Goal: Transaction & Acquisition: Book appointment/travel/reservation

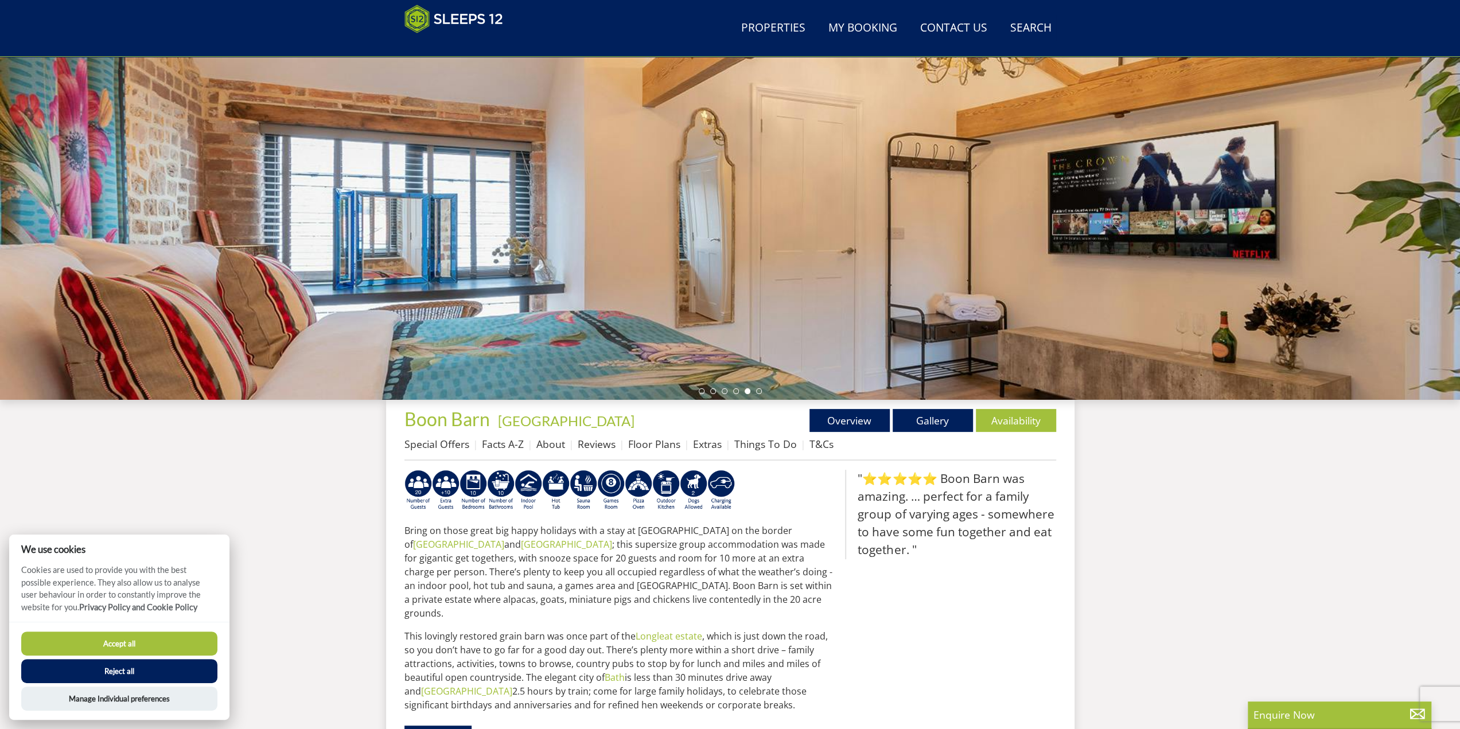
scroll to position [71, 0]
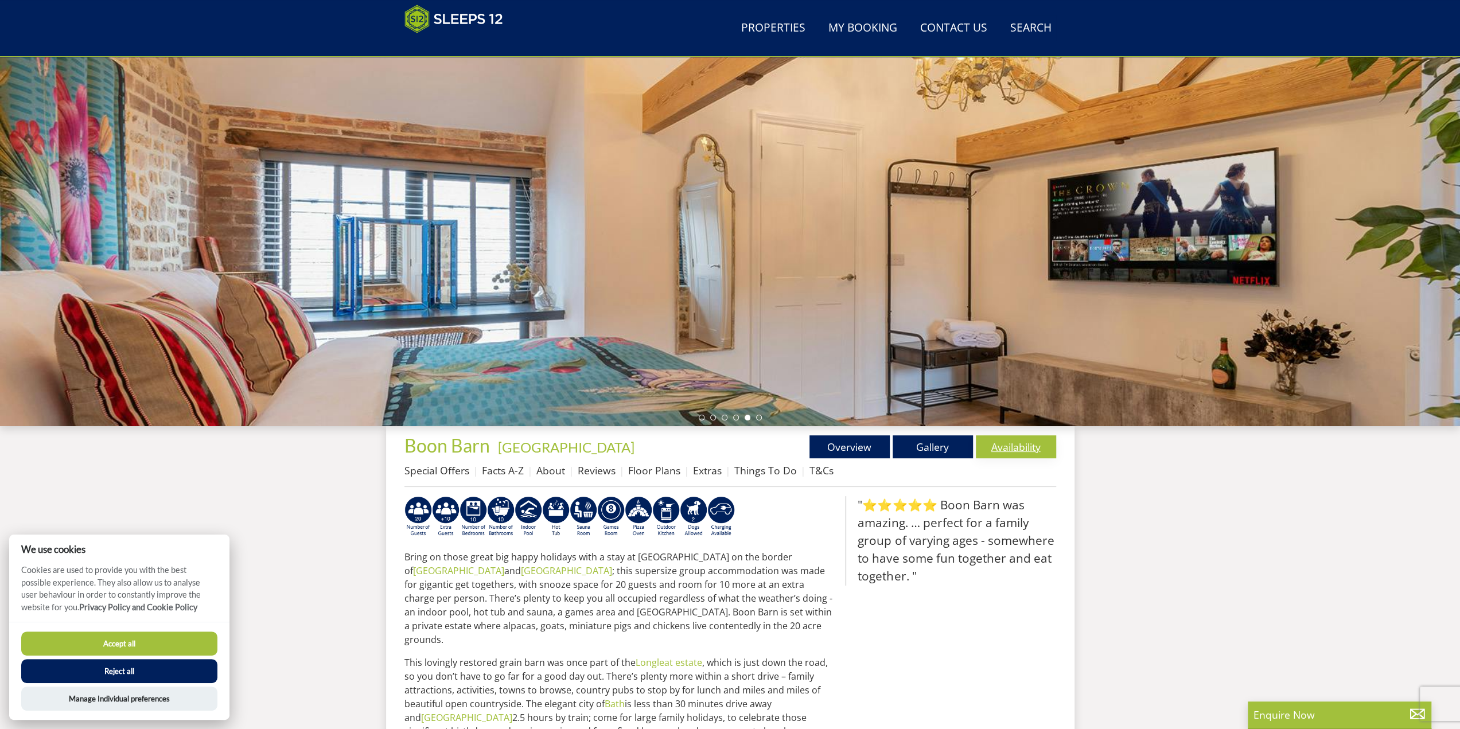
click at [1005, 446] on link "Availability" at bounding box center [1016, 446] width 80 height 23
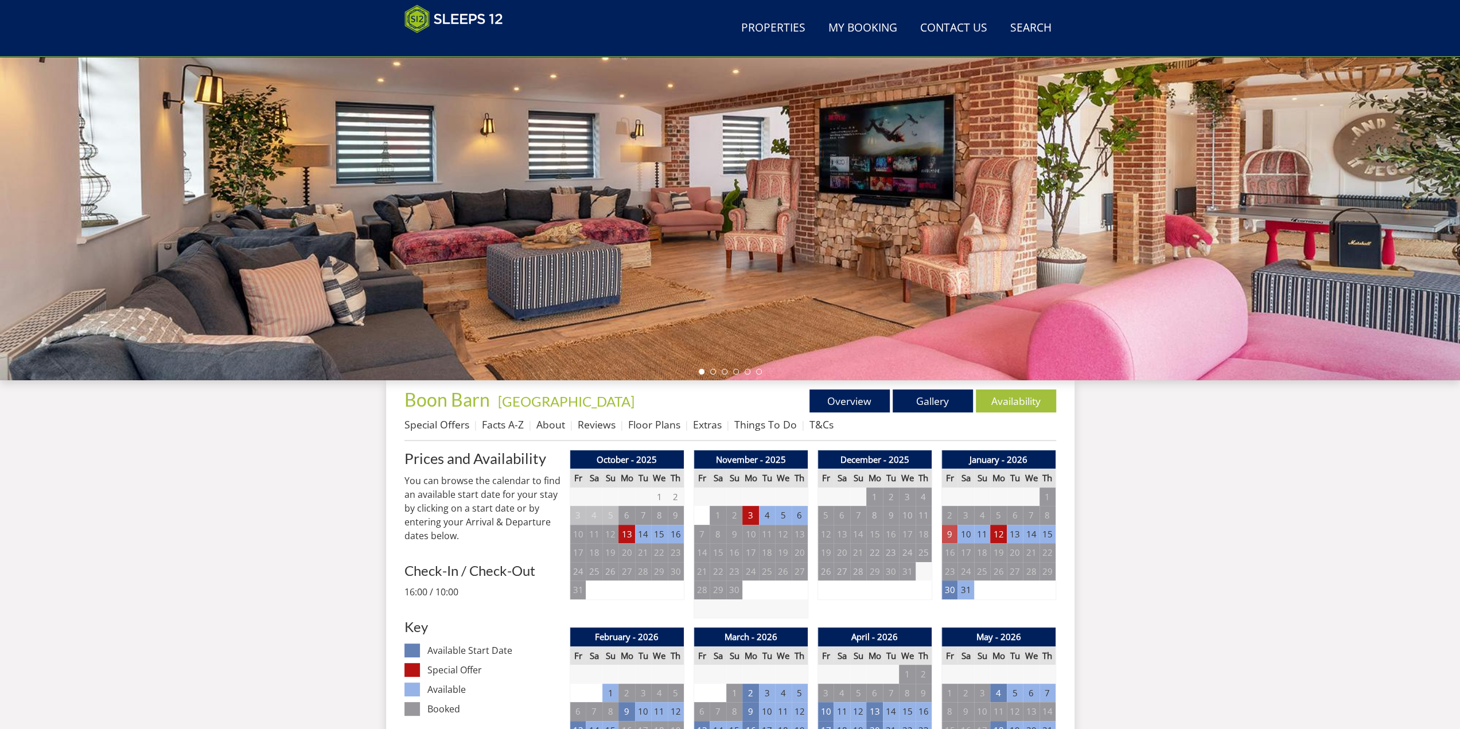
scroll to position [143, 0]
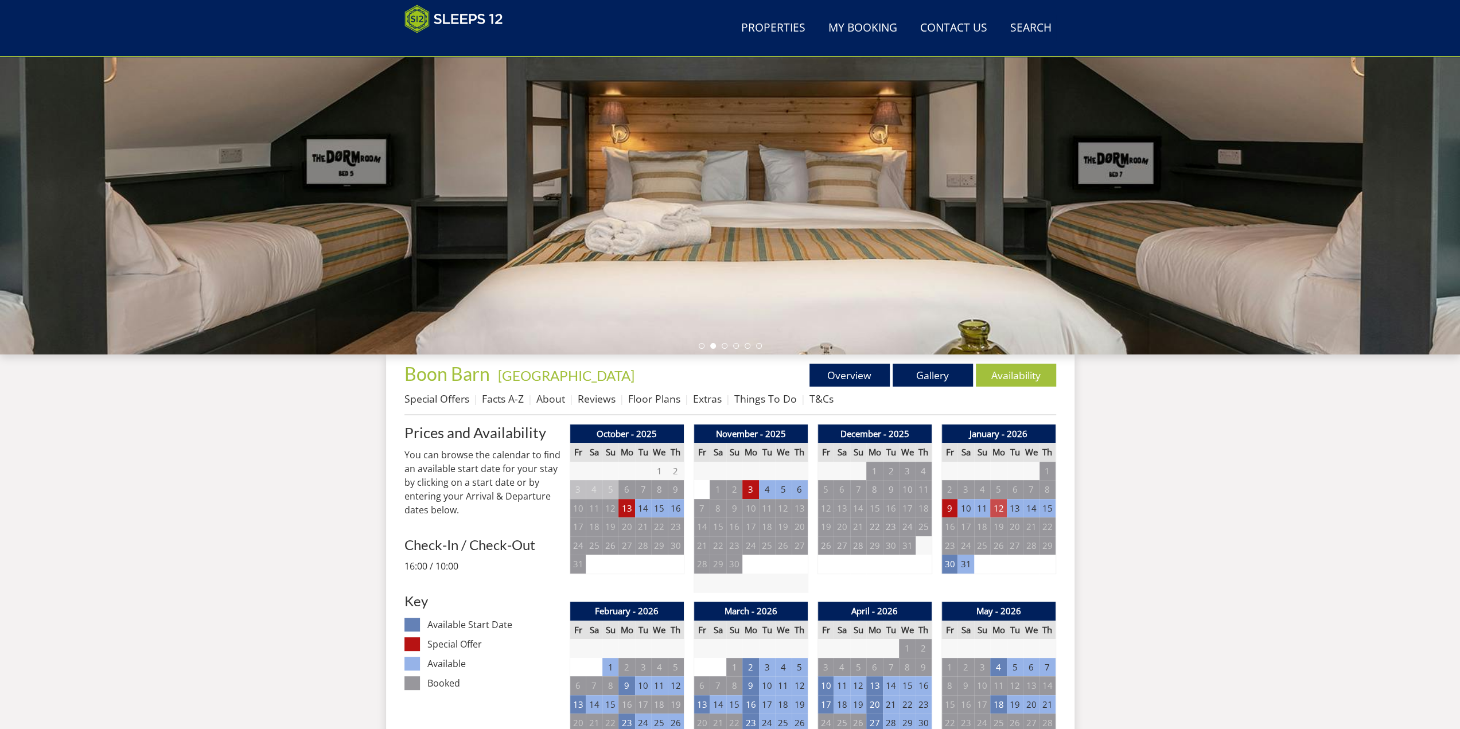
click at [999, 508] on td "12" at bounding box center [998, 508] width 16 height 19
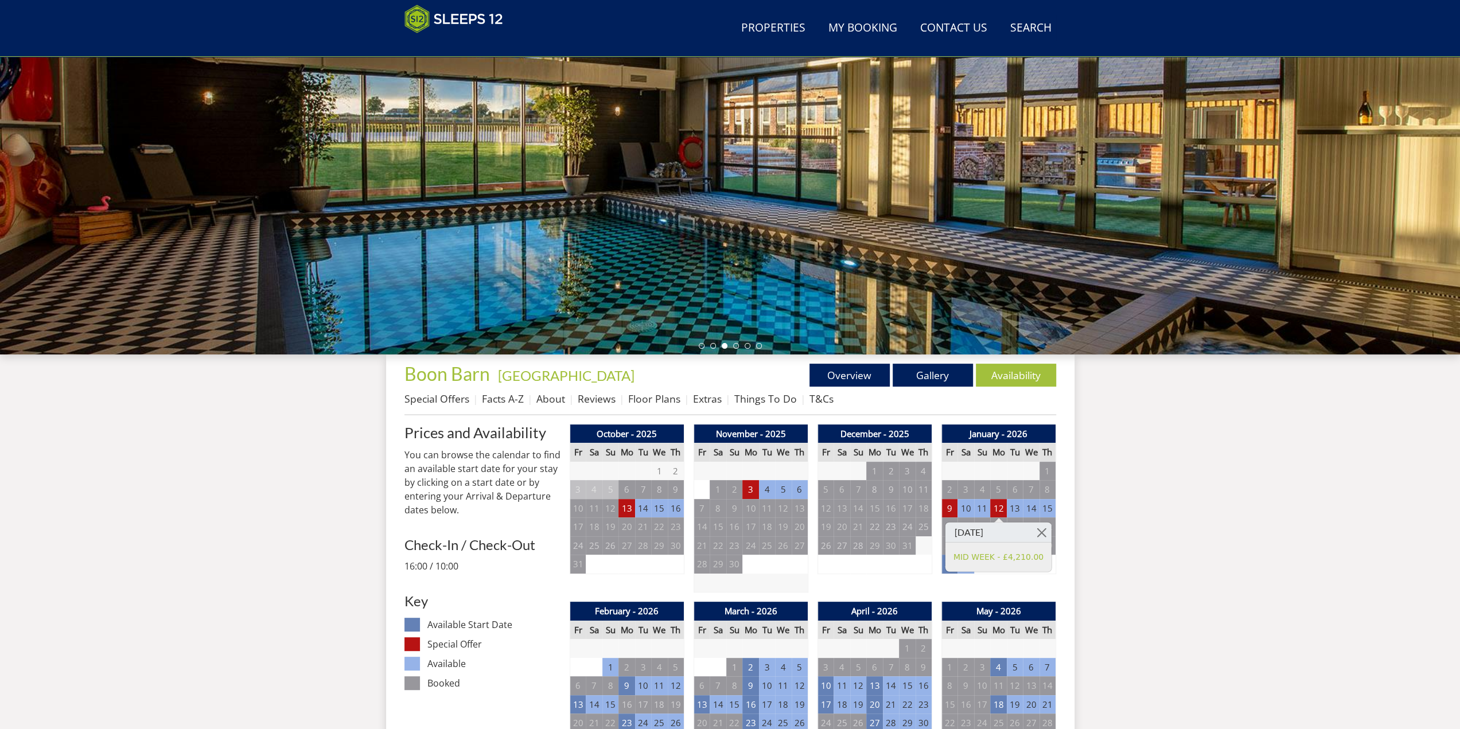
scroll to position [200, 0]
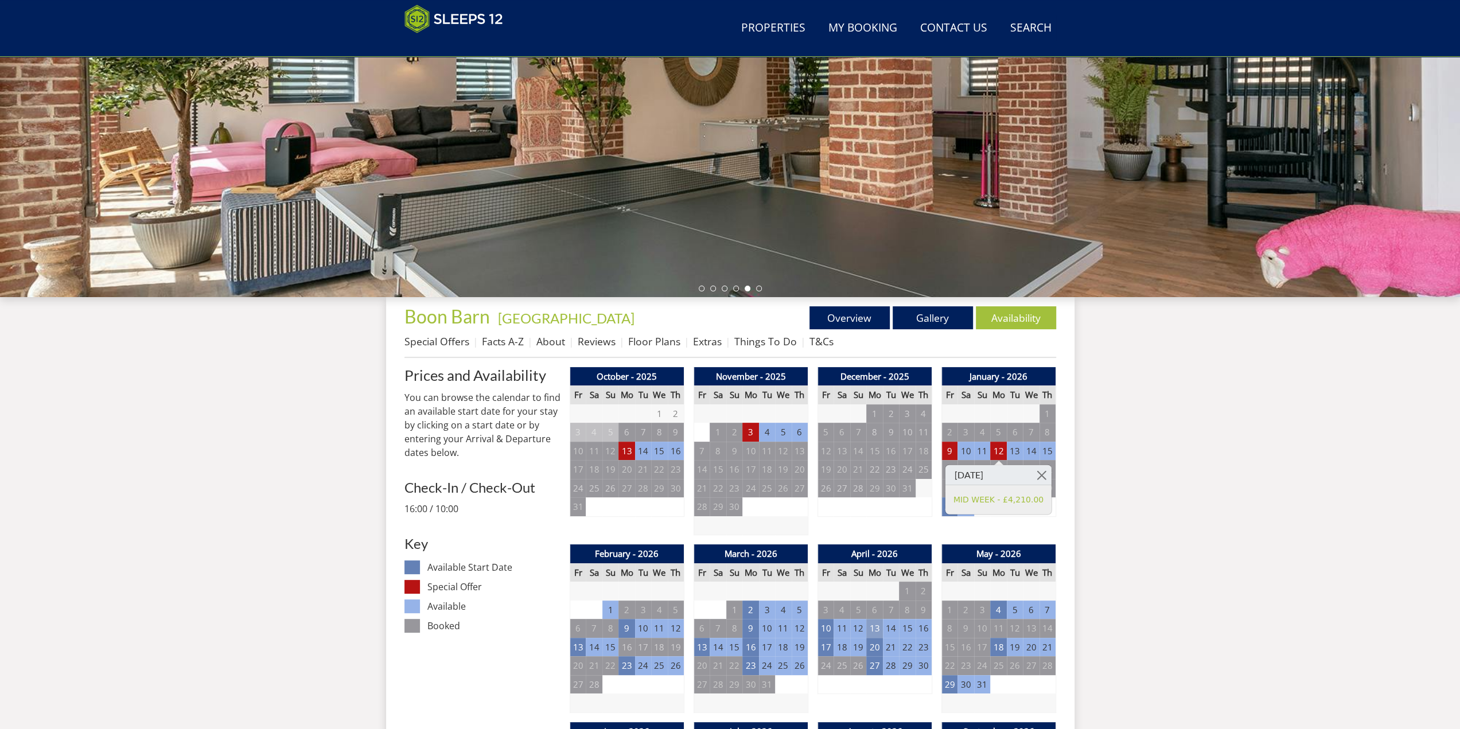
click at [877, 576] on td "13" at bounding box center [874, 628] width 16 height 19
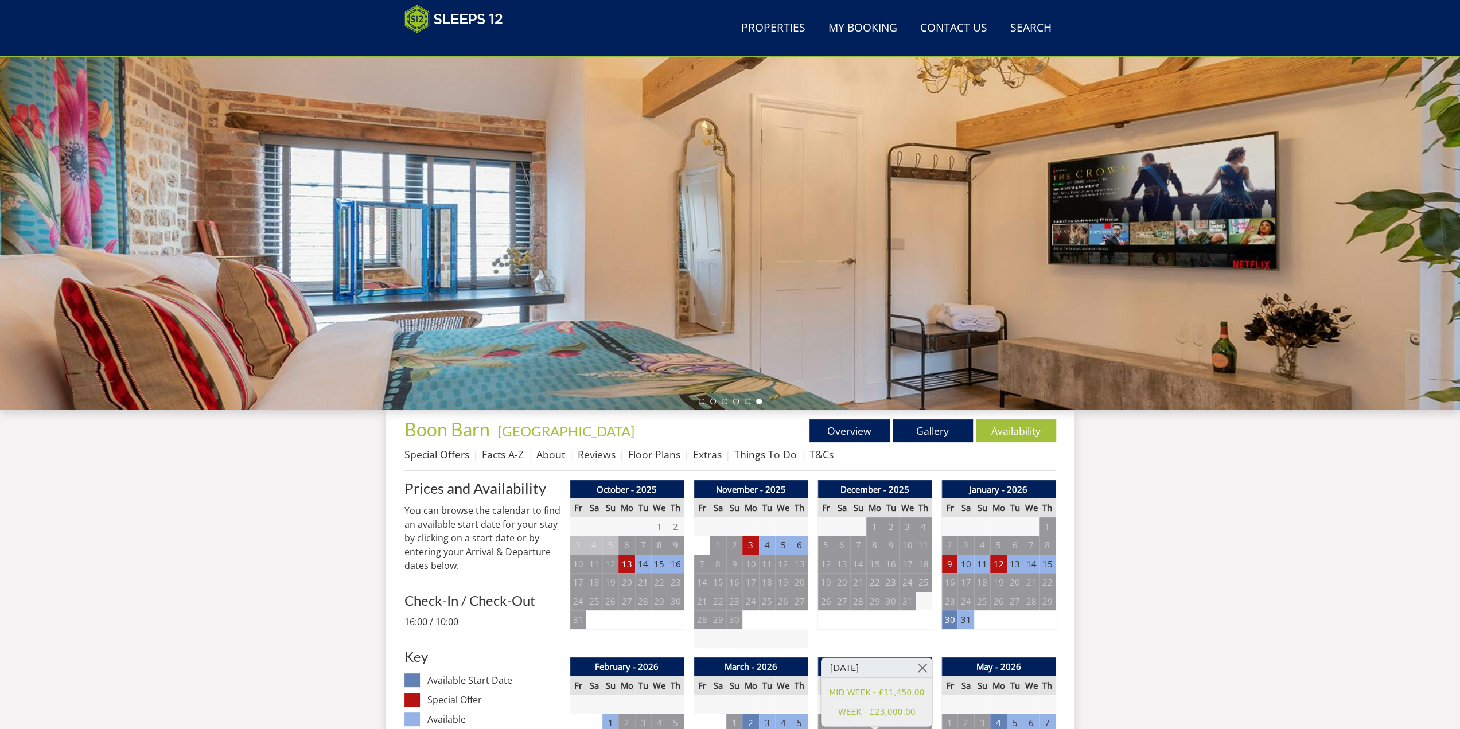
scroll to position [85, 0]
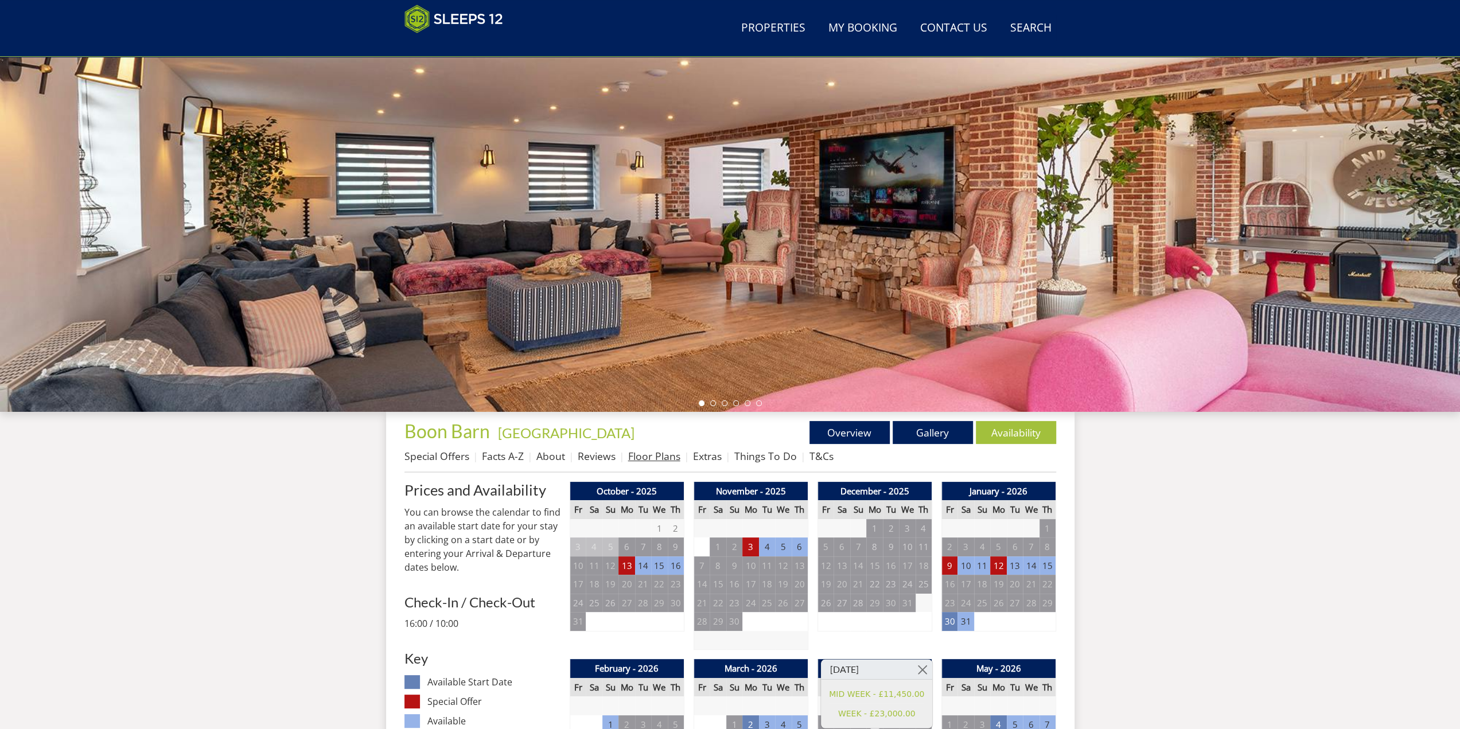
click at [649, 460] on link "Floor Plans" at bounding box center [654, 456] width 52 height 14
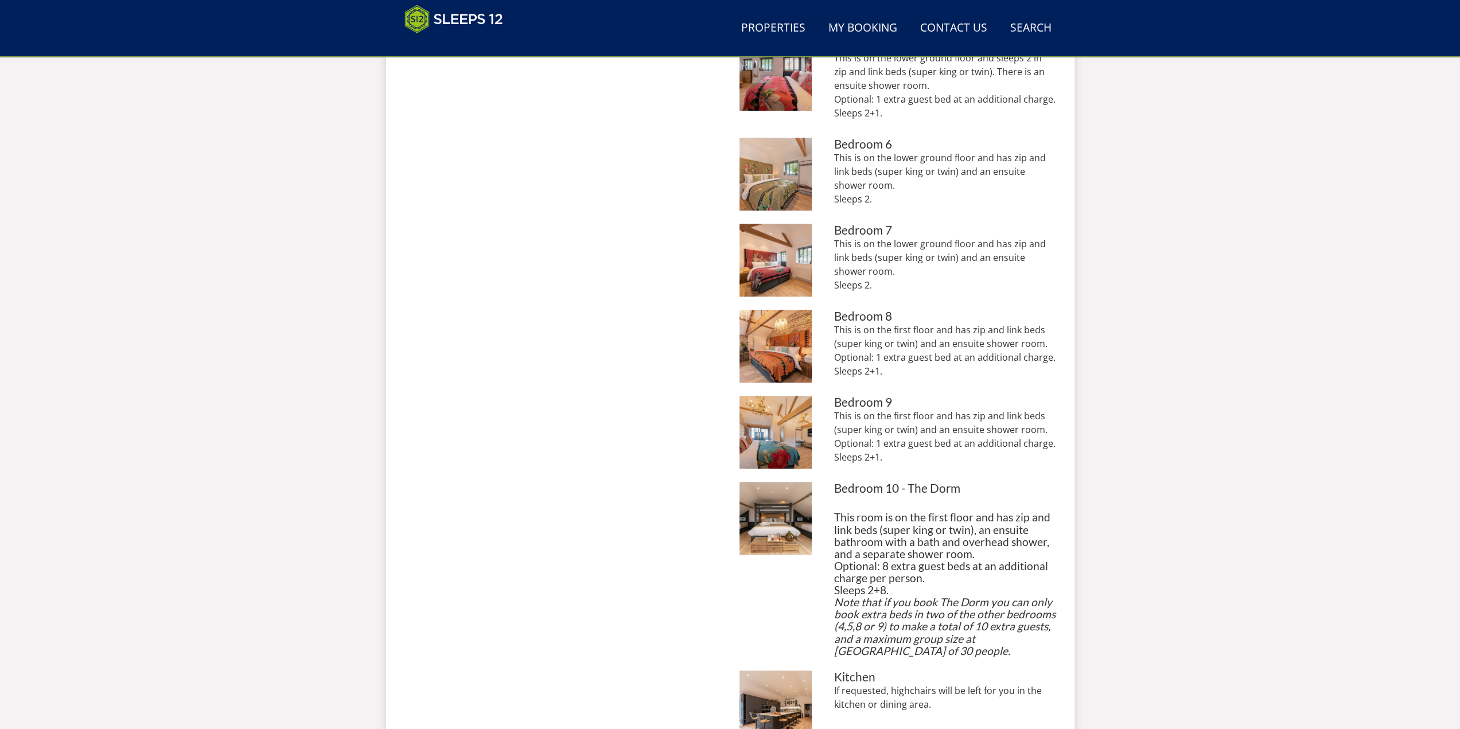
scroll to position [958, 0]
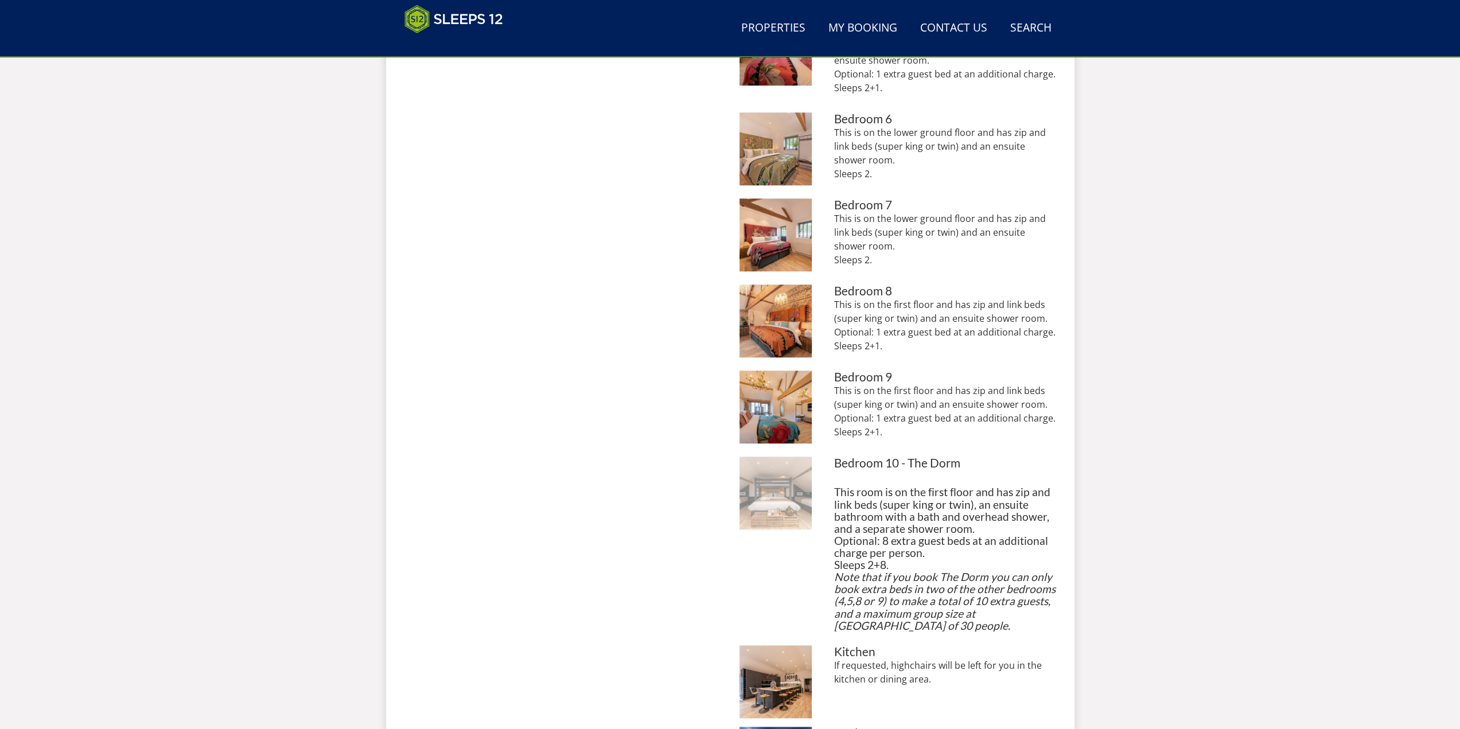
click at [758, 504] on img at bounding box center [776, 493] width 73 height 73
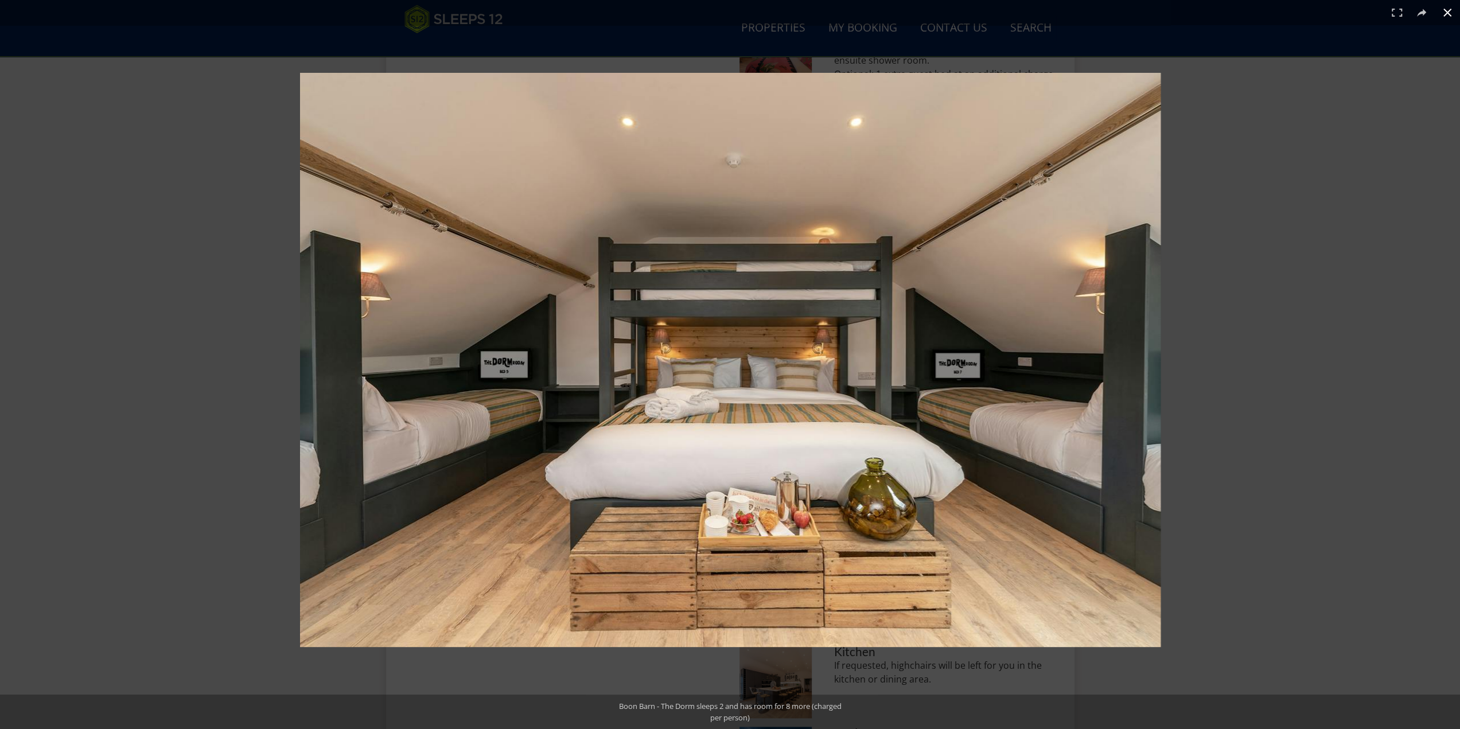
click at [1437, 12] on button at bounding box center [1447, 12] width 25 height 25
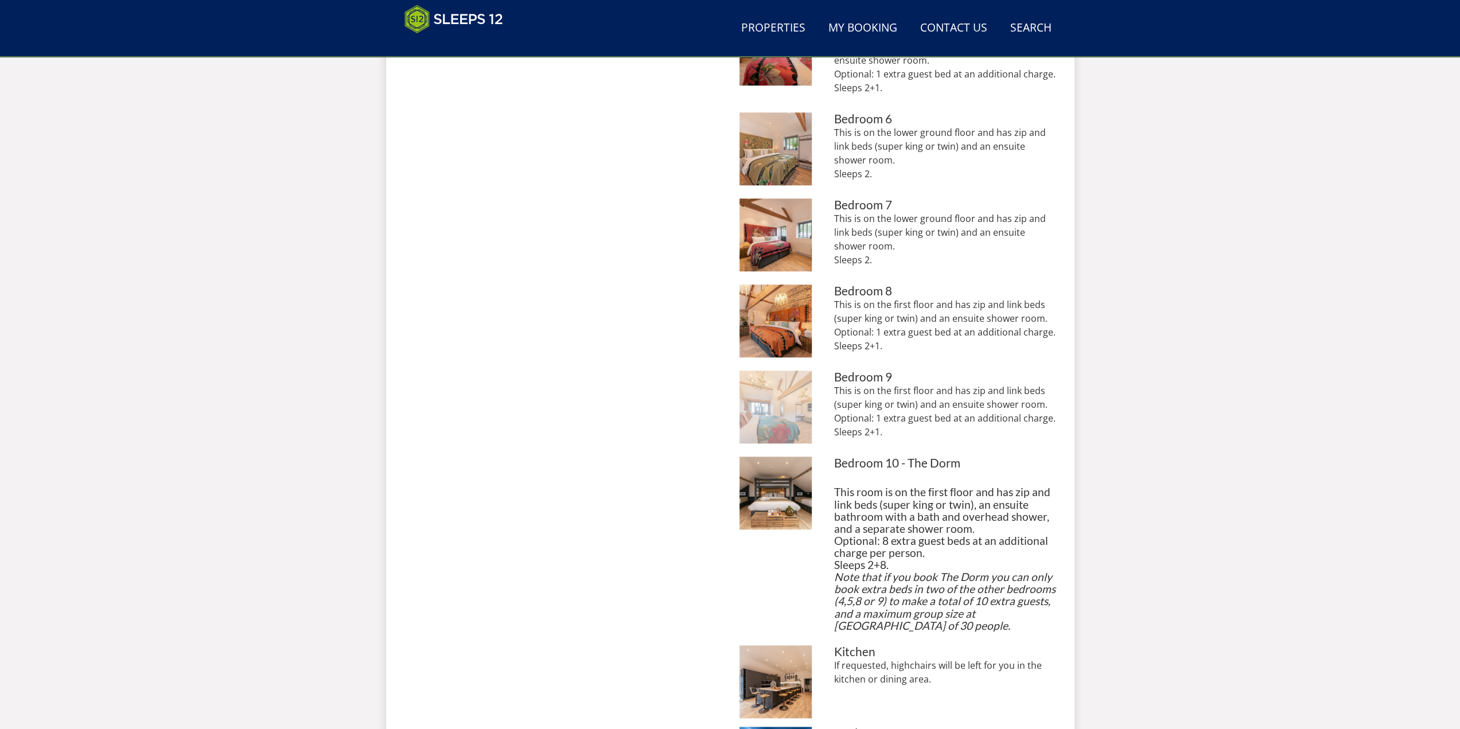
click at [785, 421] on img at bounding box center [776, 407] width 73 height 73
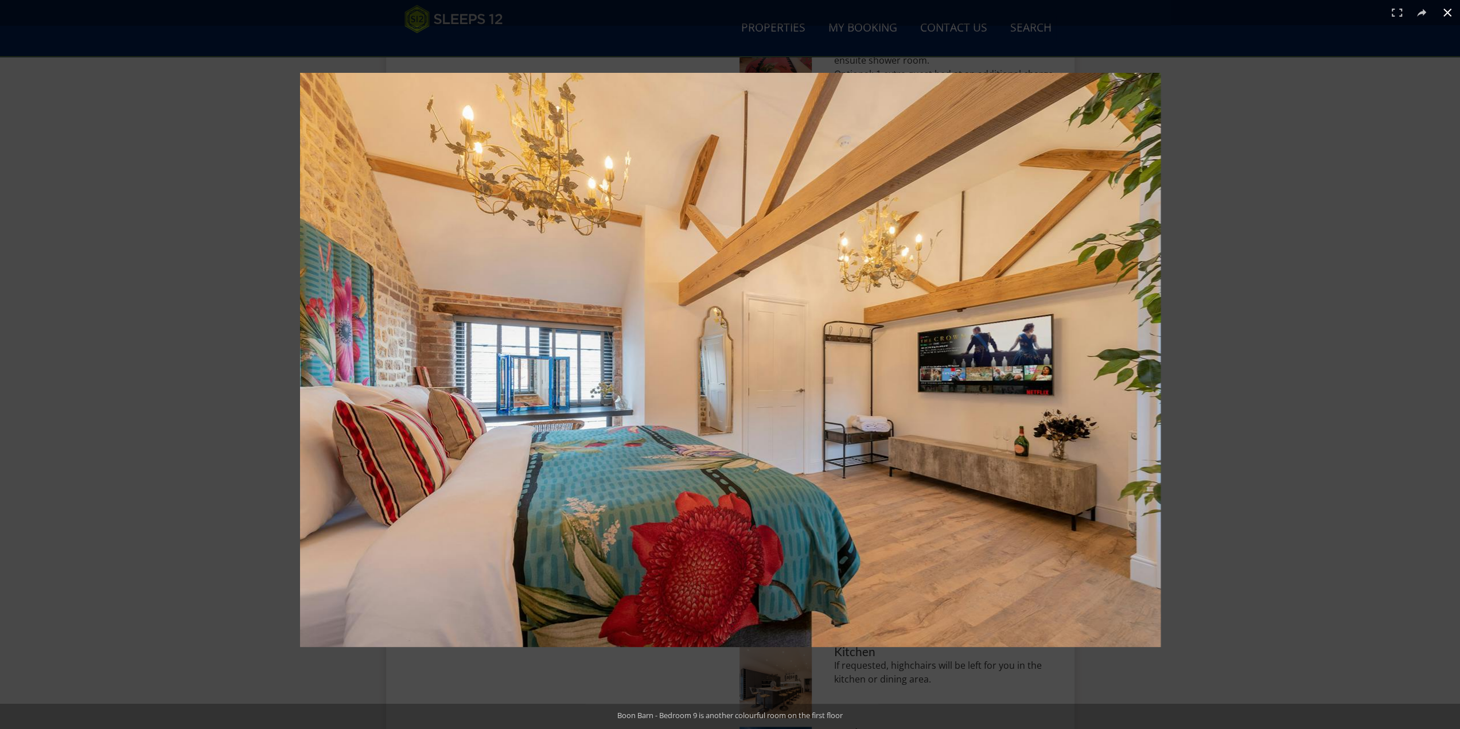
click at [1437, 10] on button at bounding box center [1447, 12] width 25 height 25
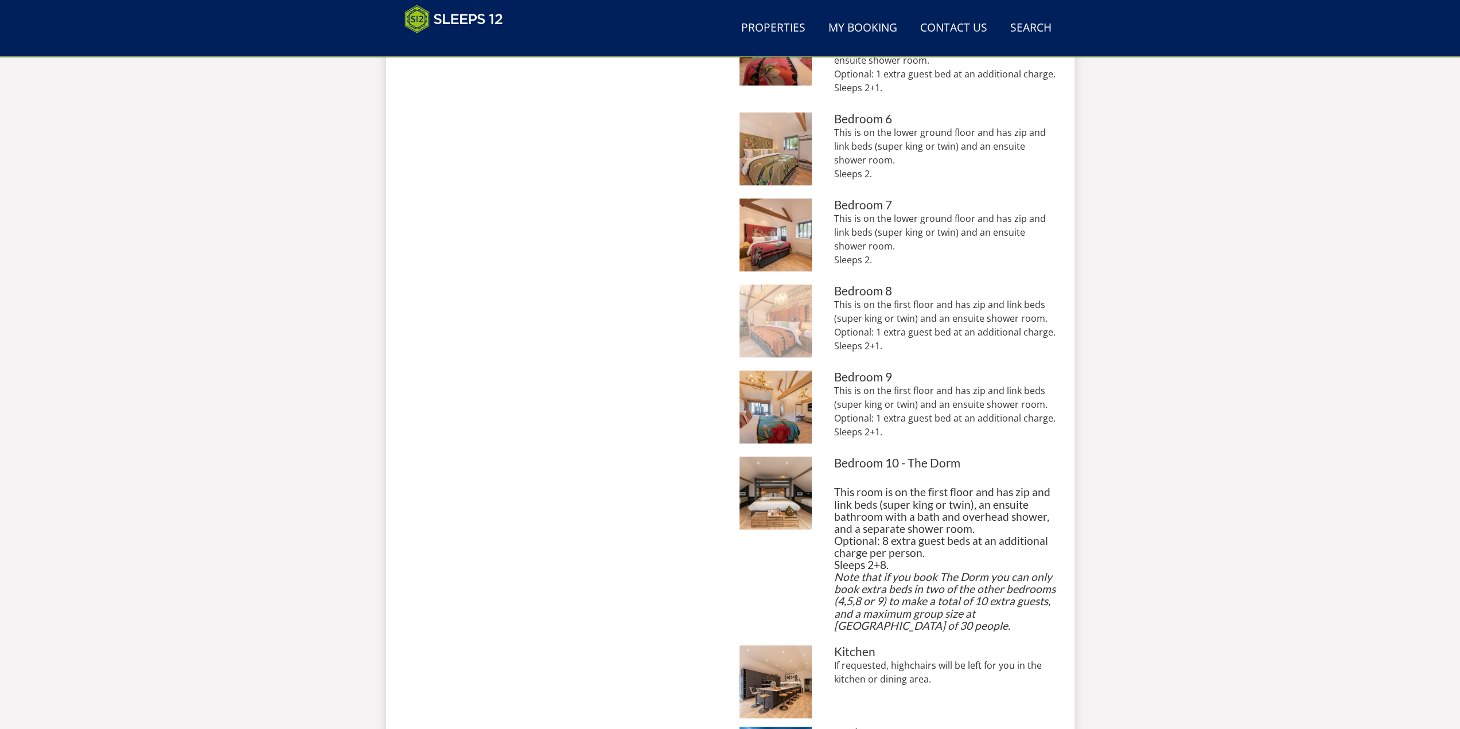
click at [781, 317] on img at bounding box center [776, 321] width 73 height 73
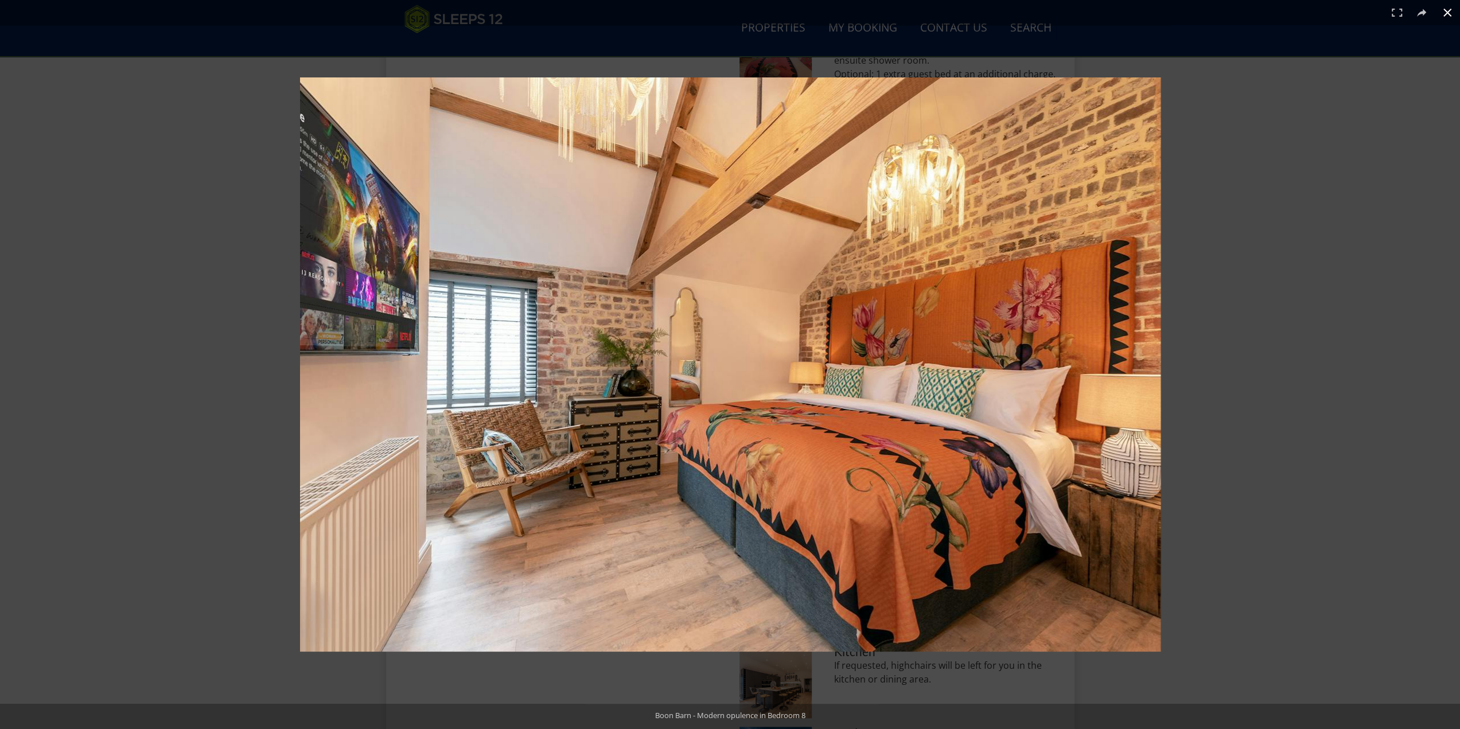
click at [1437, 12] on button at bounding box center [1447, 12] width 25 height 25
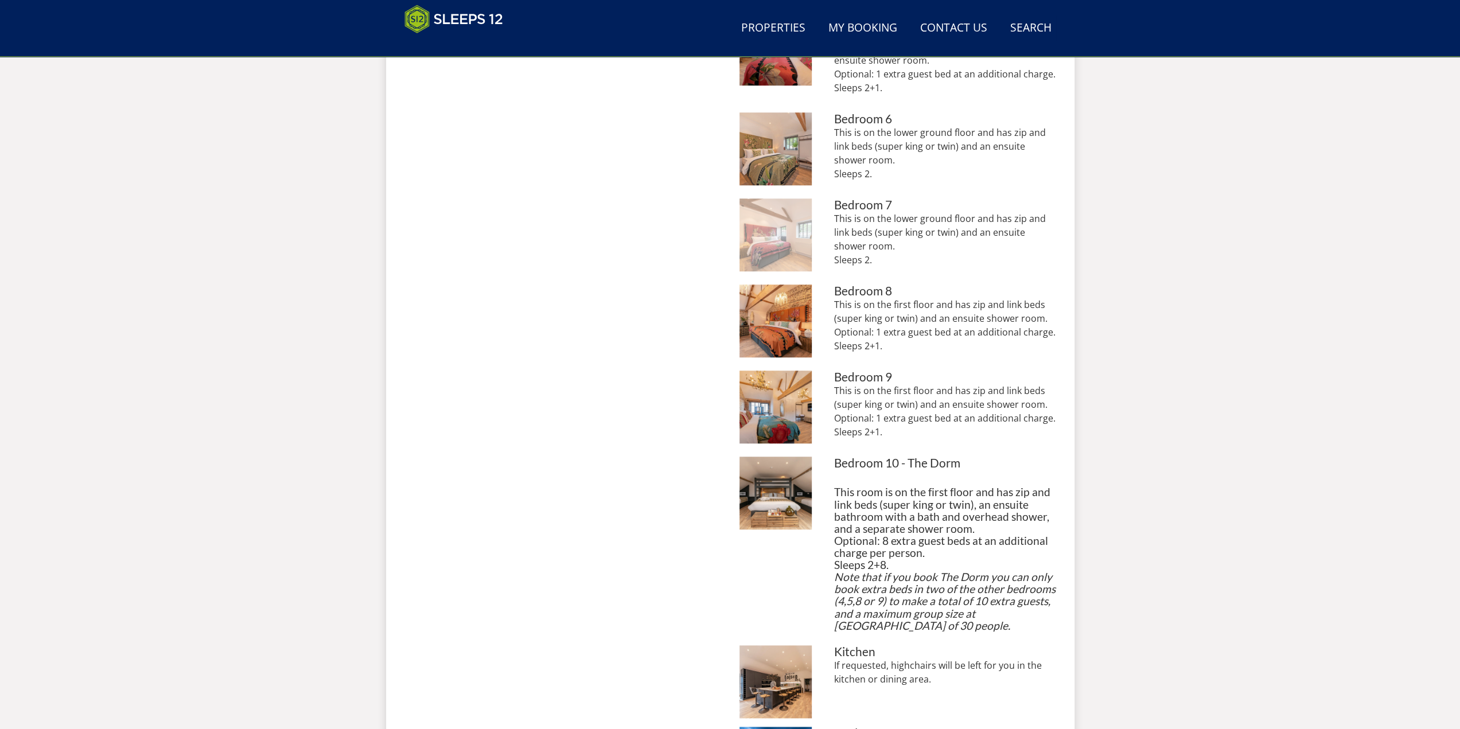
click at [776, 243] on img at bounding box center [776, 235] width 73 height 73
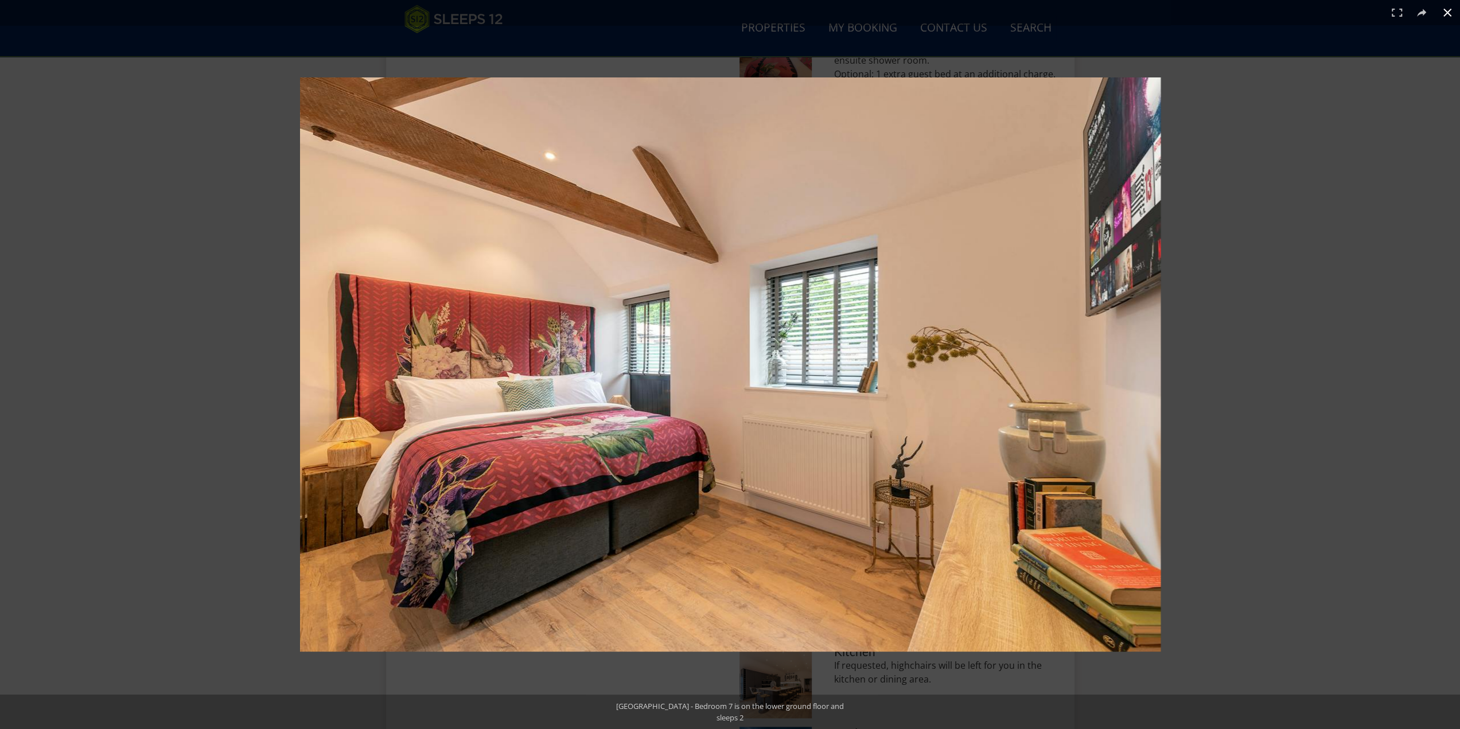
click at [1437, 11] on button at bounding box center [1447, 12] width 25 height 25
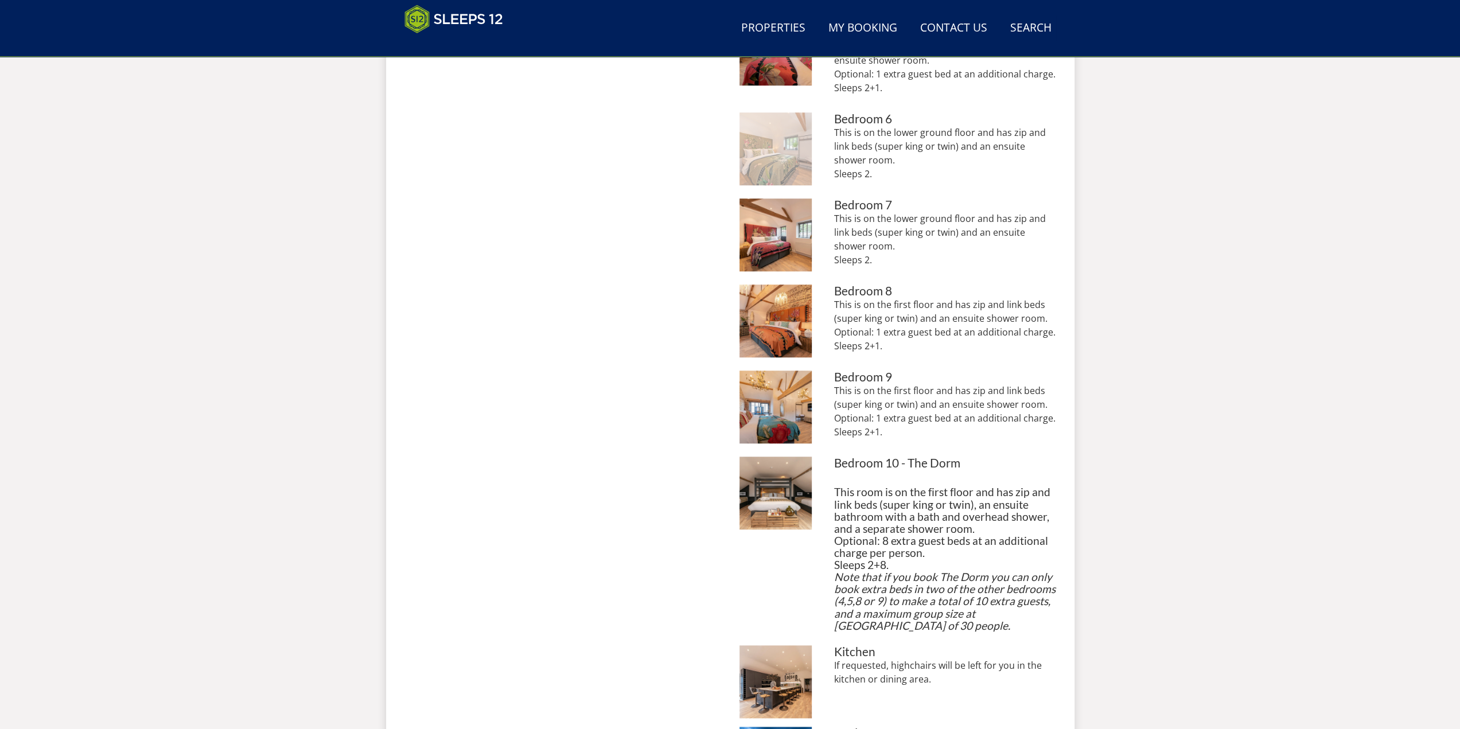
click at [766, 153] on img at bounding box center [776, 148] width 73 height 73
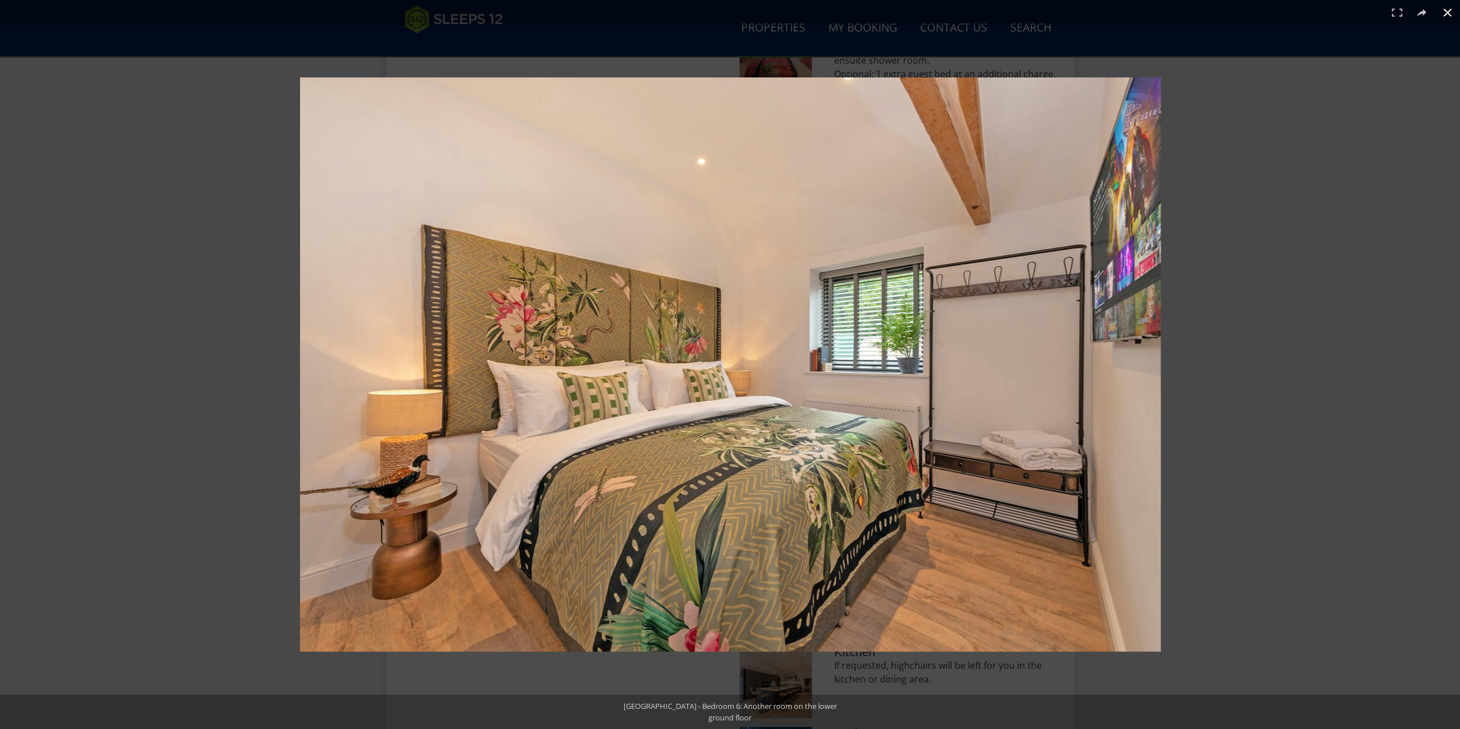
click at [1437, 12] on button at bounding box center [1447, 12] width 25 height 25
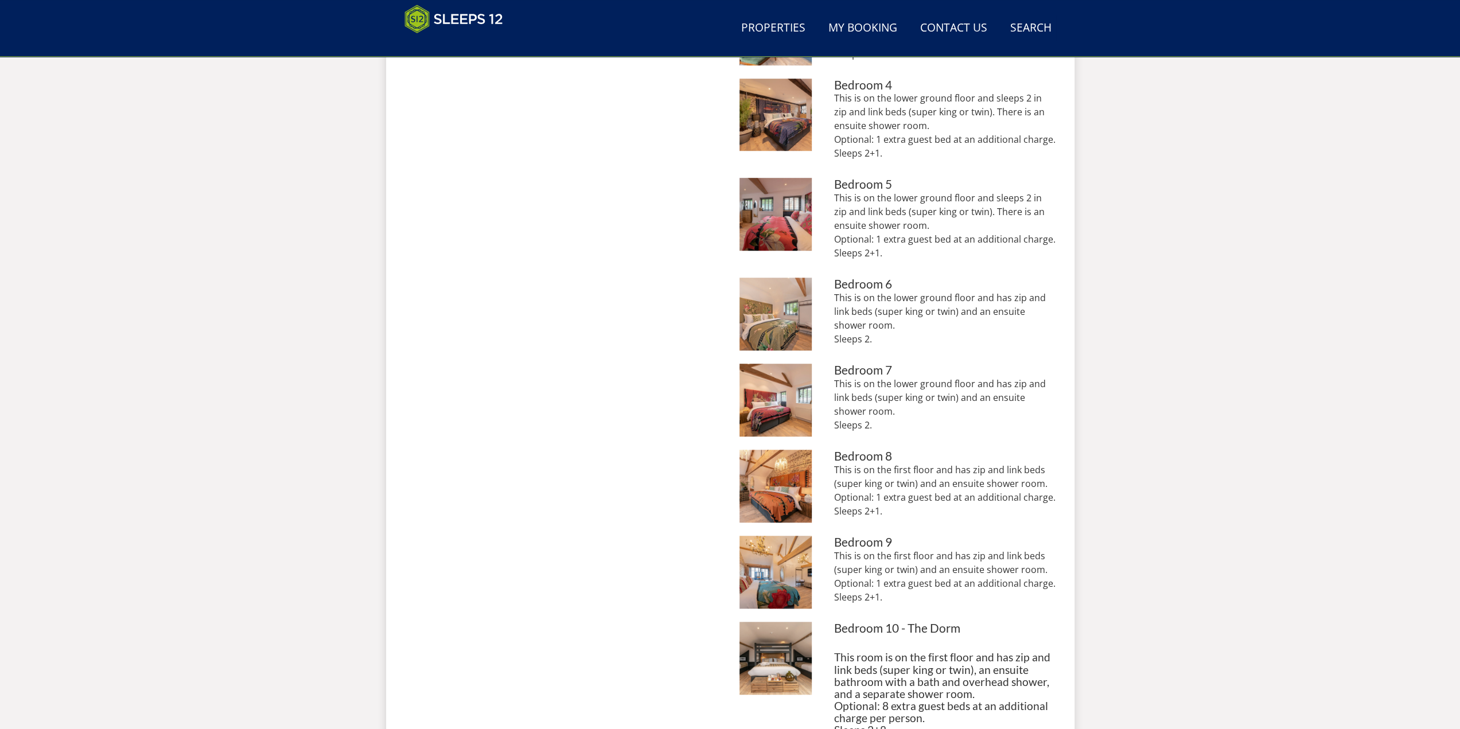
scroll to position [728, 0]
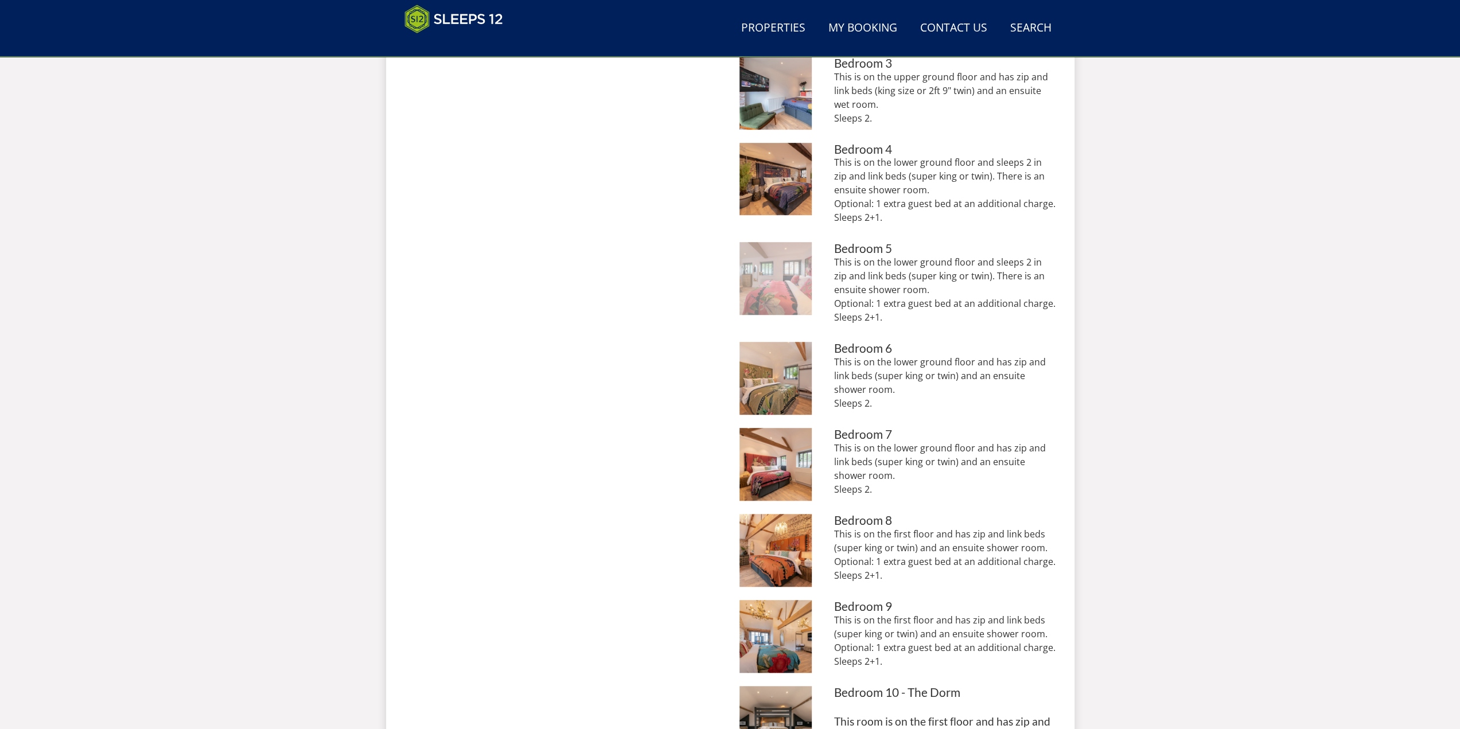
click at [788, 283] on img at bounding box center [776, 278] width 73 height 73
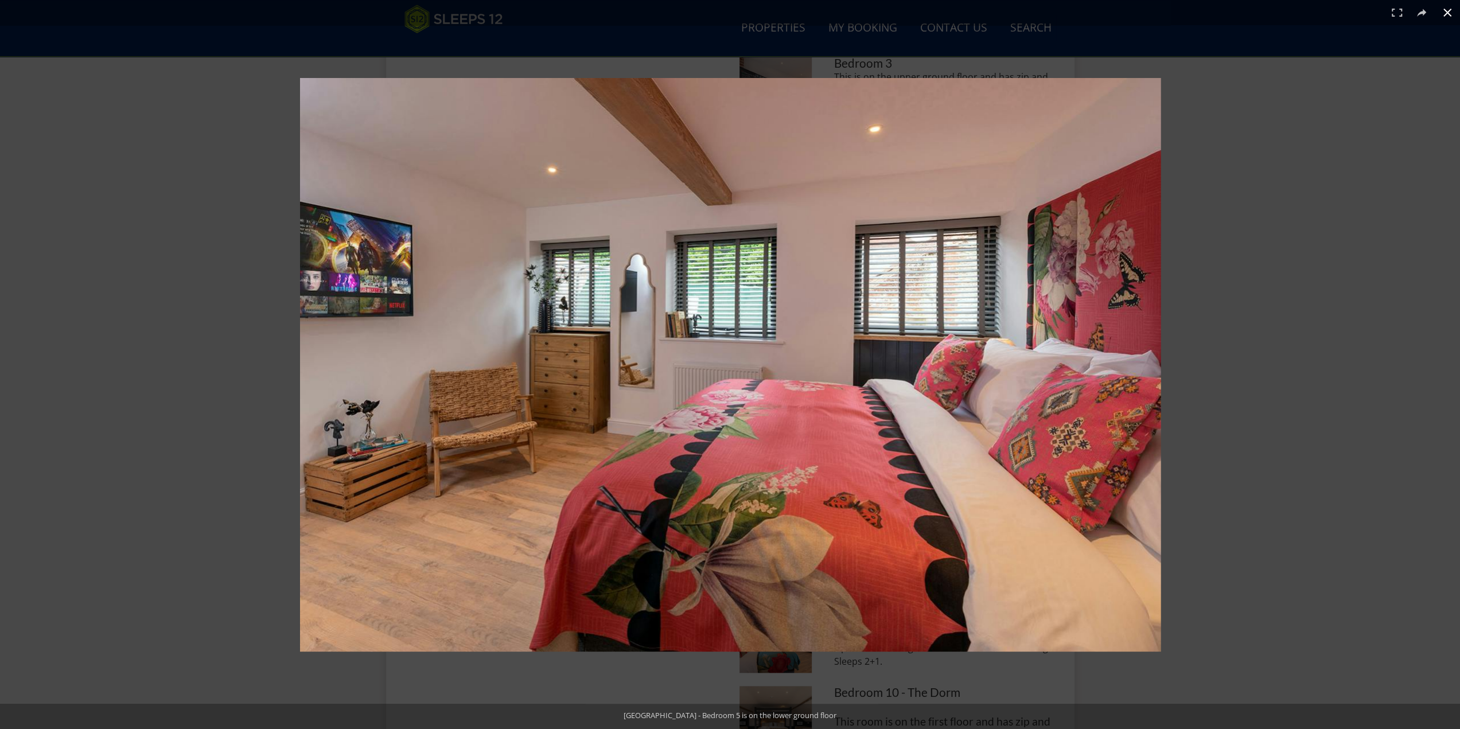
click at [1437, 13] on button at bounding box center [1447, 12] width 25 height 25
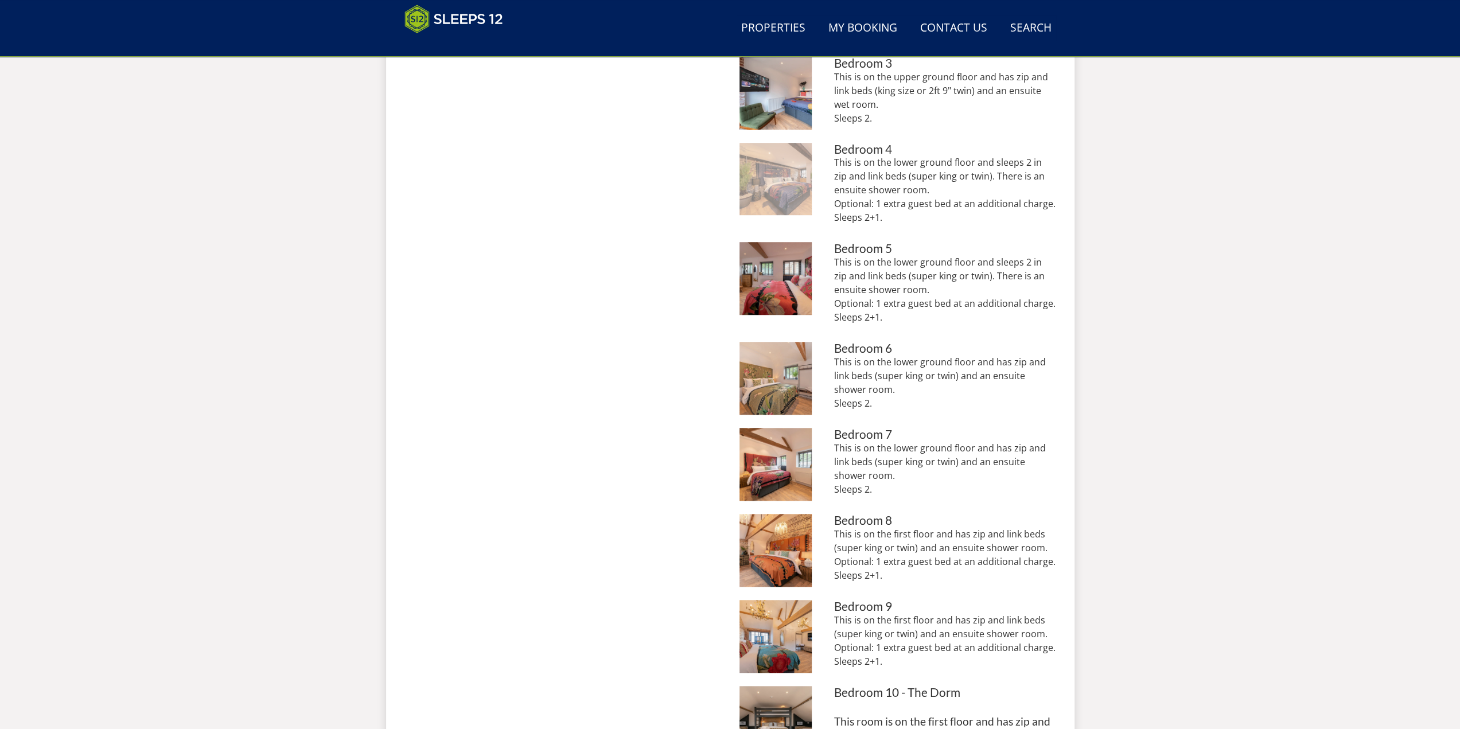
click at [780, 172] on img at bounding box center [776, 179] width 73 height 73
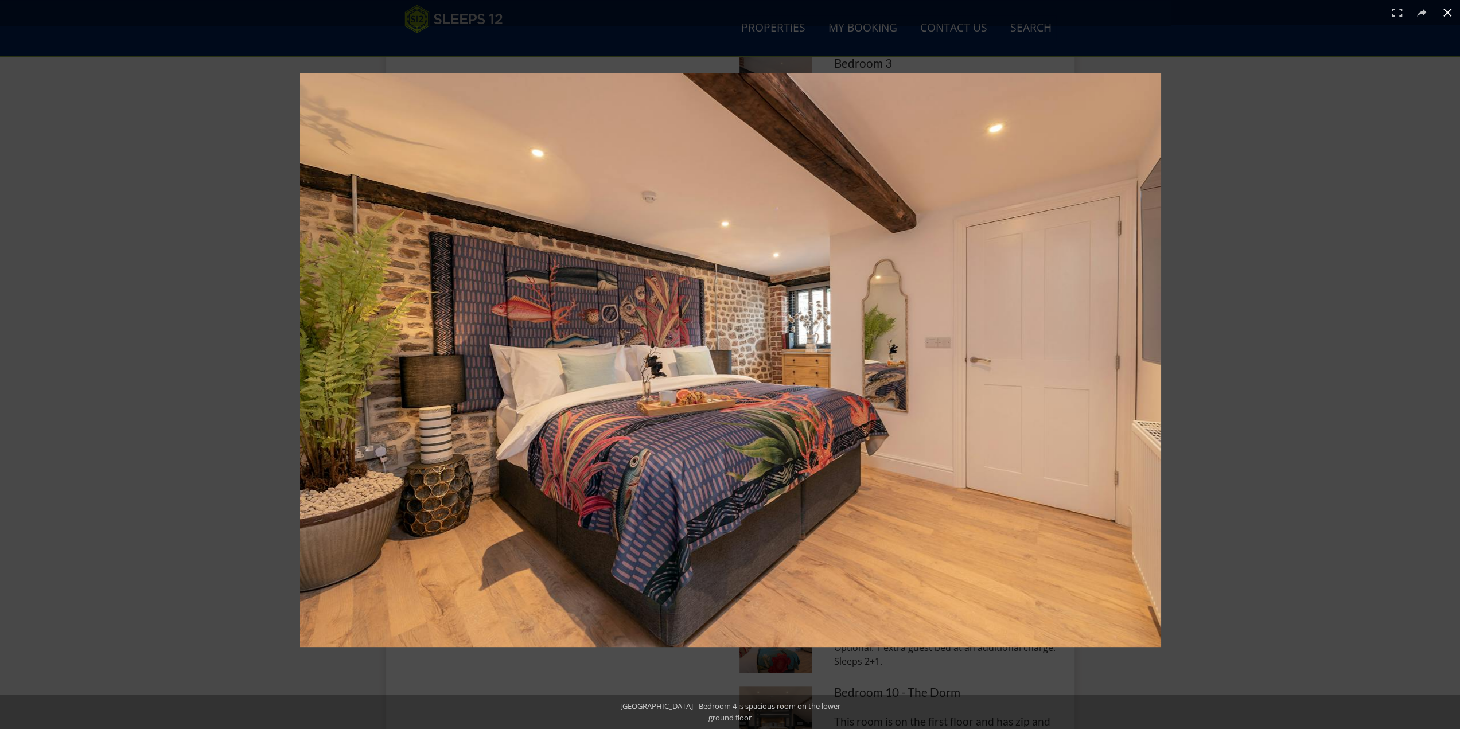
click at [1437, 12] on button at bounding box center [1447, 12] width 25 height 25
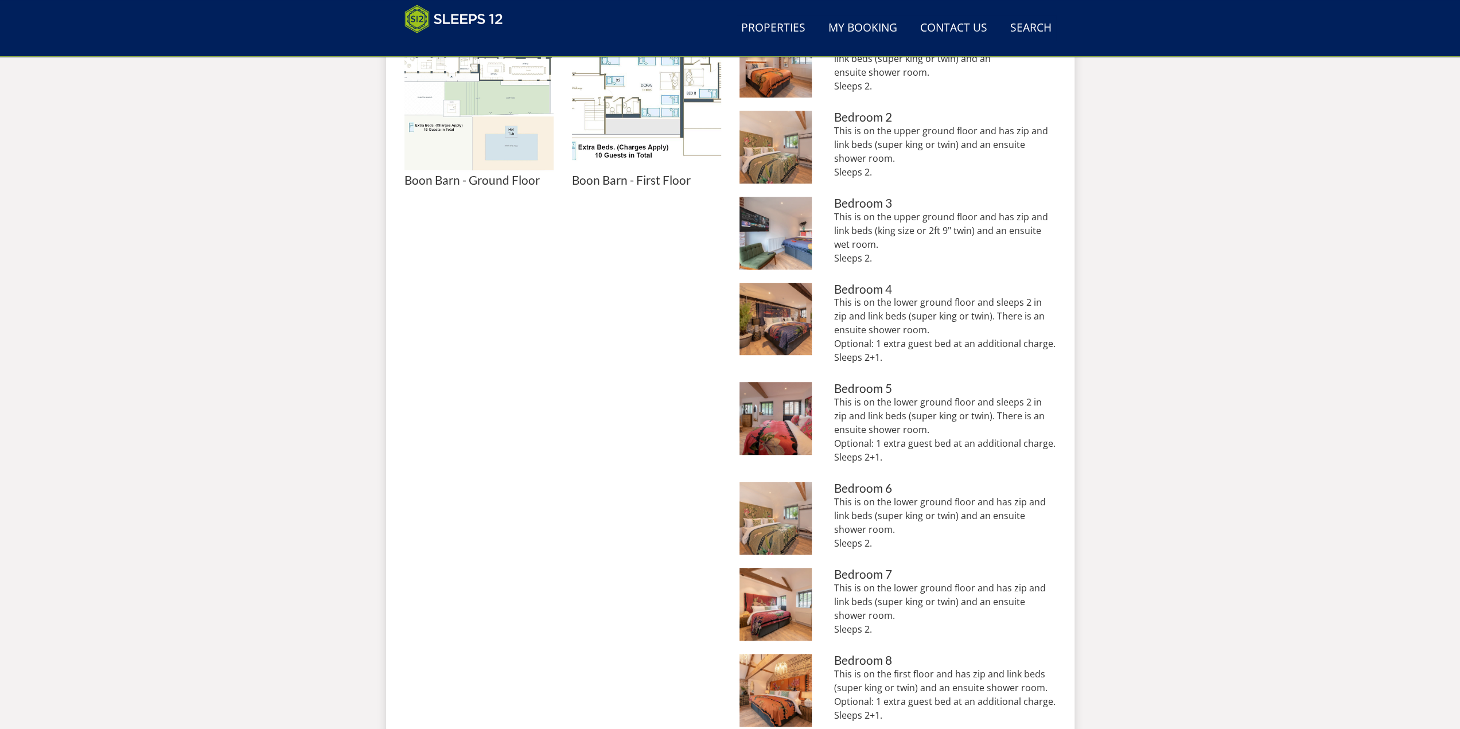
scroll to position [556, 0]
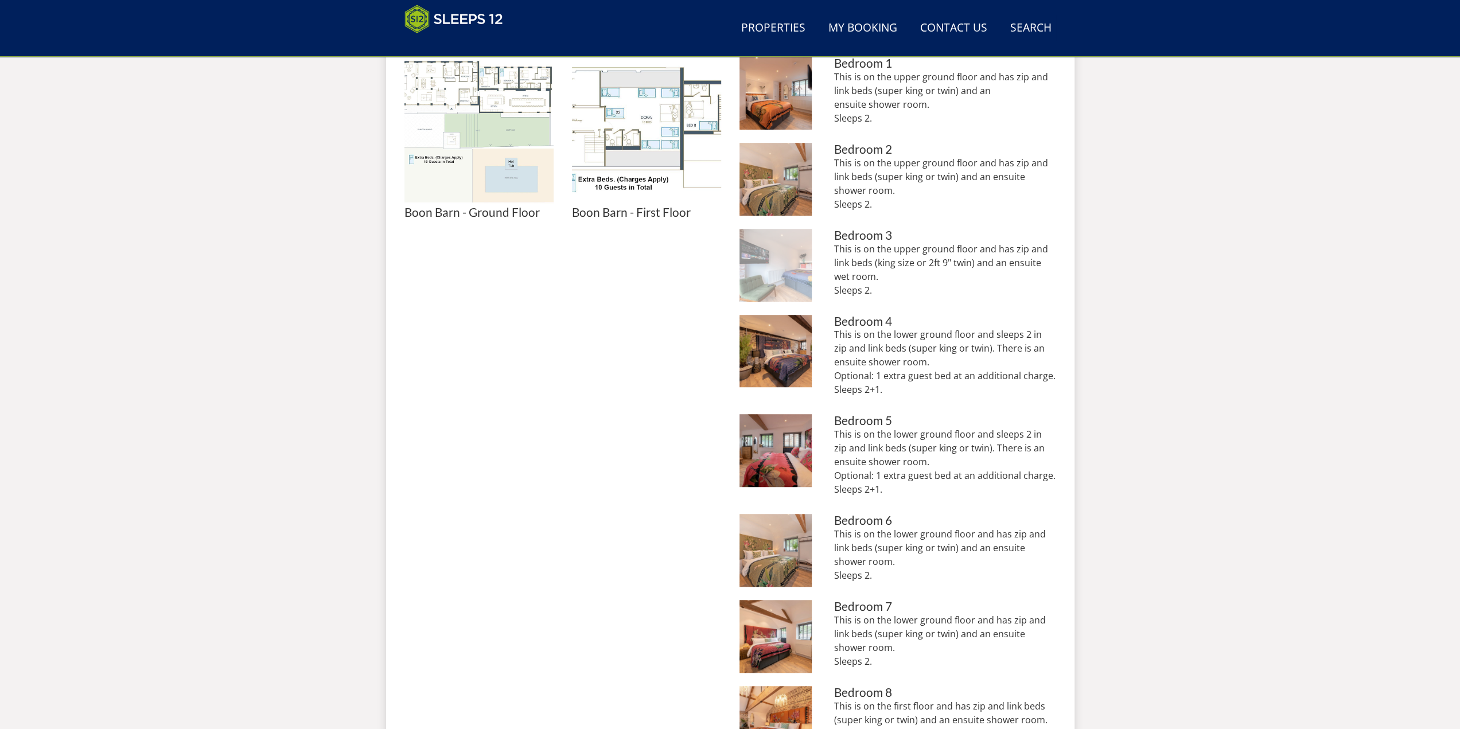
click at [783, 273] on img at bounding box center [776, 265] width 73 height 73
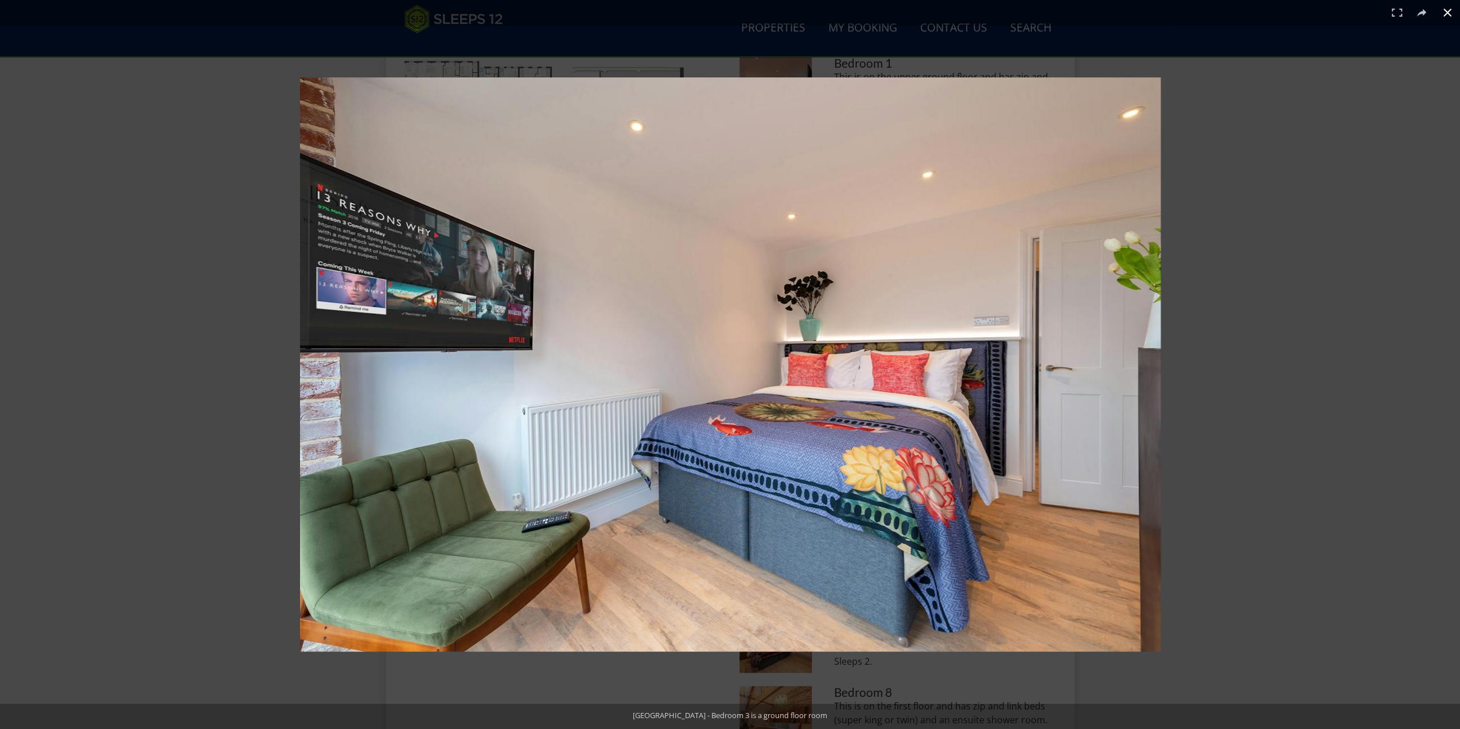
click at [1437, 13] on button at bounding box center [1447, 12] width 25 height 25
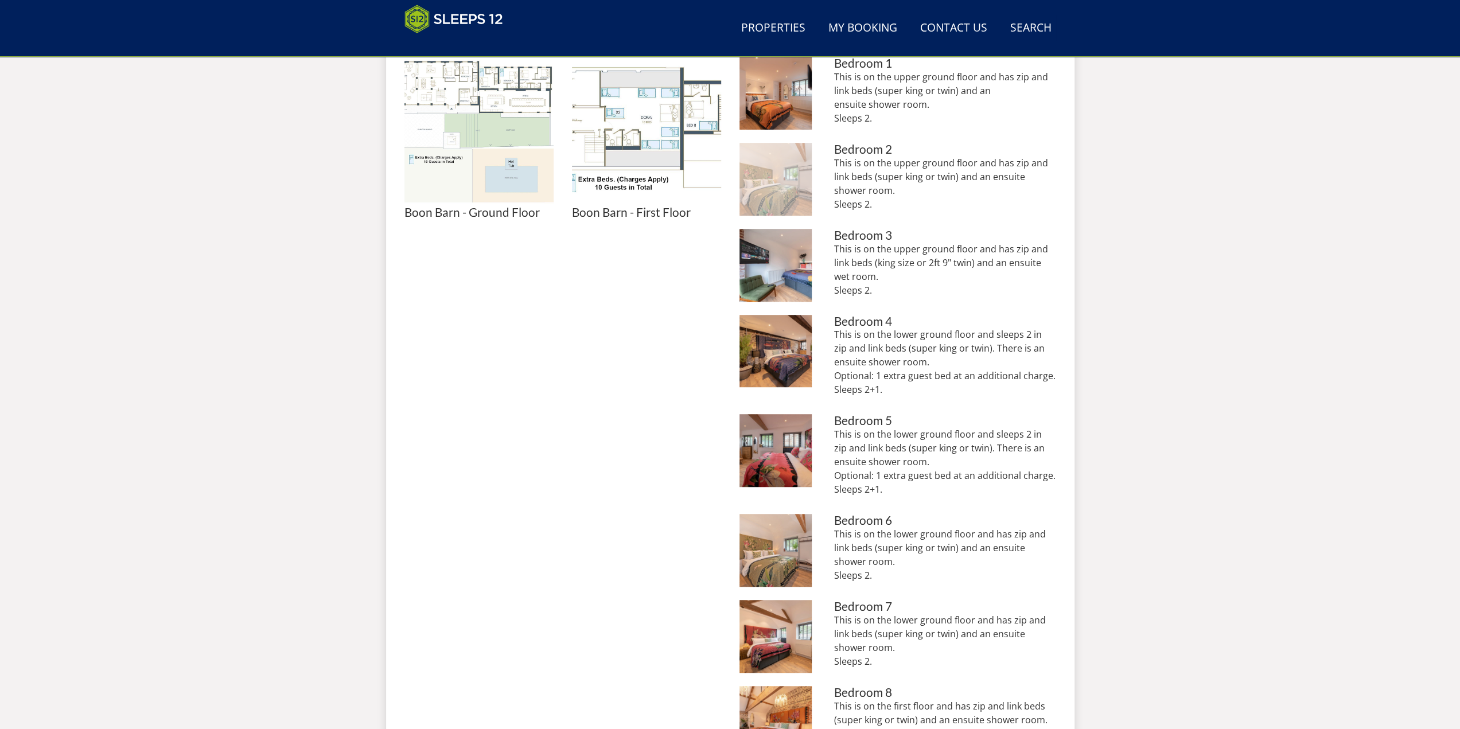
click at [754, 190] on img at bounding box center [776, 179] width 73 height 73
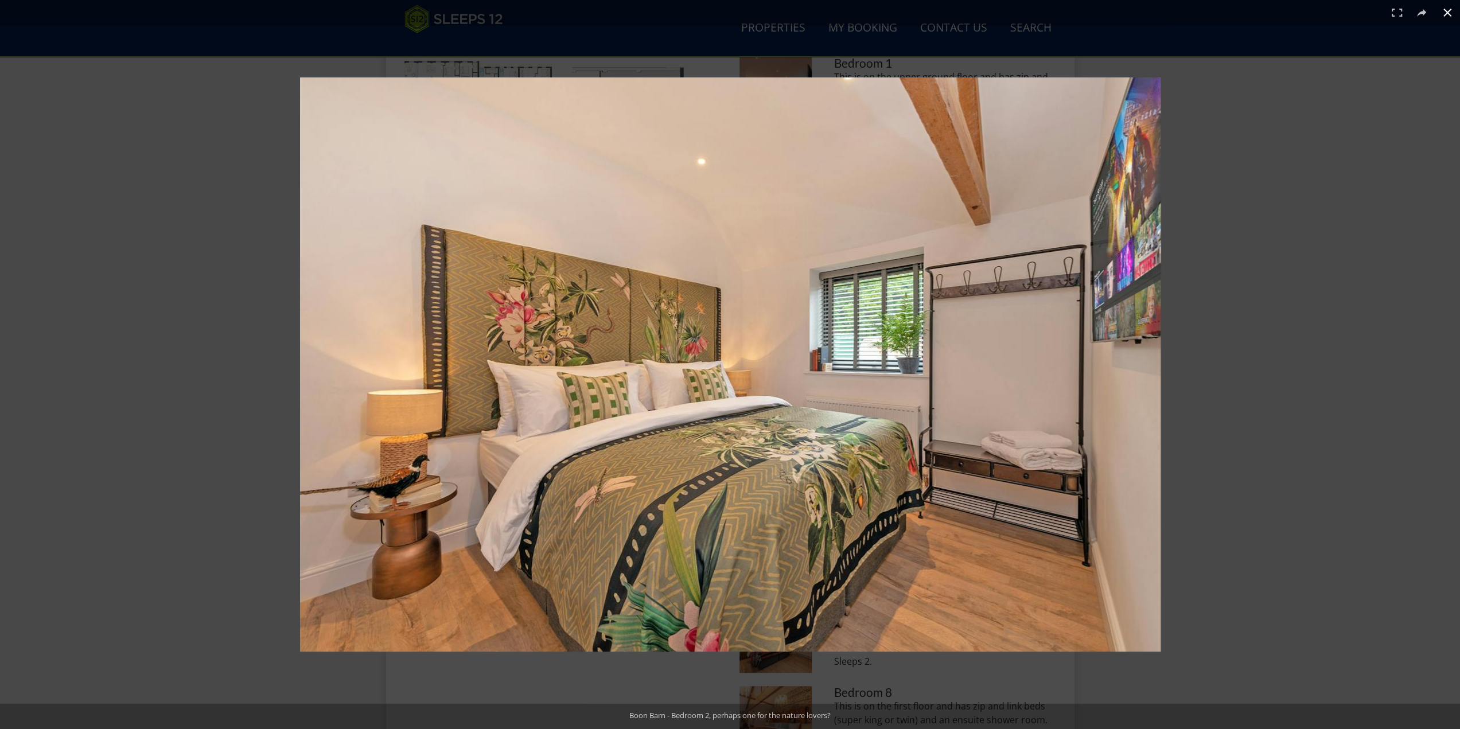
click at [1437, 11] on button at bounding box center [1447, 12] width 25 height 25
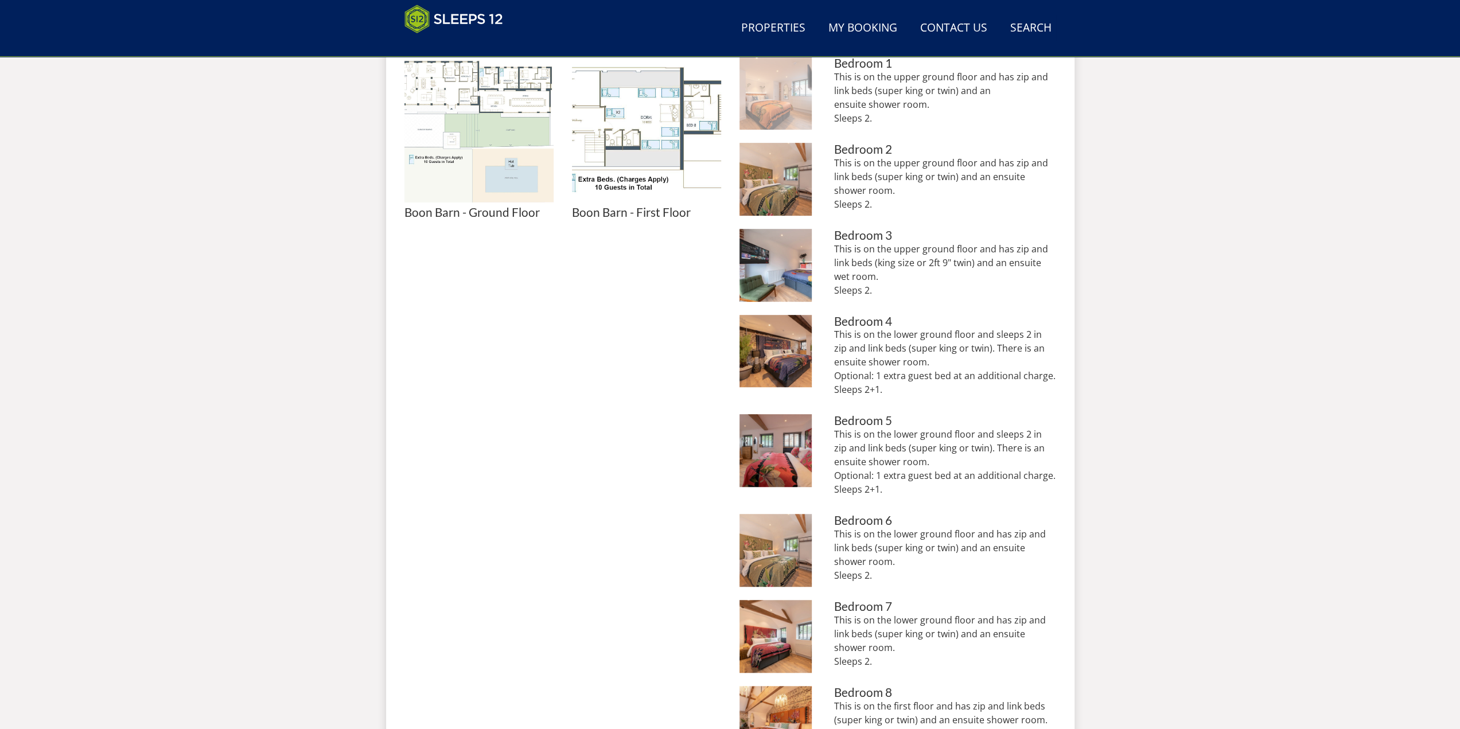
click at [784, 98] on img at bounding box center [776, 93] width 73 height 73
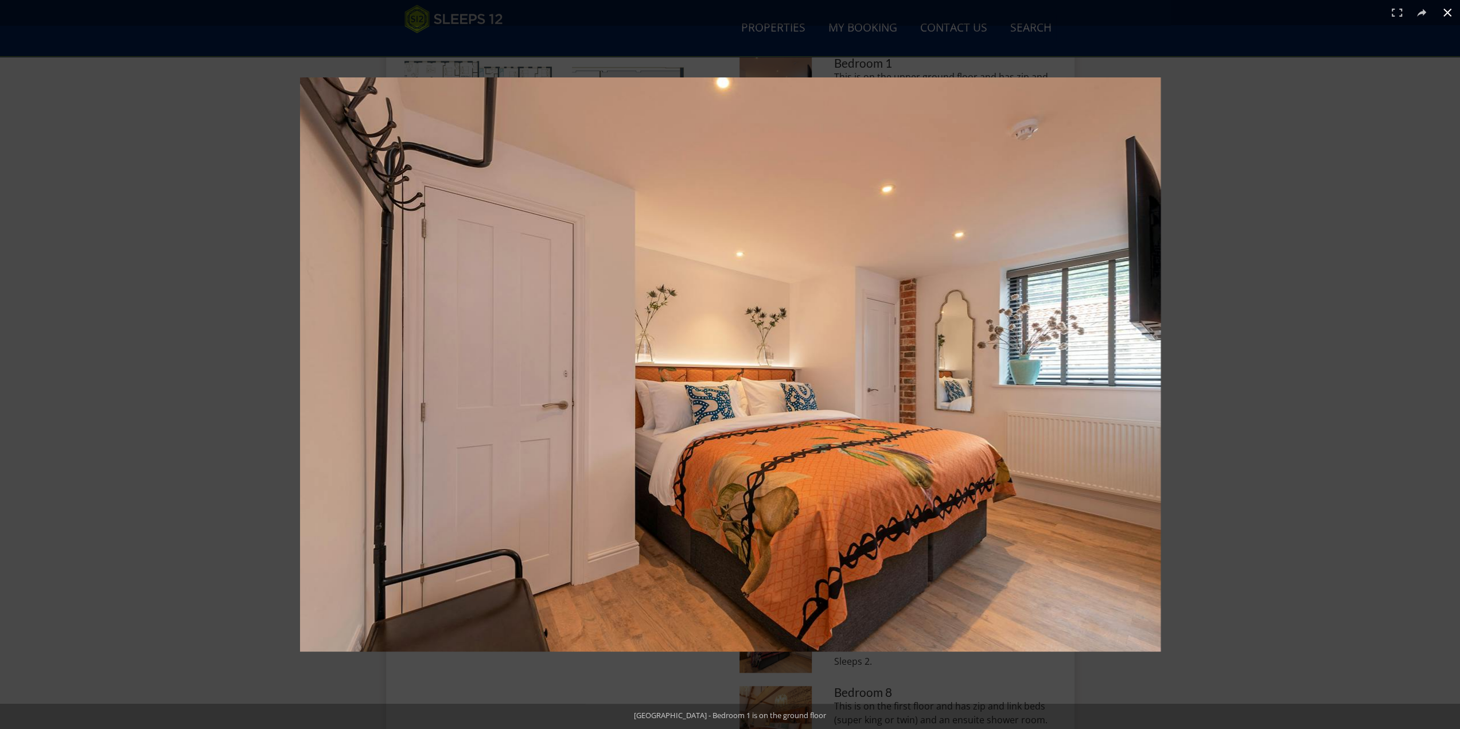
click at [1437, 14] on button at bounding box center [1447, 12] width 25 height 25
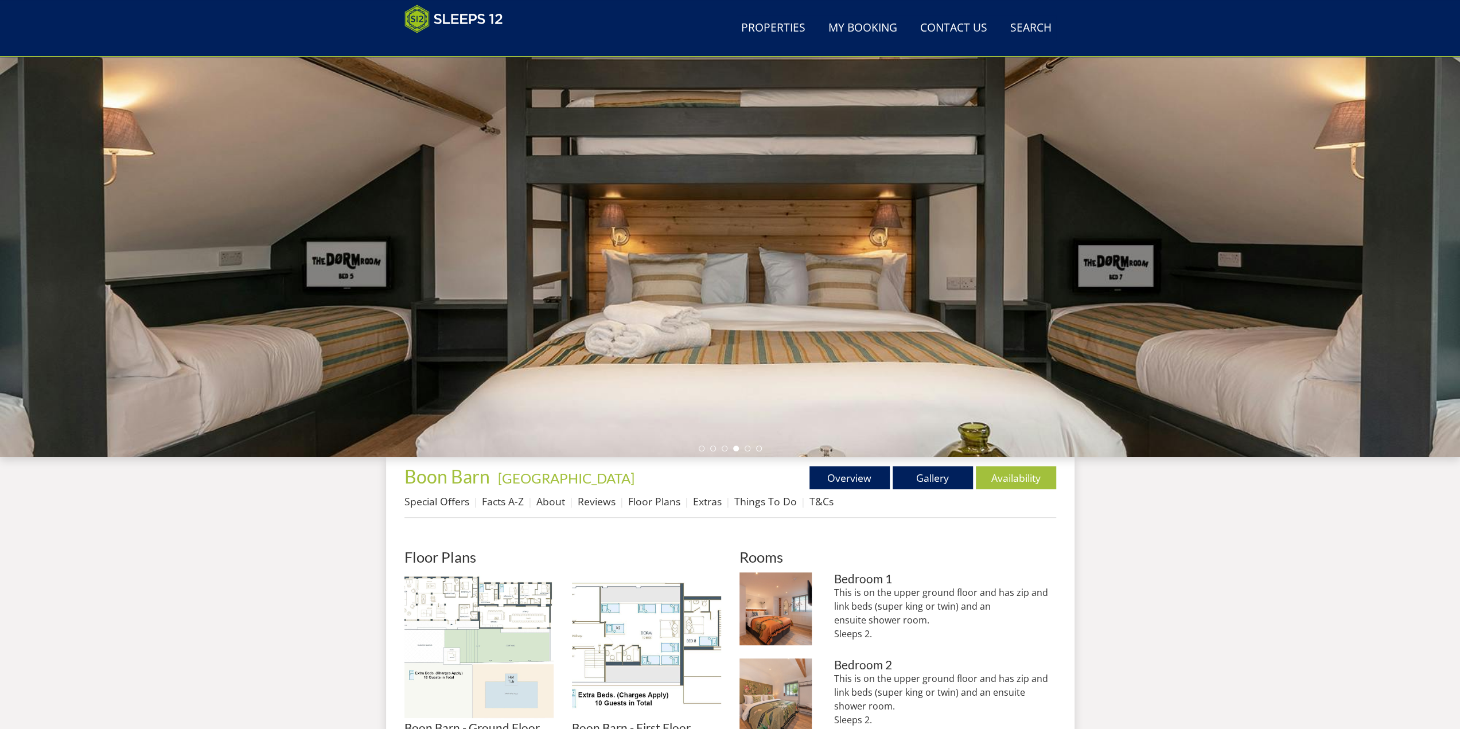
scroll to position [0, 0]
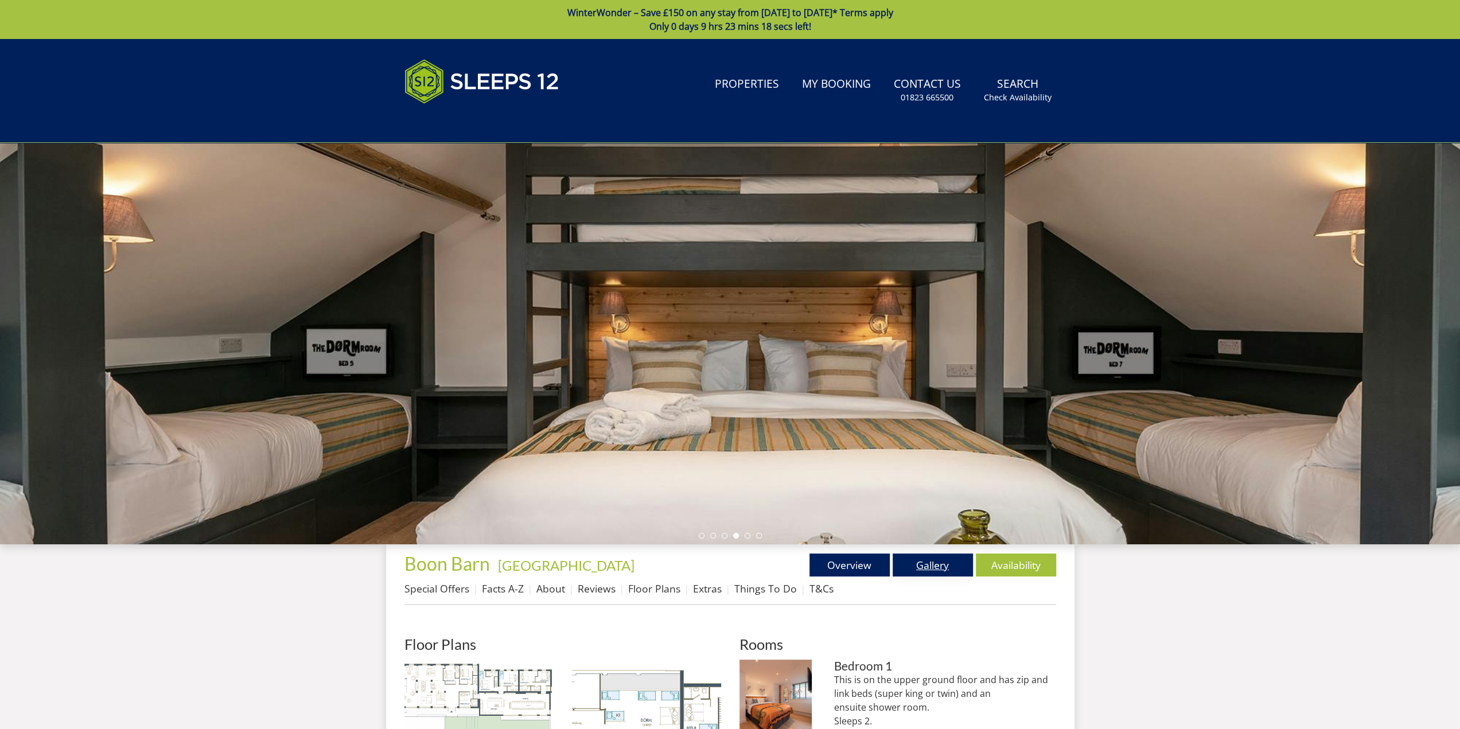
click at [928, 568] on link "Gallery" at bounding box center [933, 565] width 80 height 23
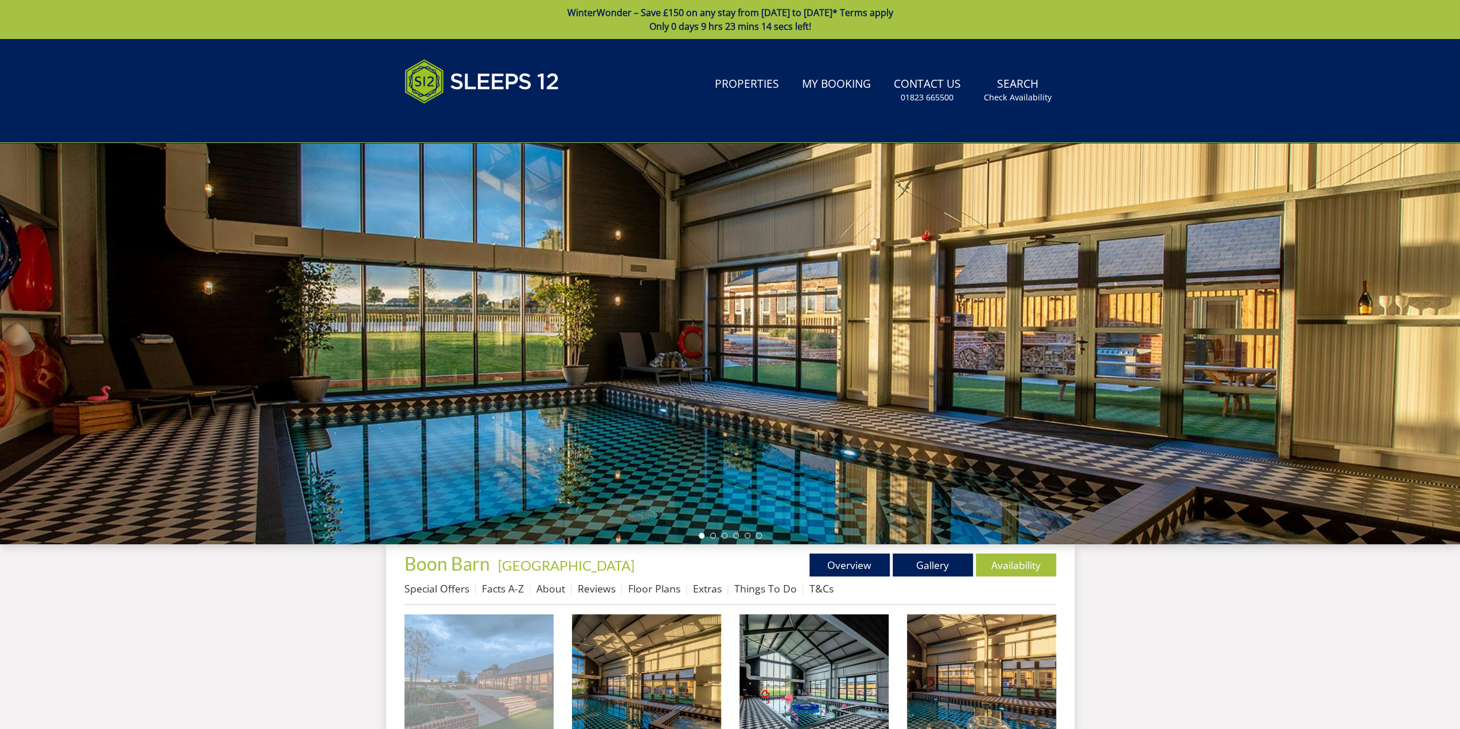
click at [476, 576] on img at bounding box center [478, 688] width 149 height 149
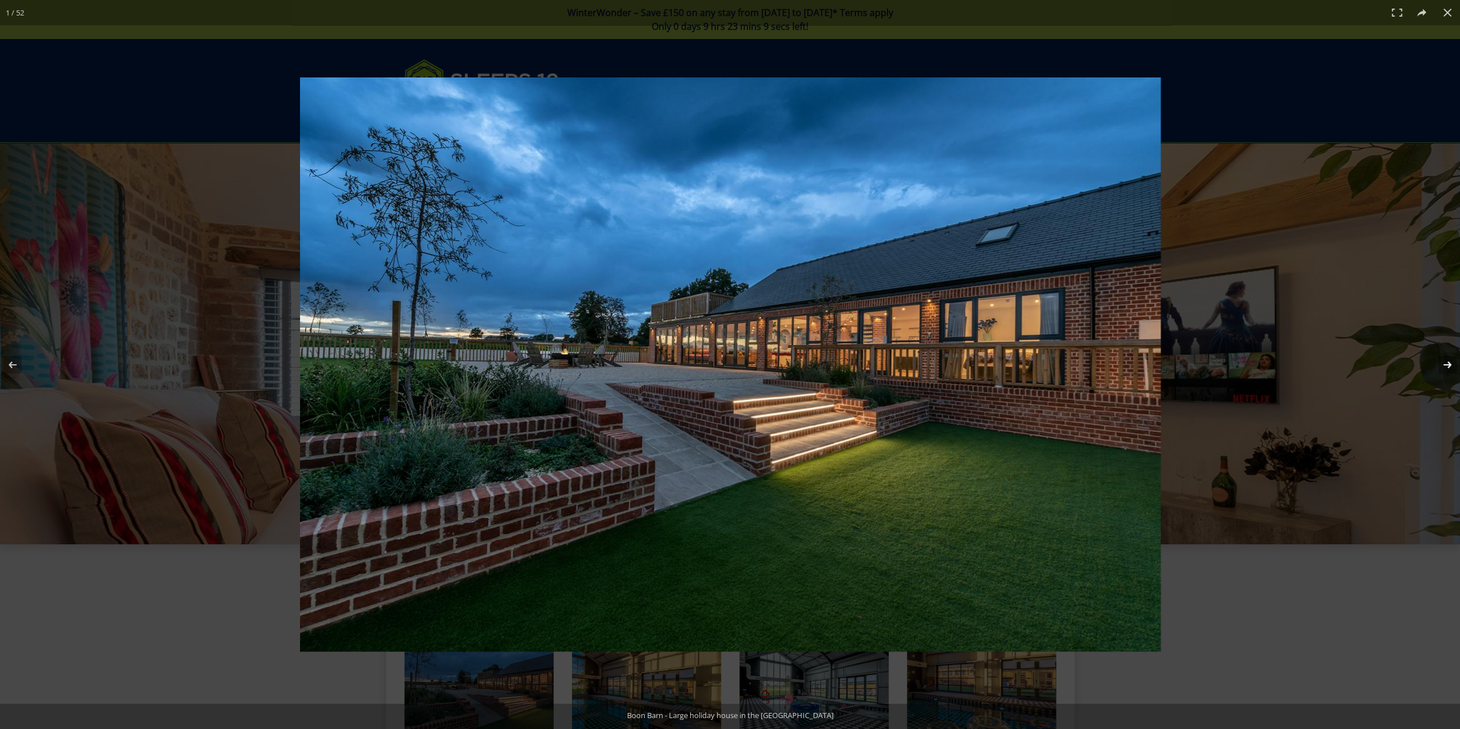
click at [1437, 363] on button at bounding box center [1440, 364] width 40 height 57
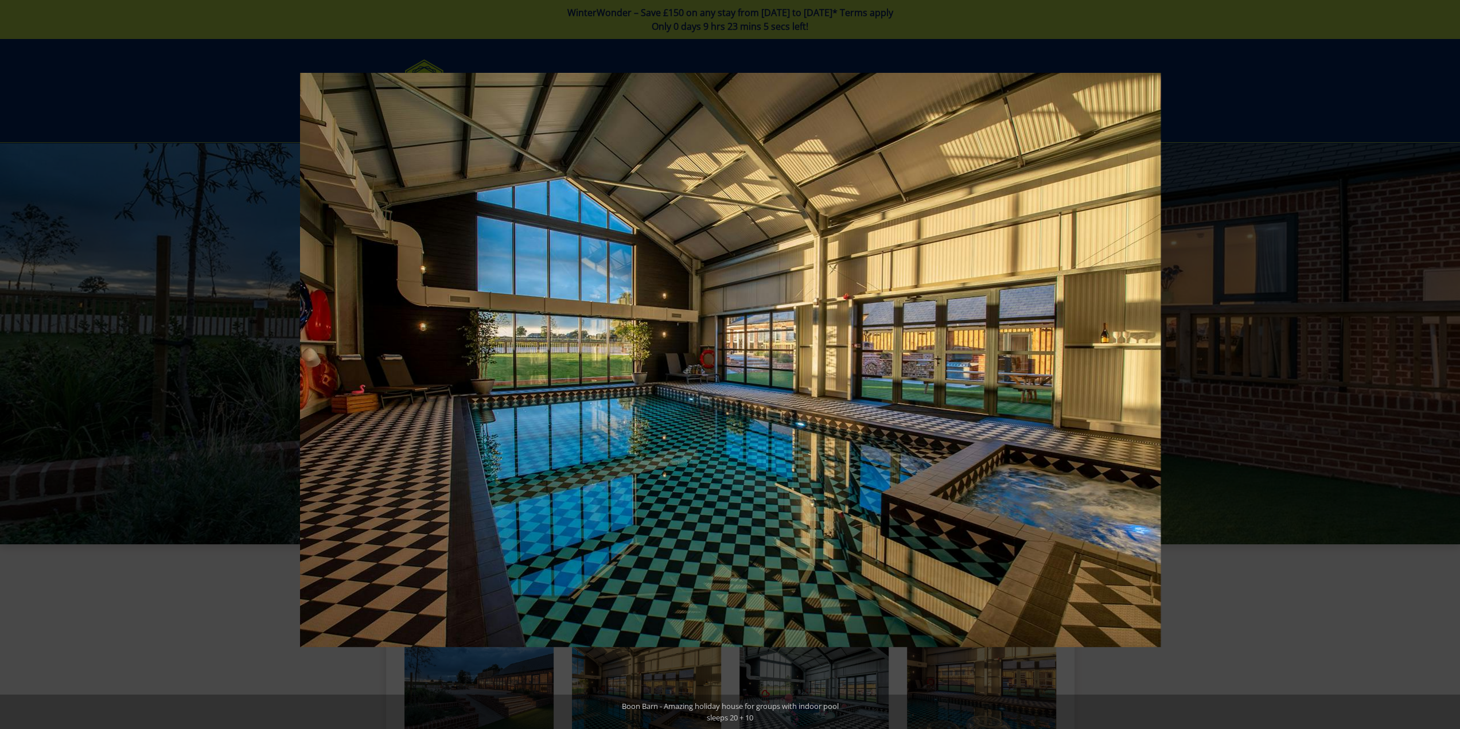
click at [1437, 363] on button at bounding box center [1440, 364] width 40 height 57
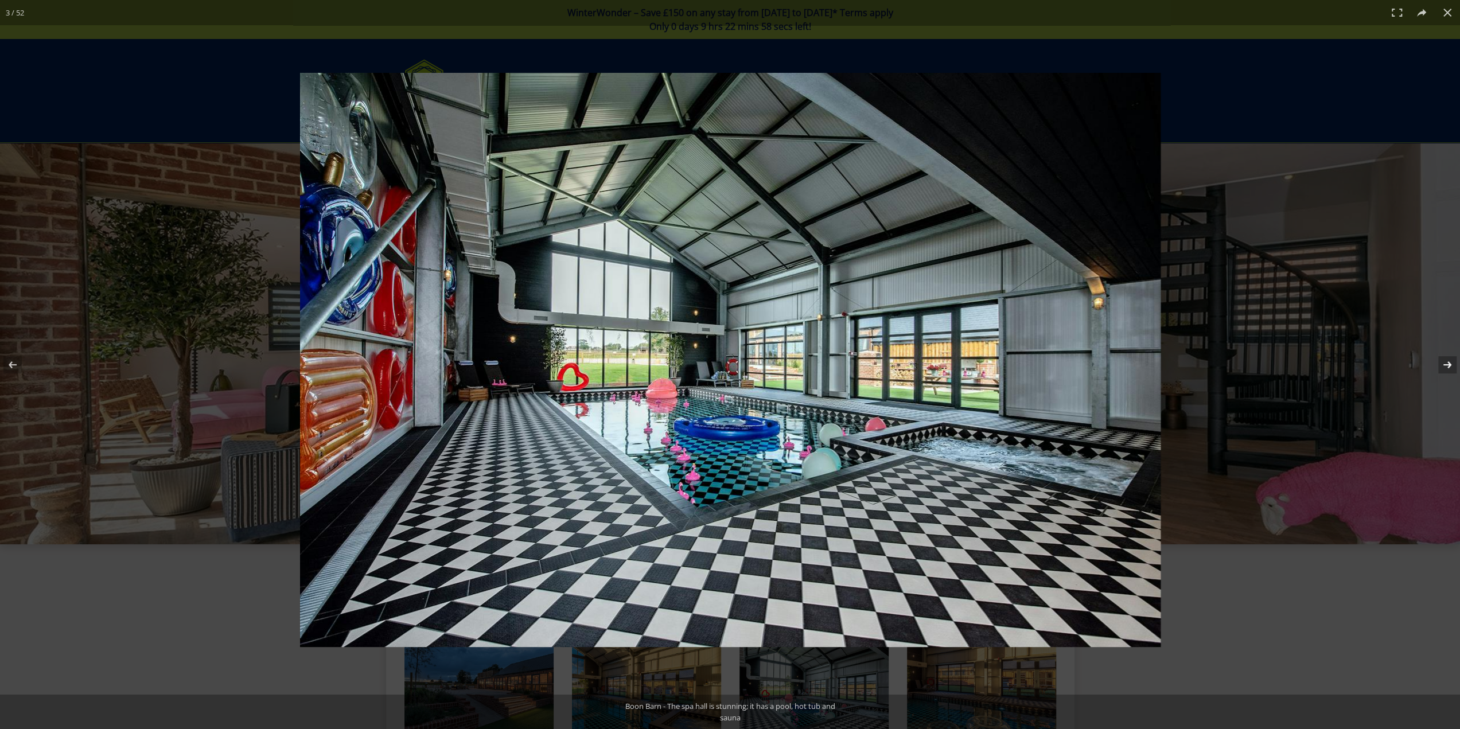
click at [1437, 363] on button at bounding box center [1440, 364] width 40 height 57
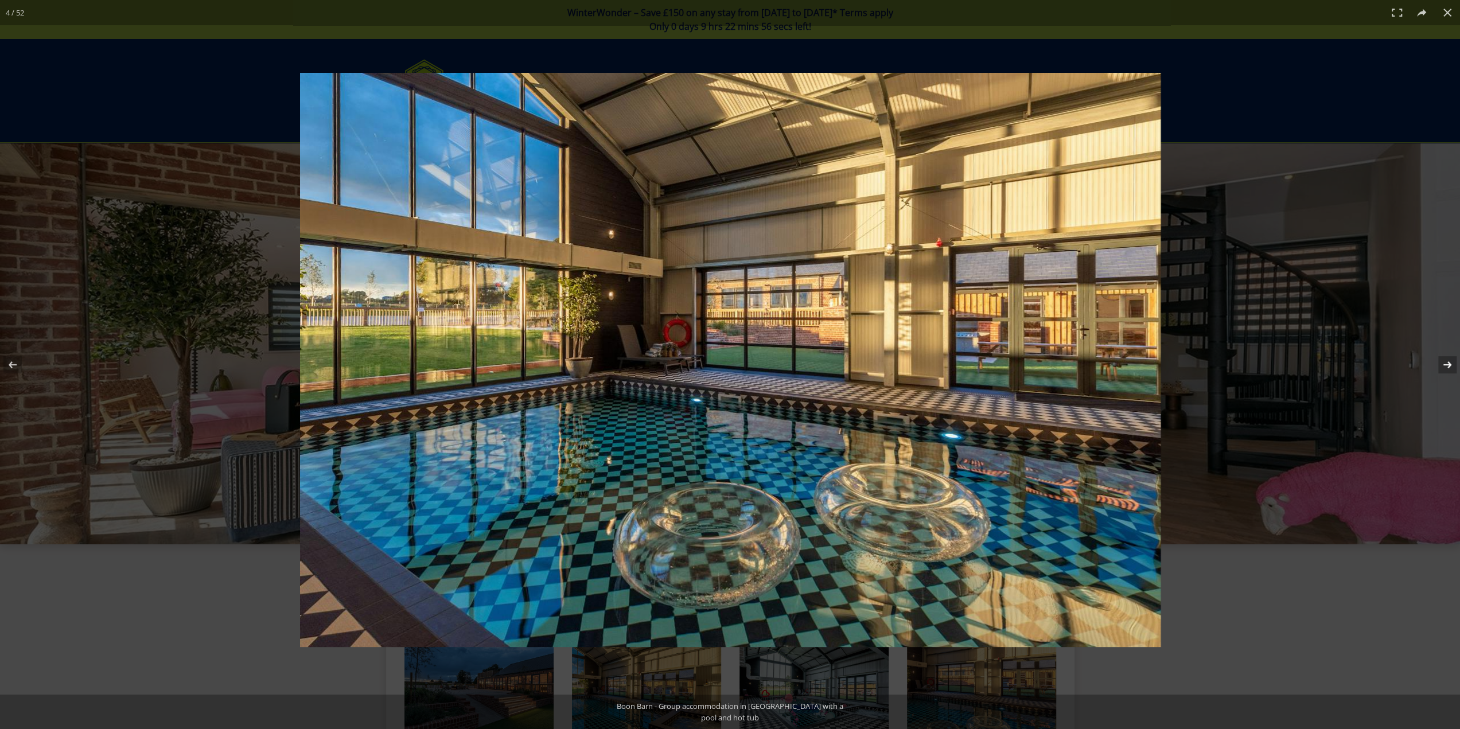
click at [1437, 363] on button at bounding box center [1440, 364] width 40 height 57
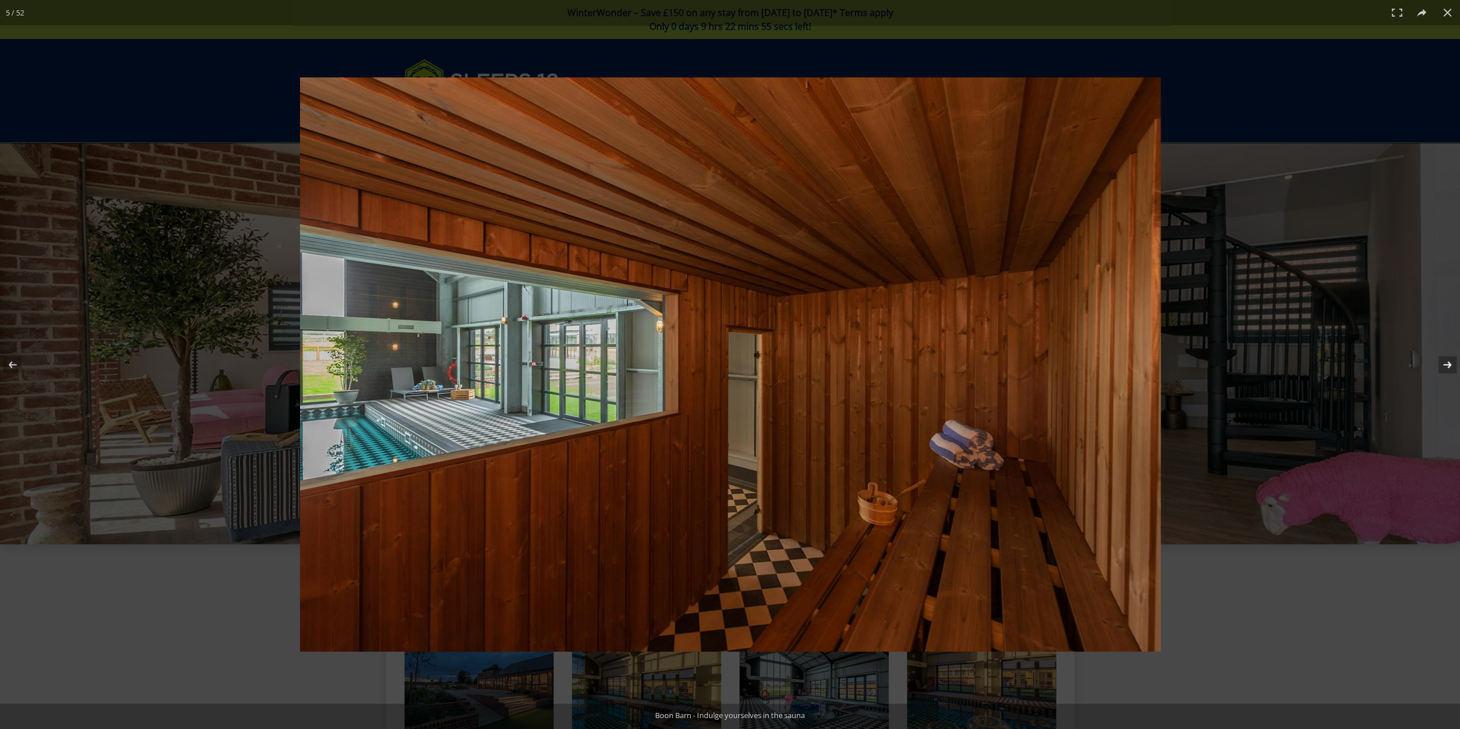
click at [1437, 363] on button at bounding box center [1440, 364] width 40 height 57
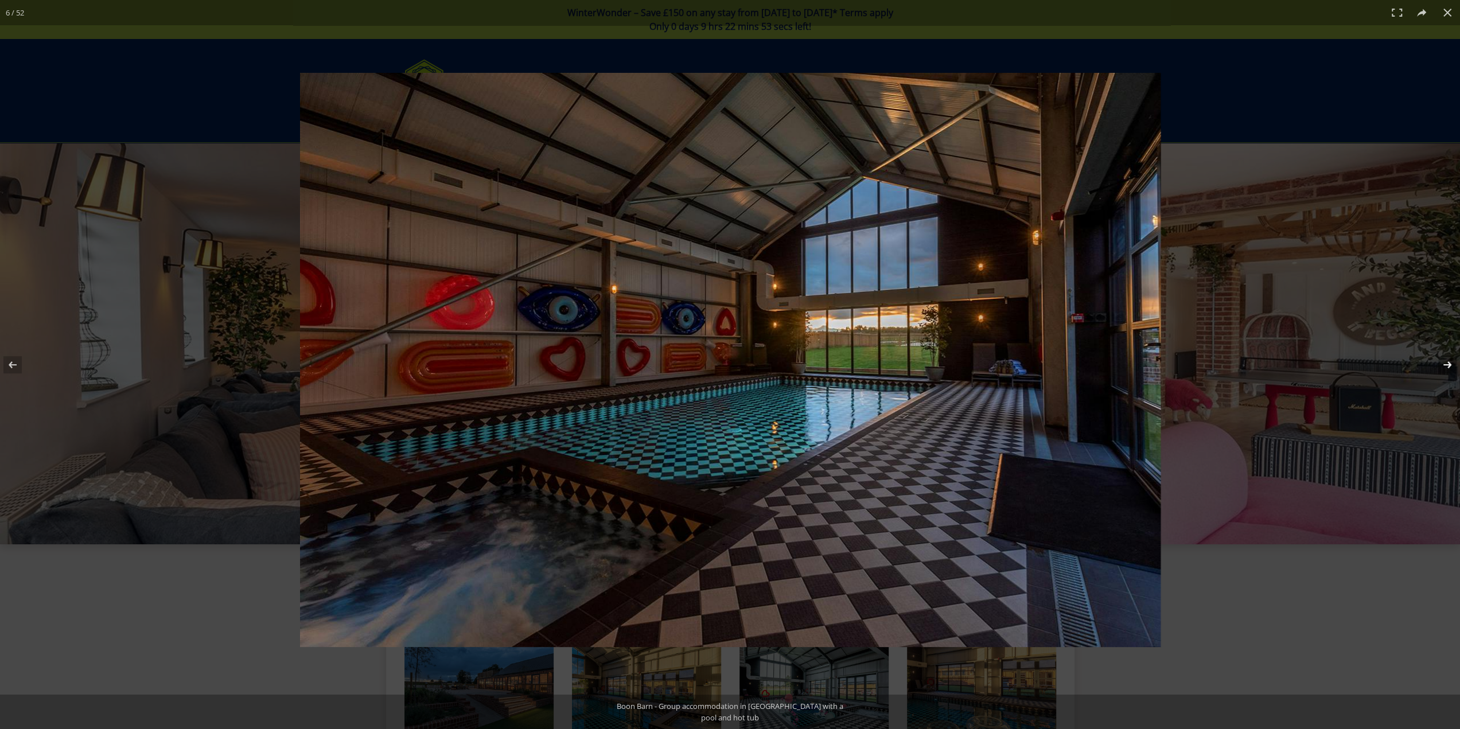
click at [1437, 363] on button at bounding box center [1440, 364] width 40 height 57
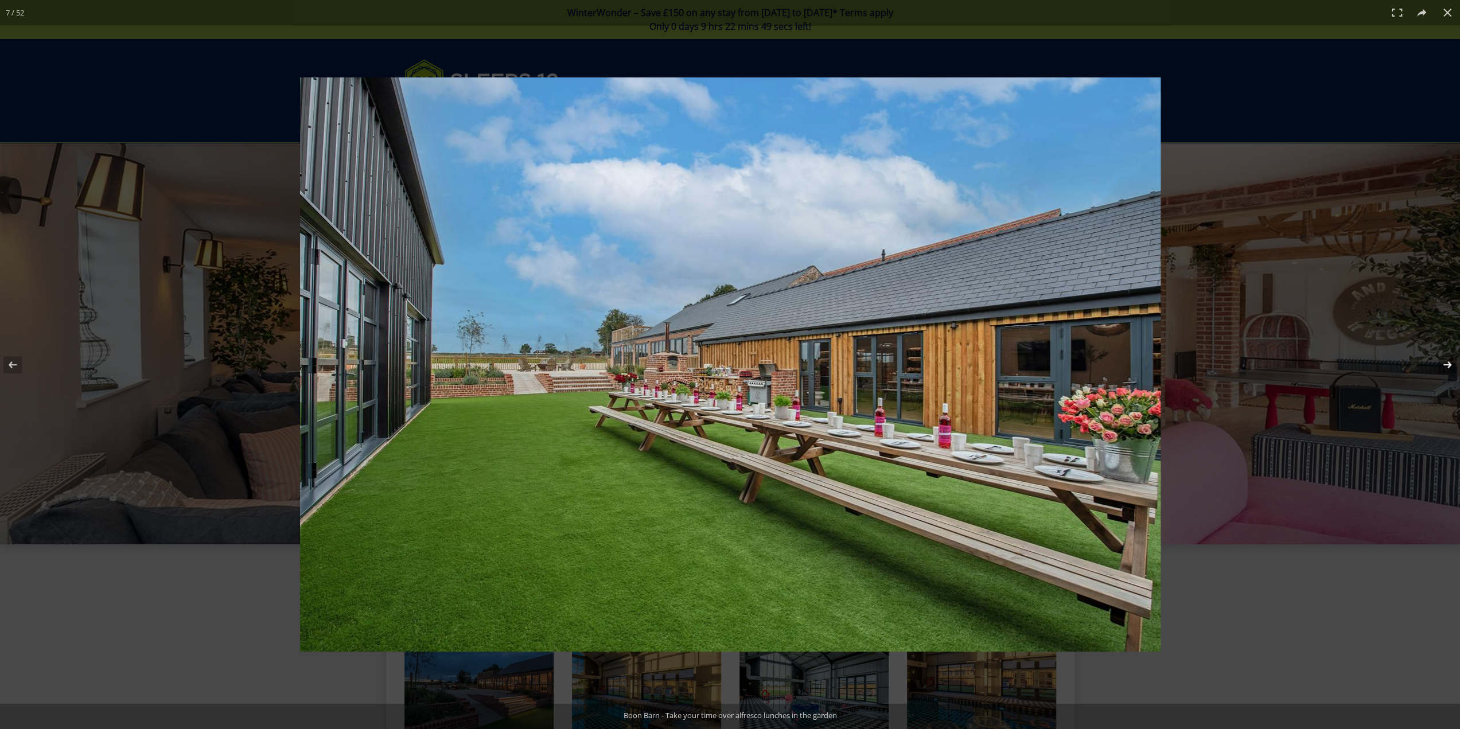
click at [1437, 363] on button at bounding box center [1440, 364] width 40 height 57
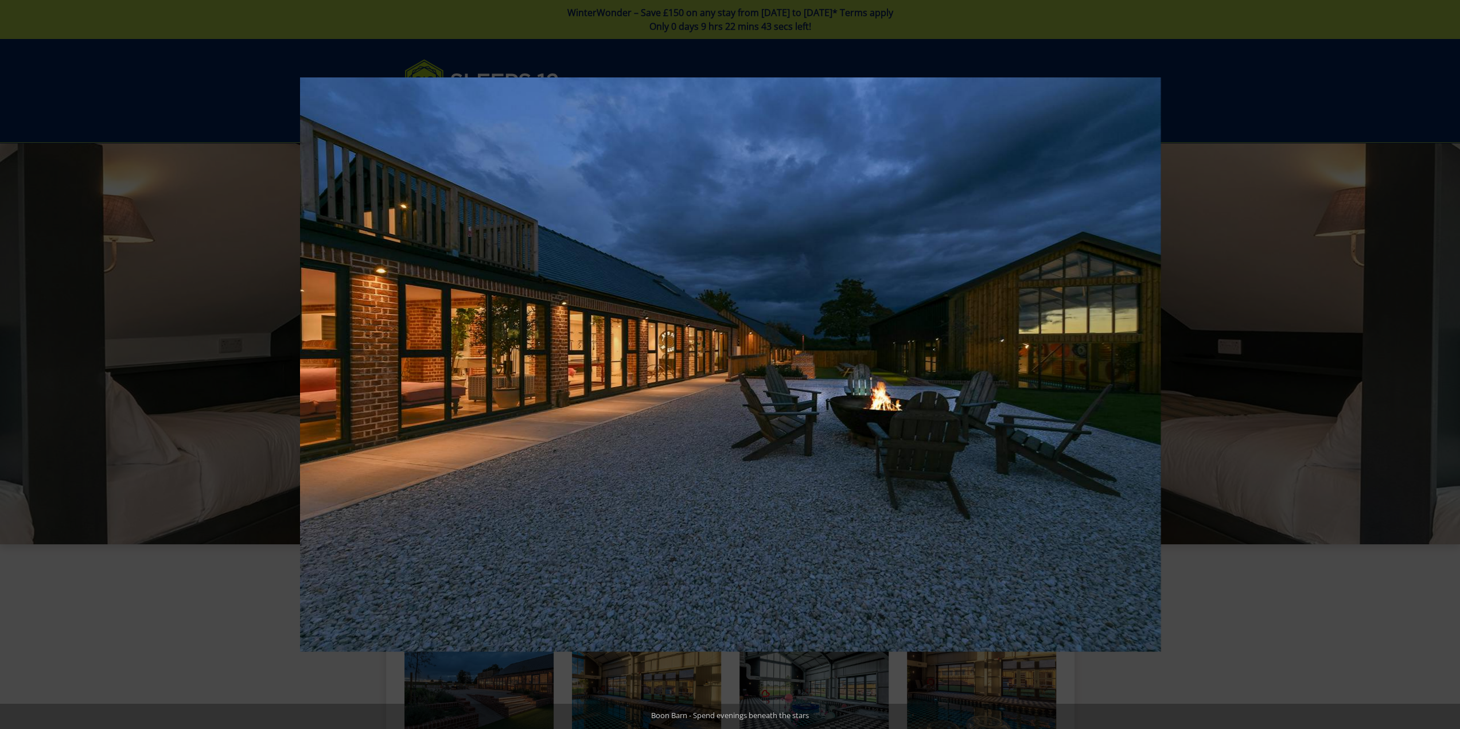
click at [1437, 363] on button at bounding box center [1440, 364] width 40 height 57
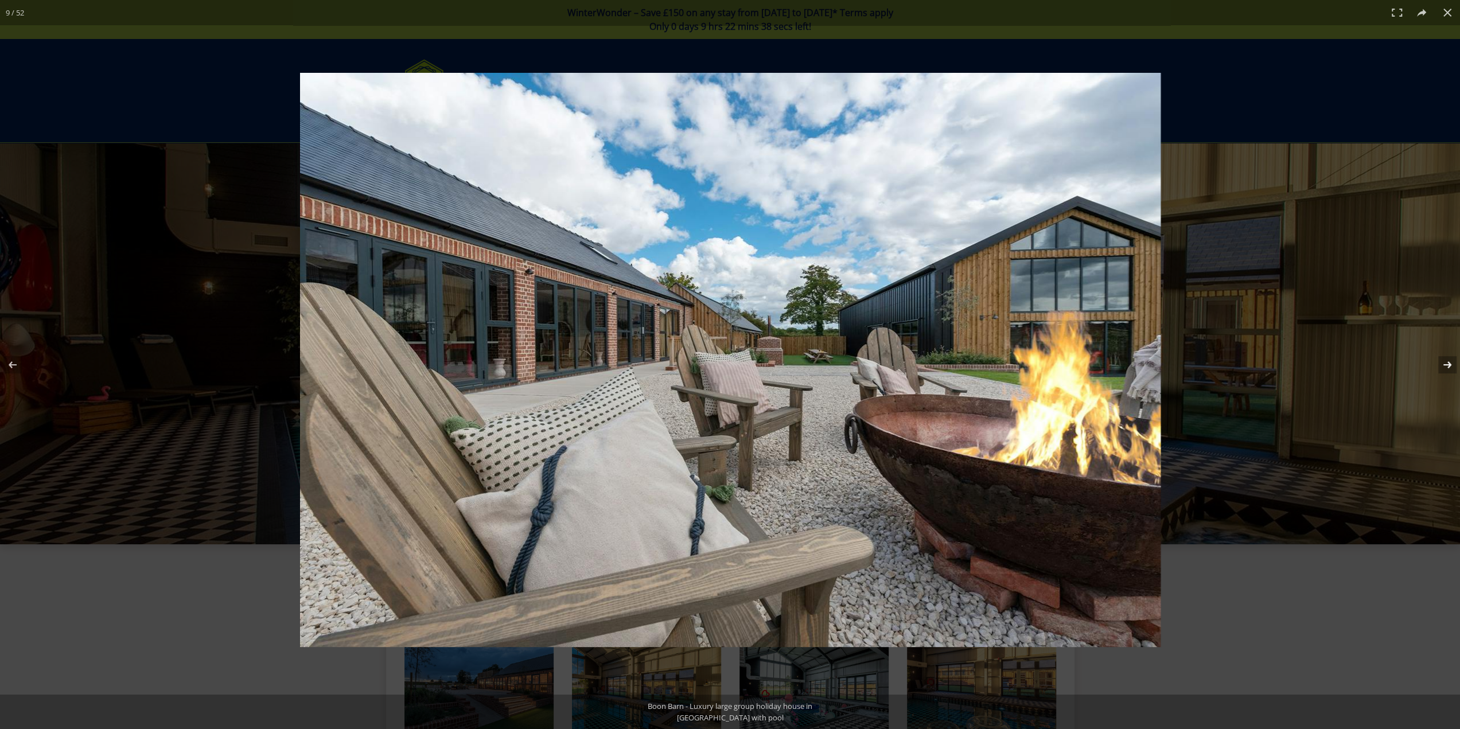
click at [1437, 366] on button at bounding box center [1440, 364] width 40 height 57
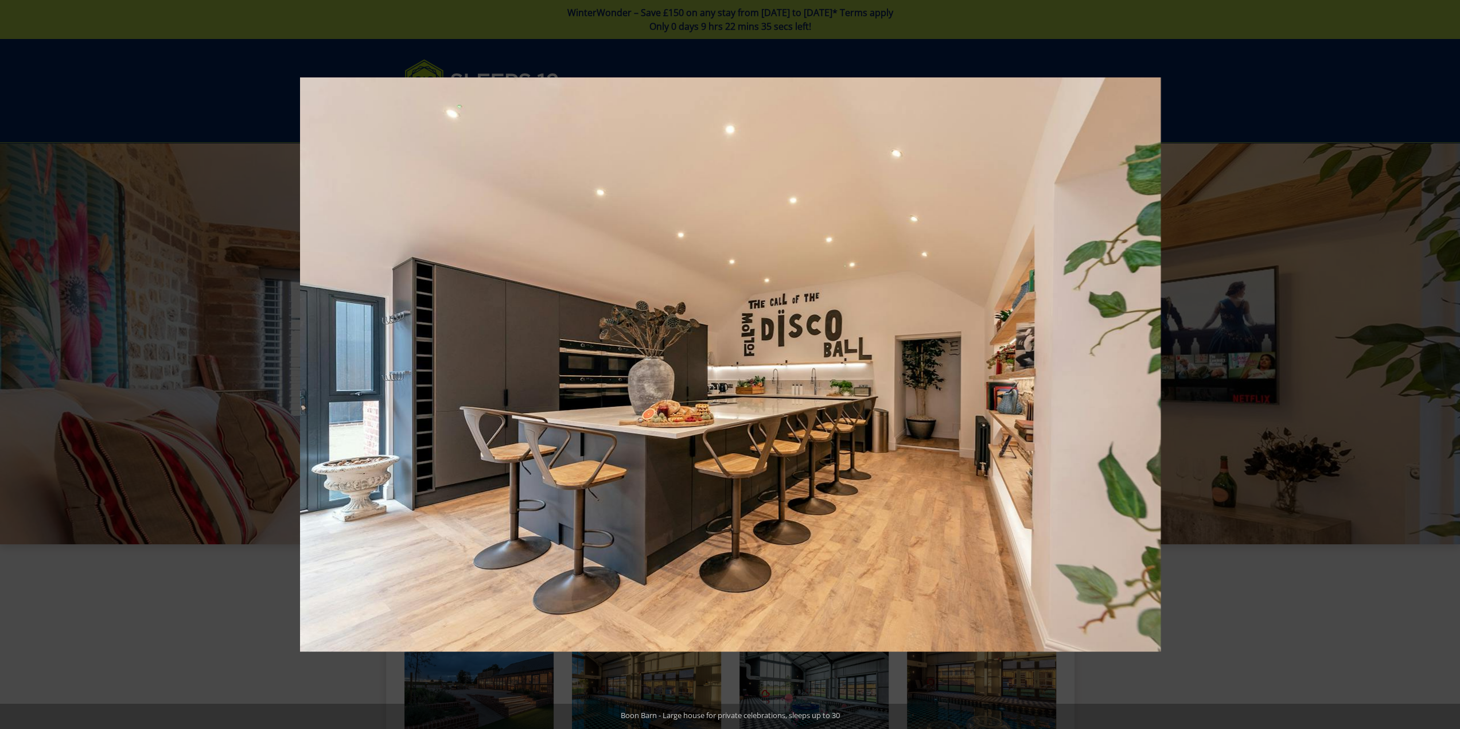
click at [1437, 366] on button at bounding box center [1440, 364] width 40 height 57
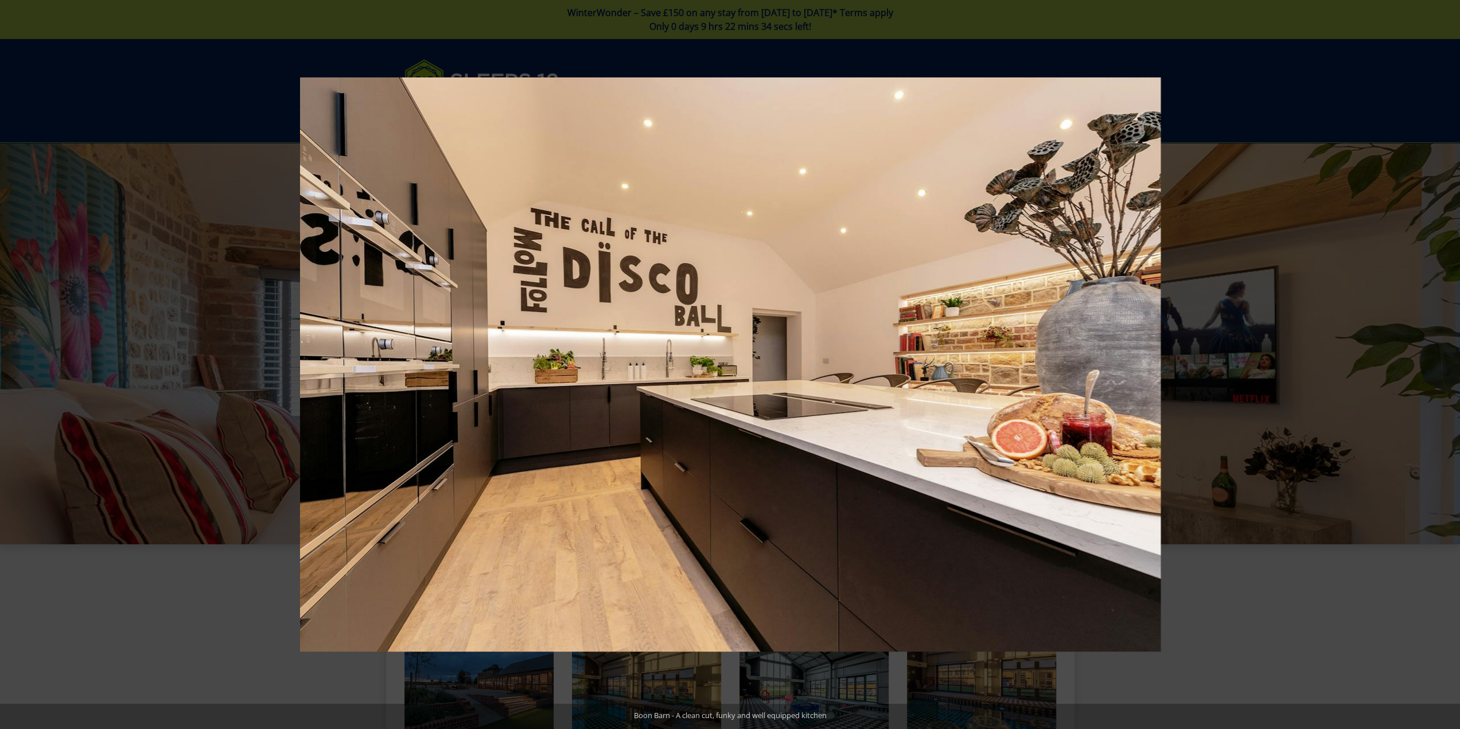
click at [1437, 366] on button at bounding box center [1440, 364] width 40 height 57
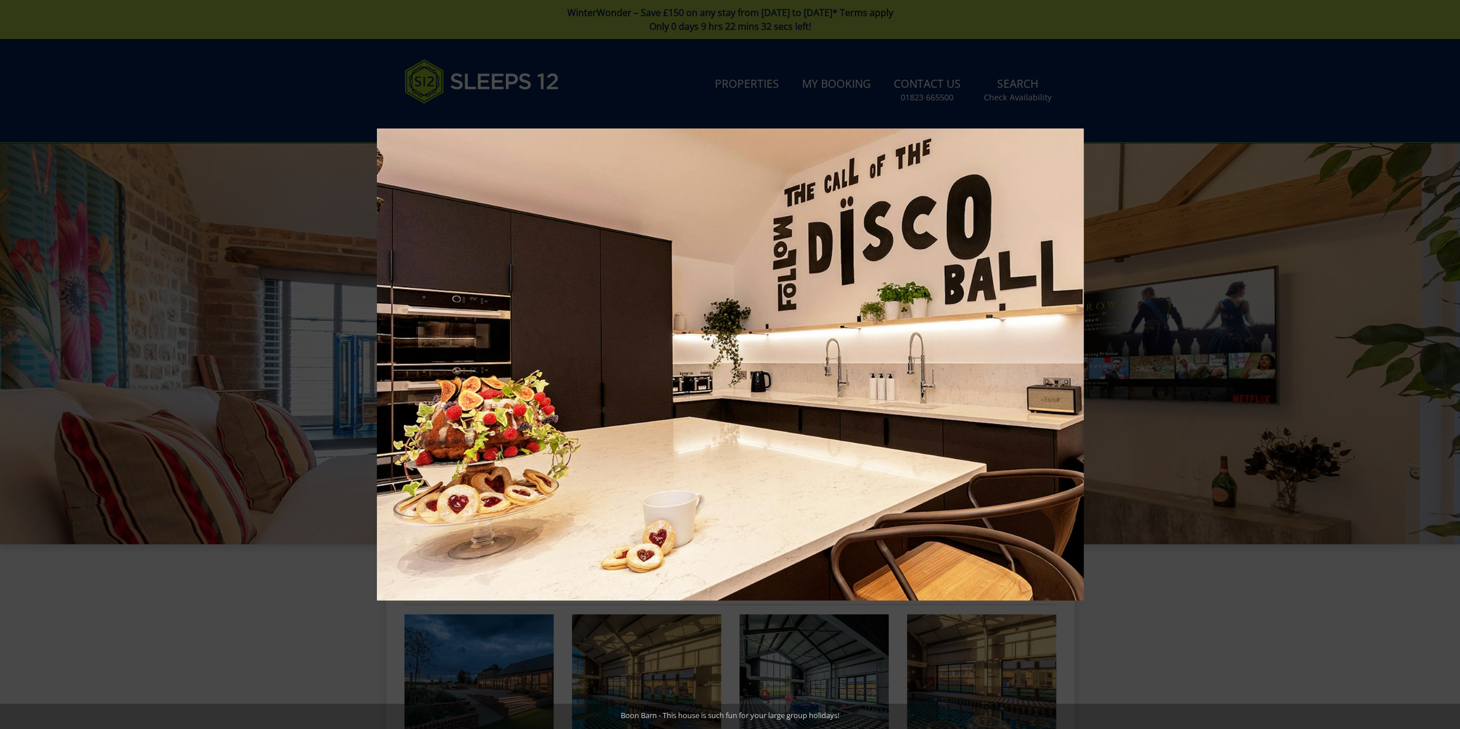
click at [1437, 366] on button at bounding box center [1440, 364] width 40 height 57
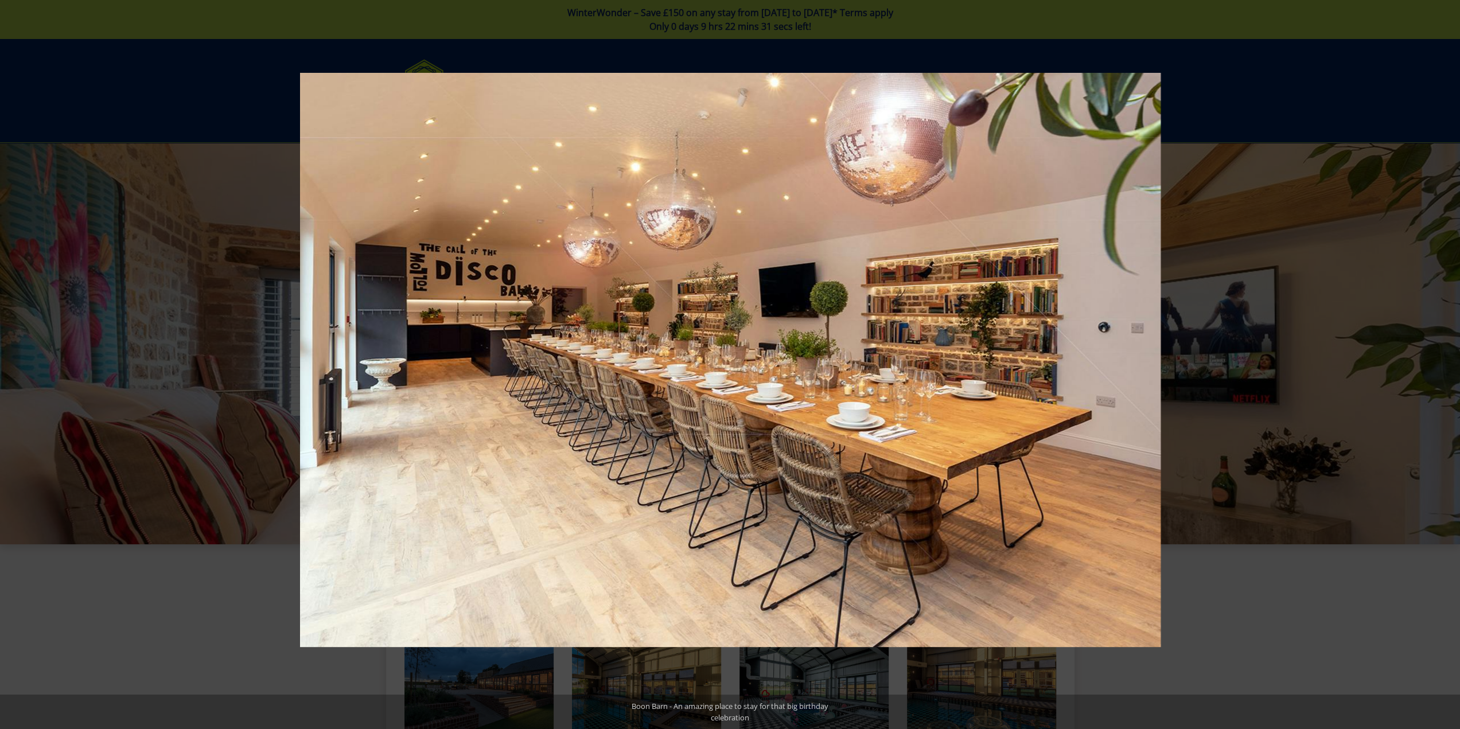
click at [1437, 366] on button at bounding box center [1440, 364] width 40 height 57
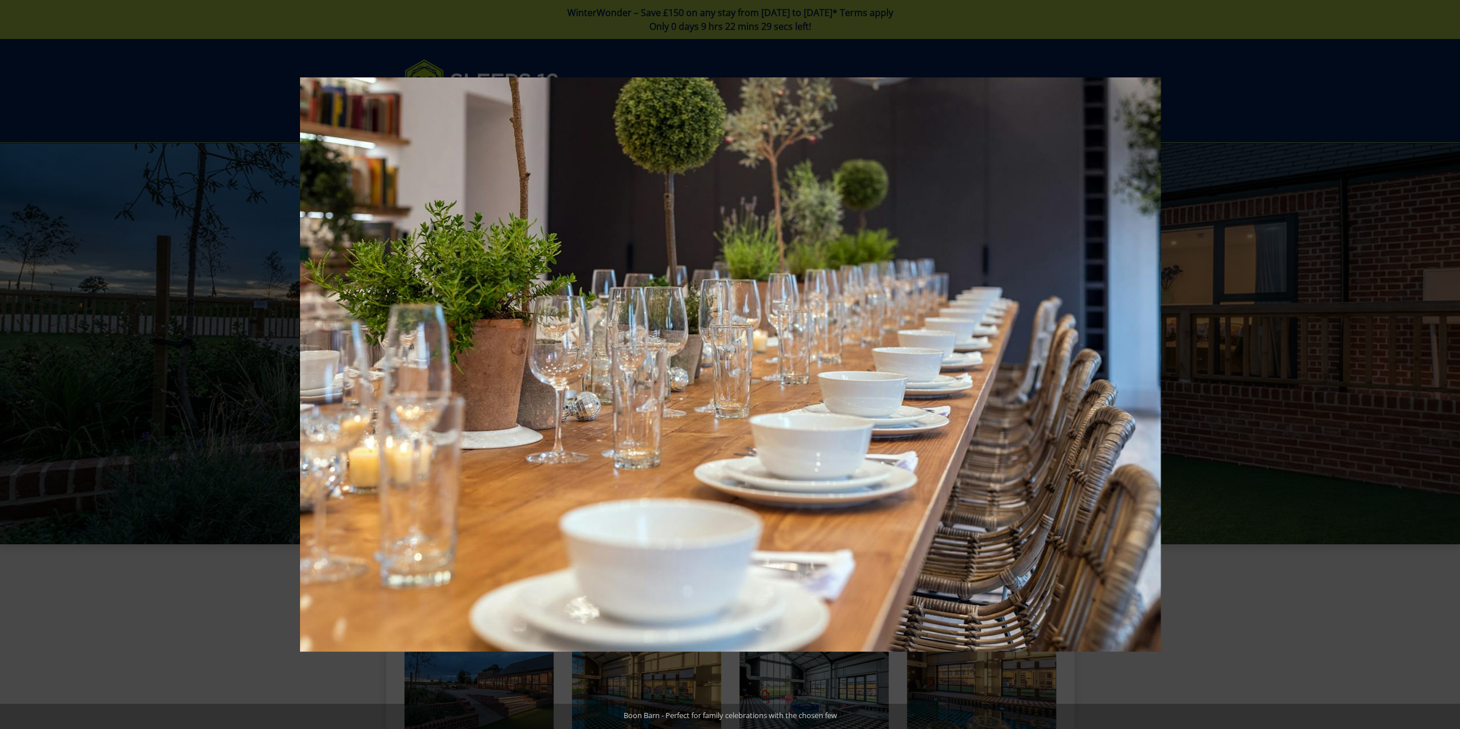
click at [1437, 366] on button at bounding box center [1440, 364] width 40 height 57
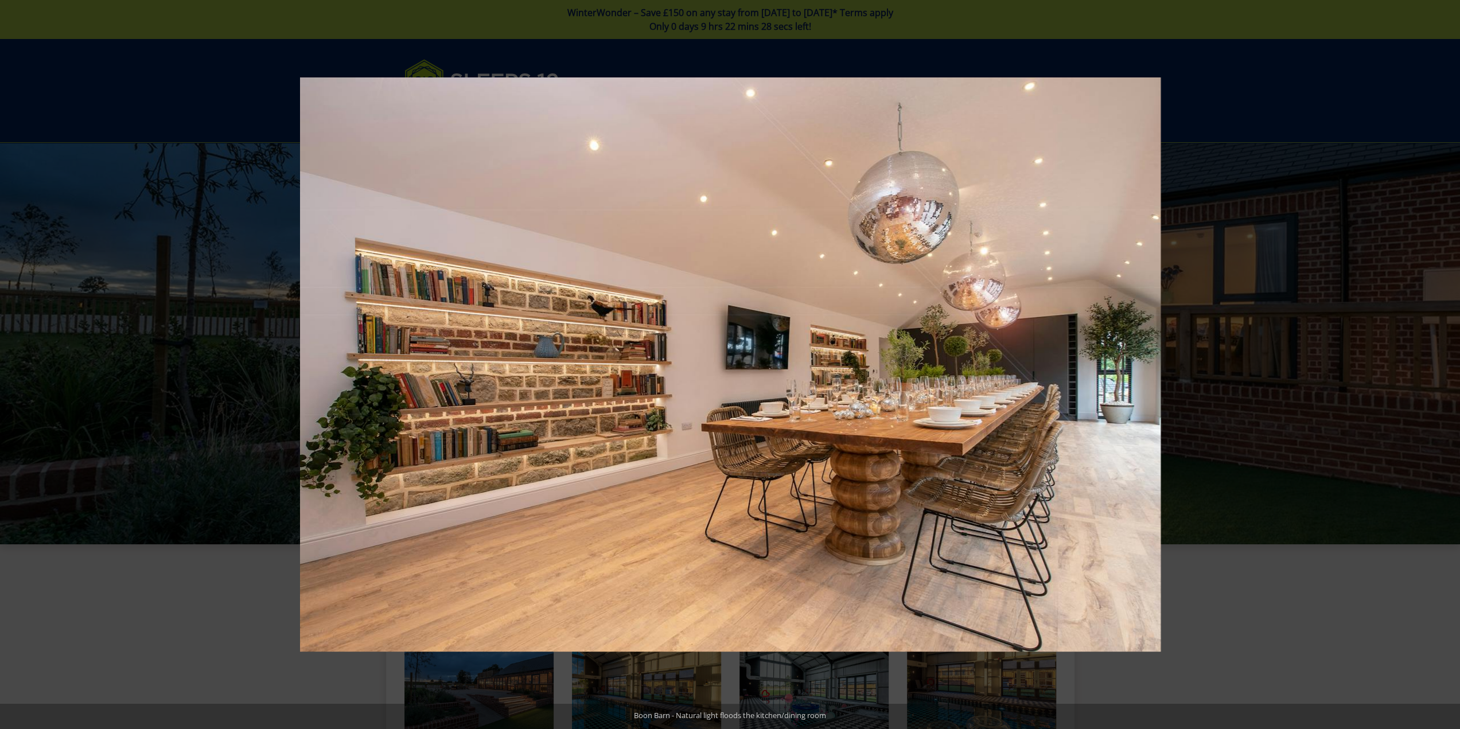
click at [1437, 366] on button at bounding box center [1440, 364] width 40 height 57
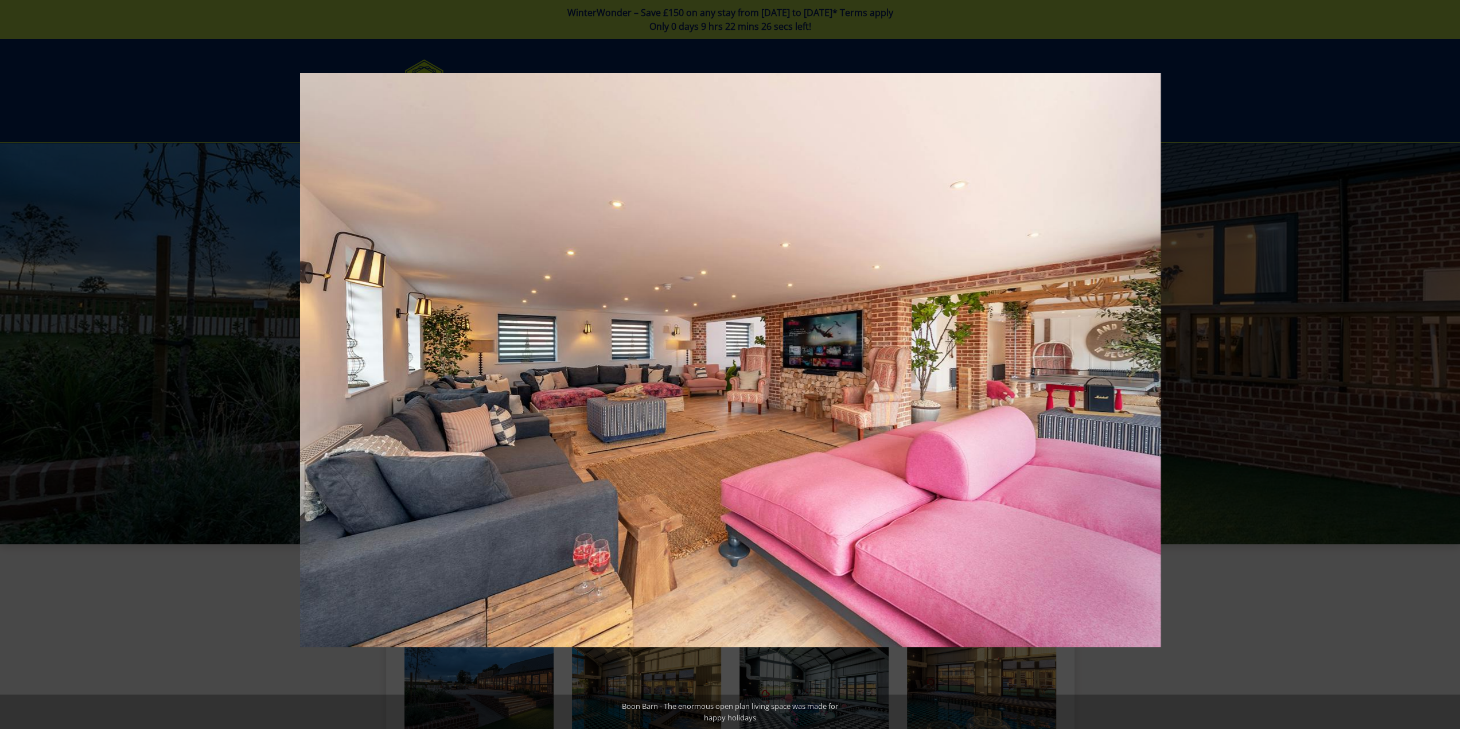
click at [1437, 366] on button at bounding box center [1440, 364] width 40 height 57
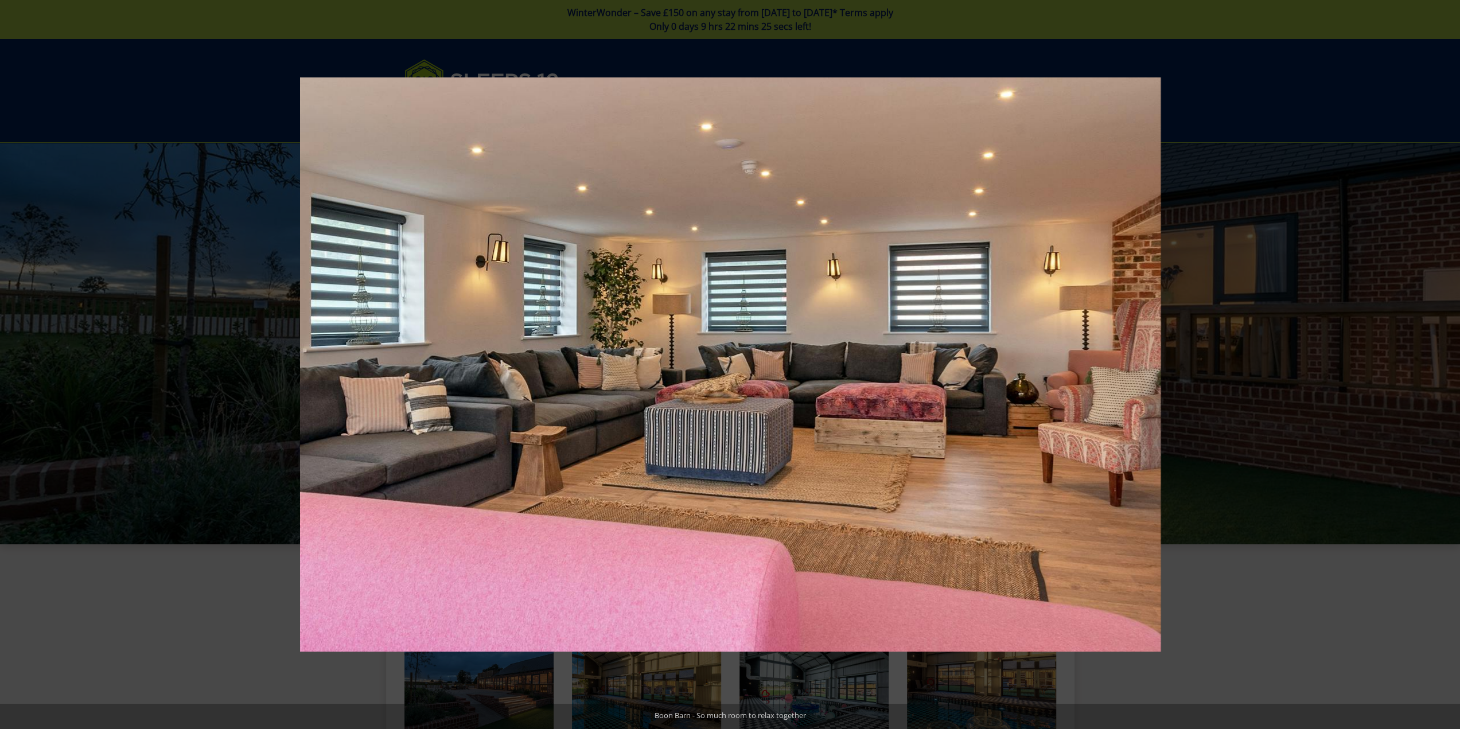
click at [1437, 366] on button at bounding box center [1440, 364] width 40 height 57
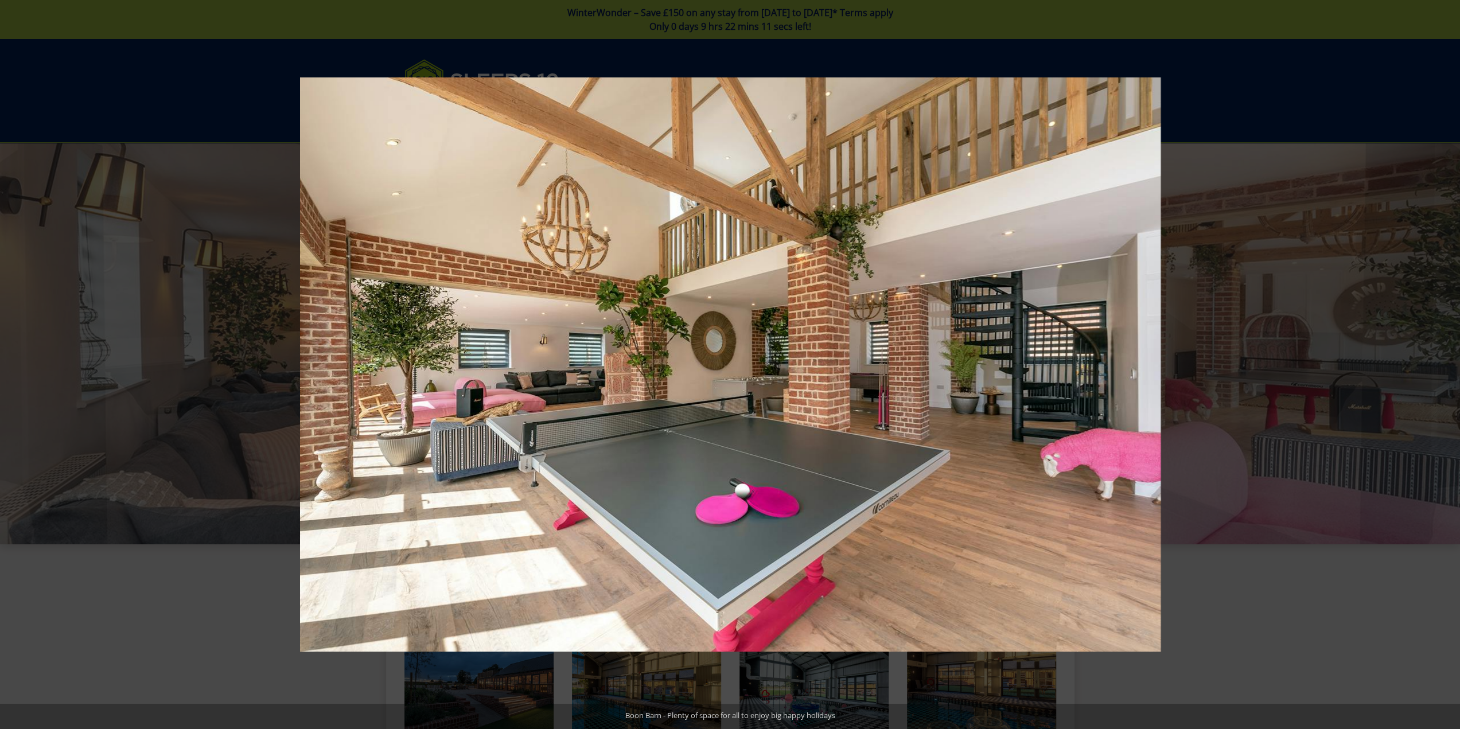
click at [1437, 367] on button at bounding box center [1440, 364] width 40 height 57
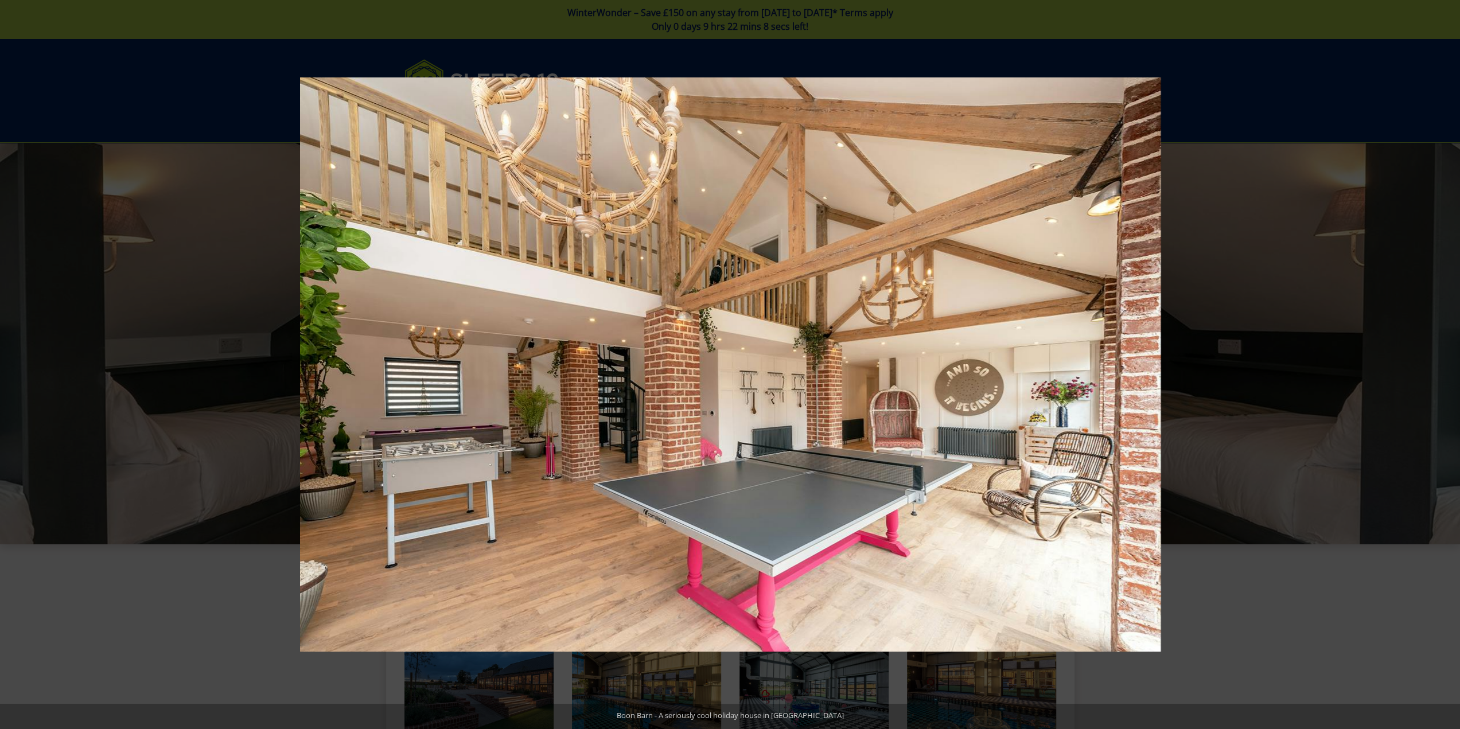
click at [1437, 367] on button at bounding box center [1440, 364] width 40 height 57
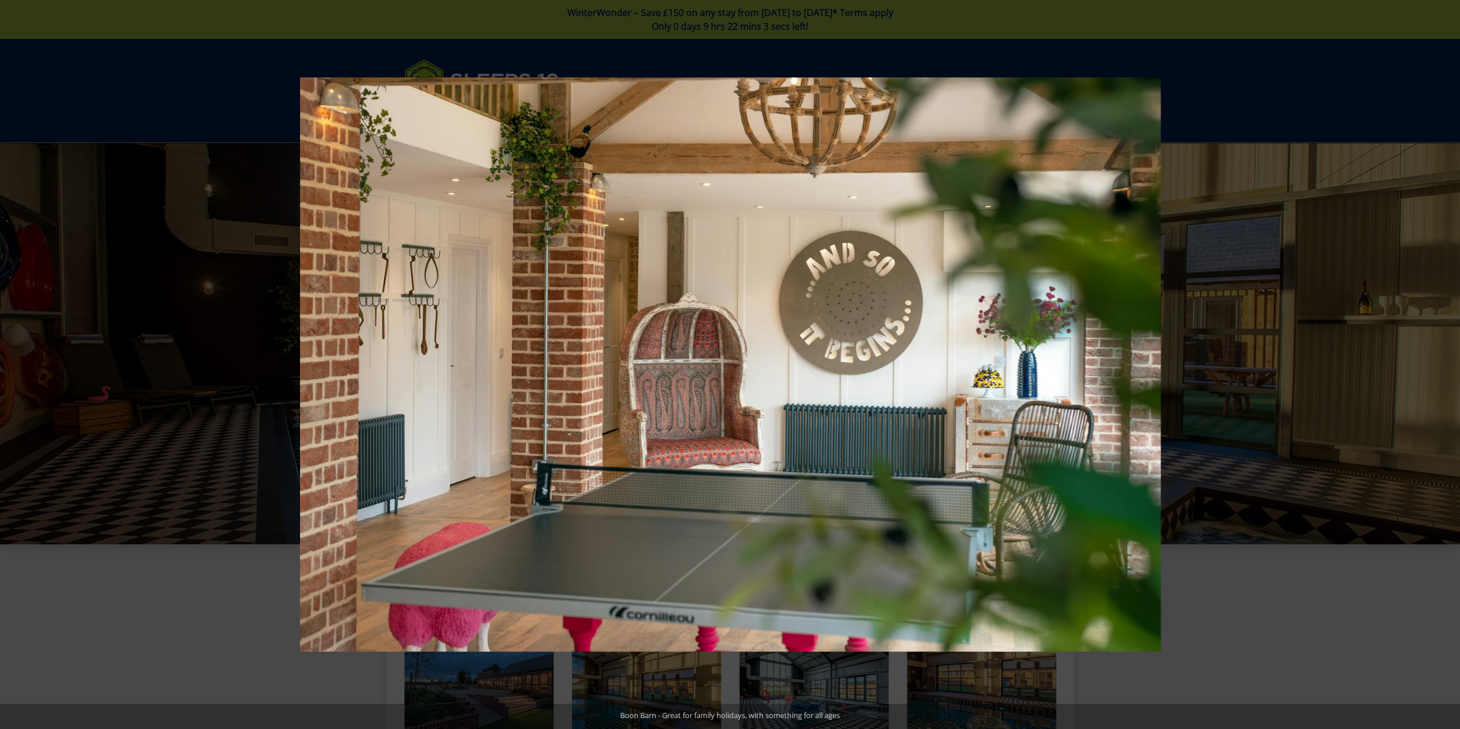
click at [1437, 367] on button at bounding box center [1440, 364] width 40 height 57
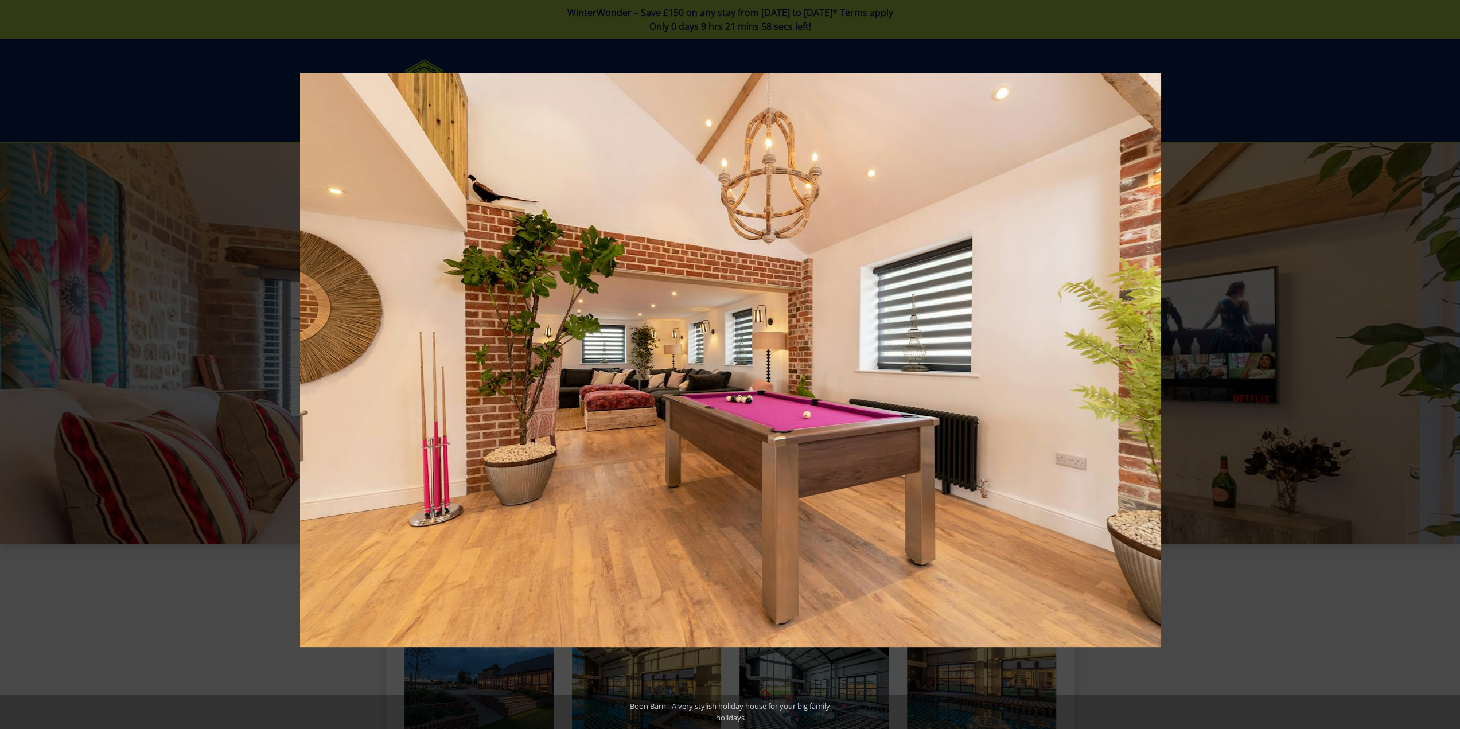
click at [1437, 367] on button at bounding box center [1440, 364] width 40 height 57
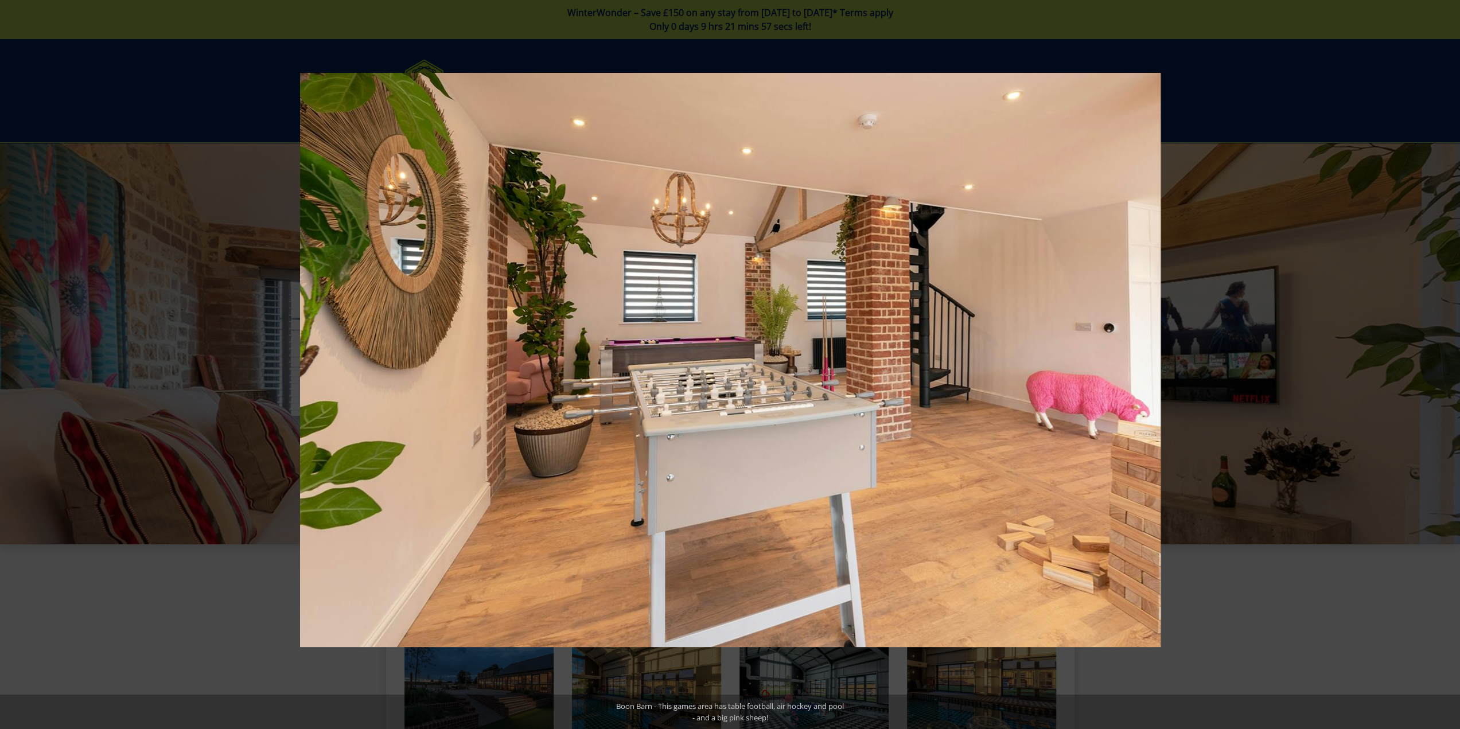
click at [1437, 367] on button at bounding box center [1440, 364] width 40 height 57
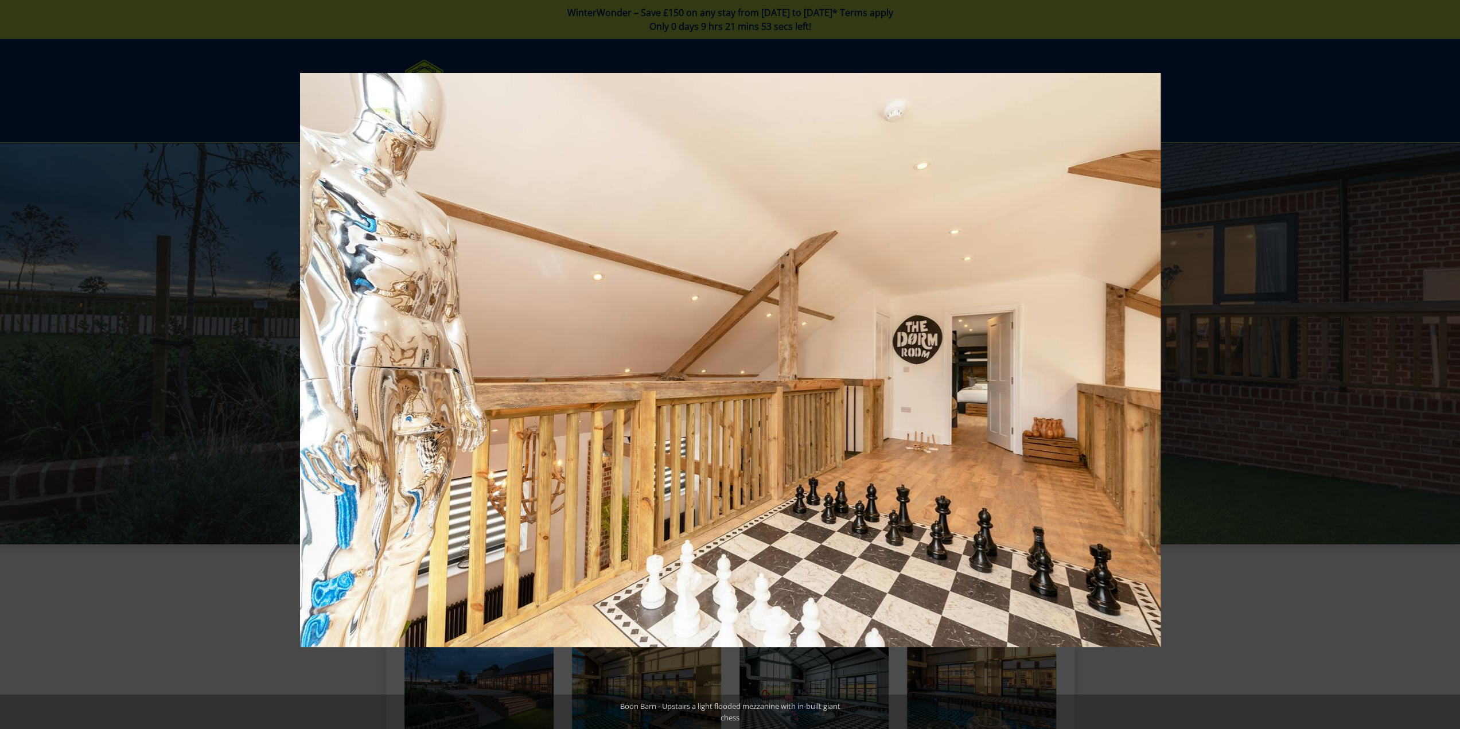
click at [1437, 367] on button at bounding box center [1440, 364] width 40 height 57
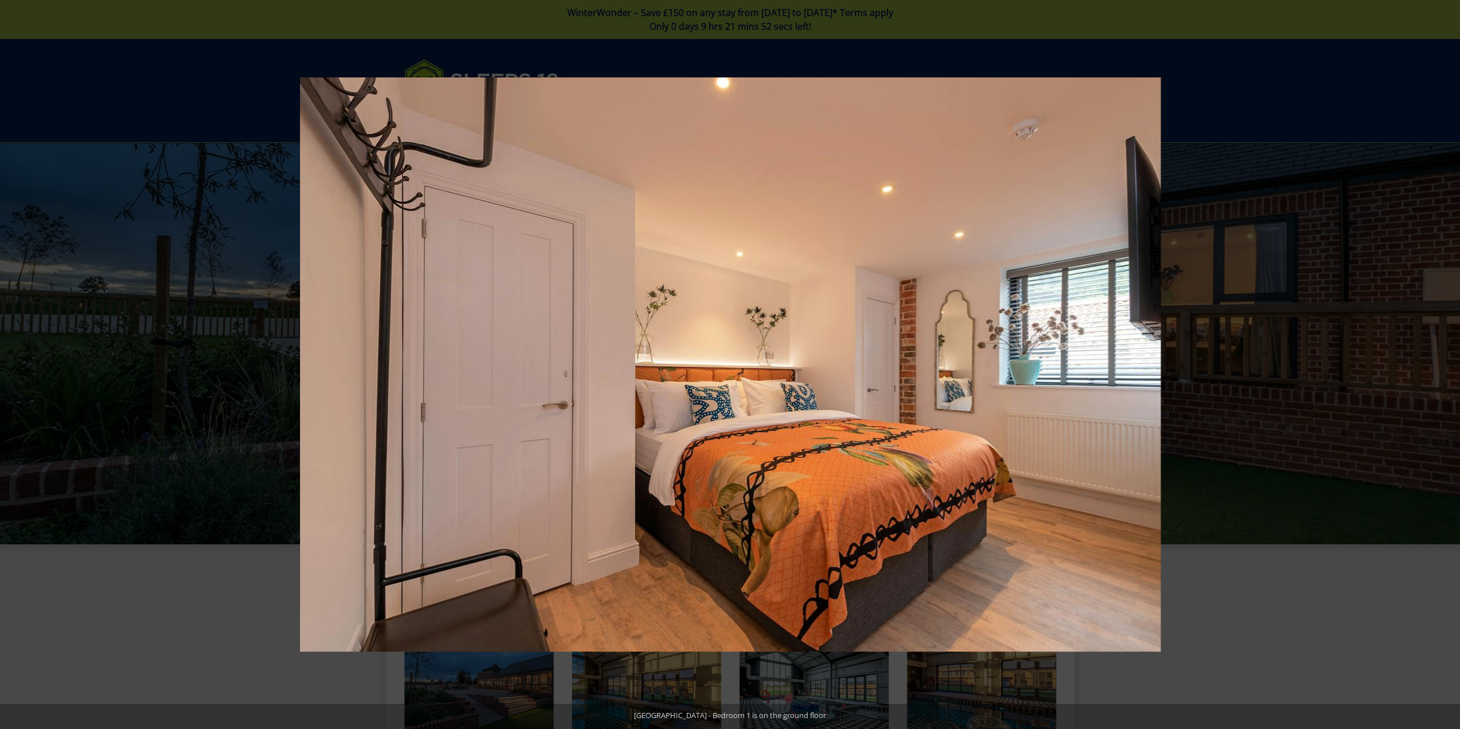
click at [1437, 367] on button at bounding box center [1440, 364] width 40 height 57
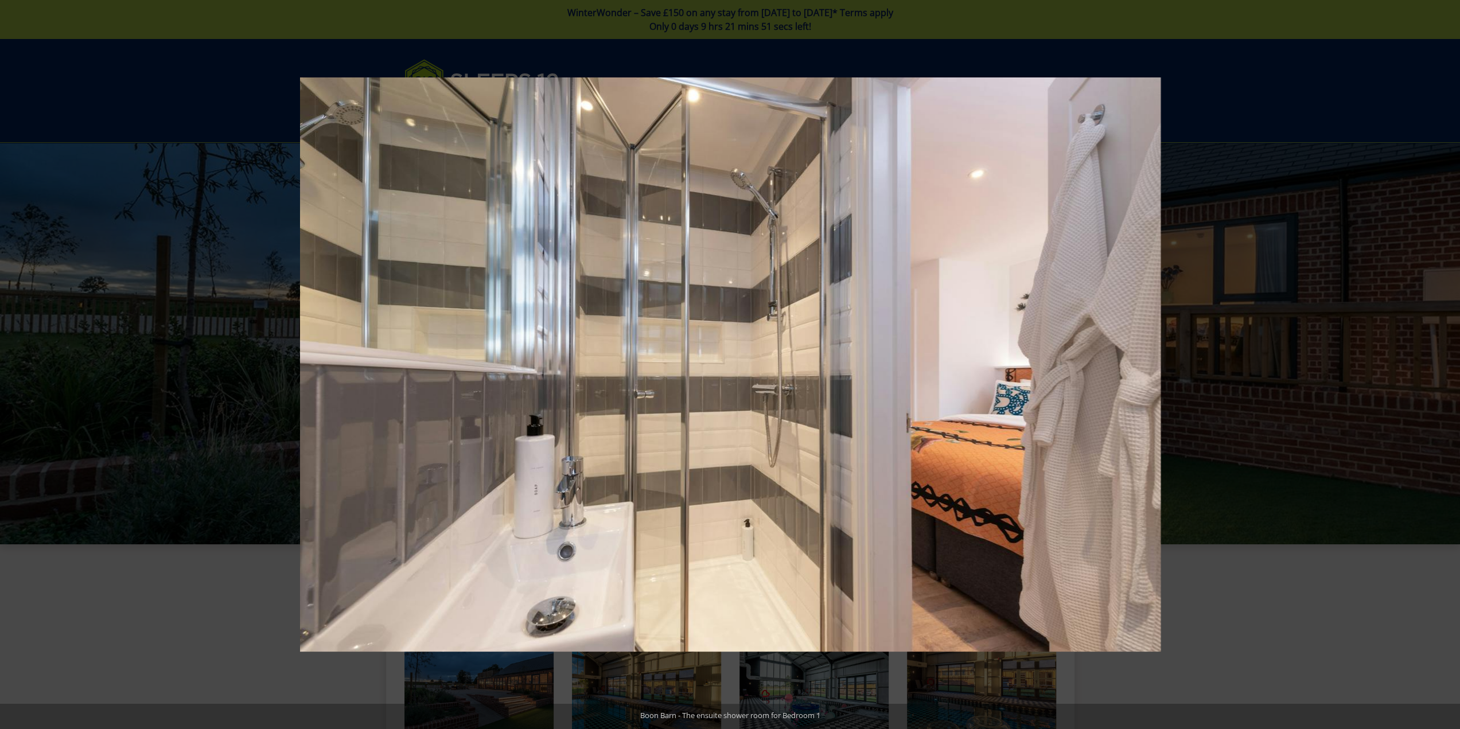
click at [1437, 367] on button at bounding box center [1440, 364] width 40 height 57
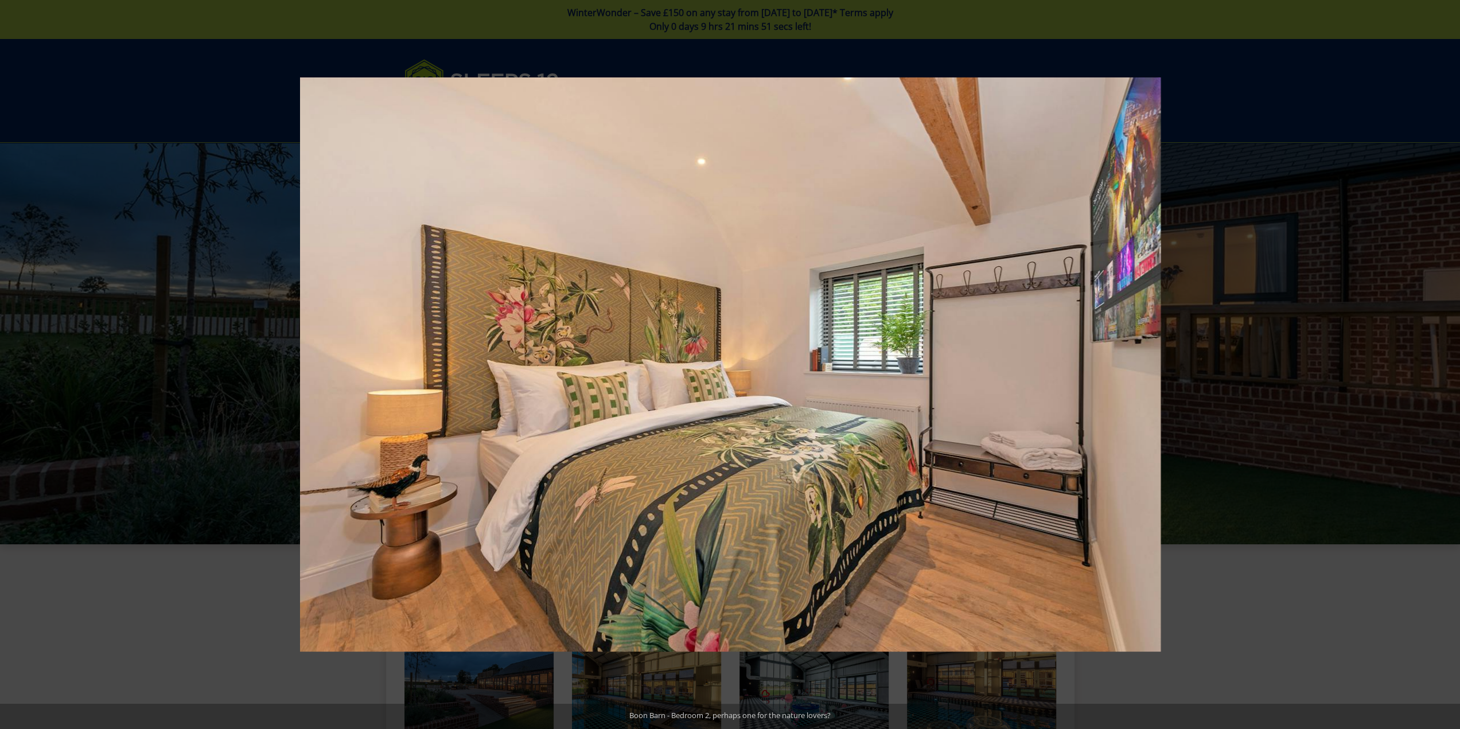
click at [1437, 367] on button at bounding box center [1440, 364] width 40 height 57
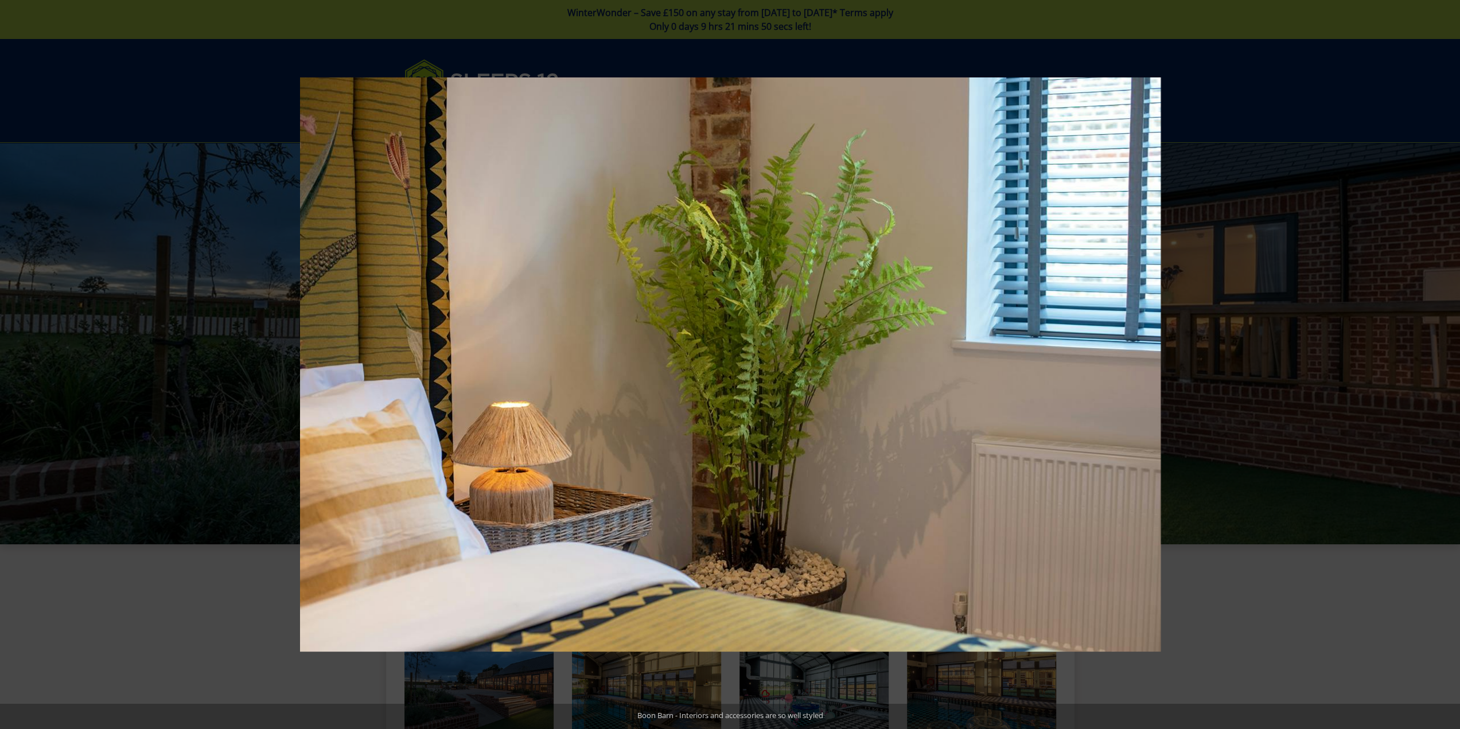
click at [1437, 367] on button at bounding box center [1440, 364] width 40 height 57
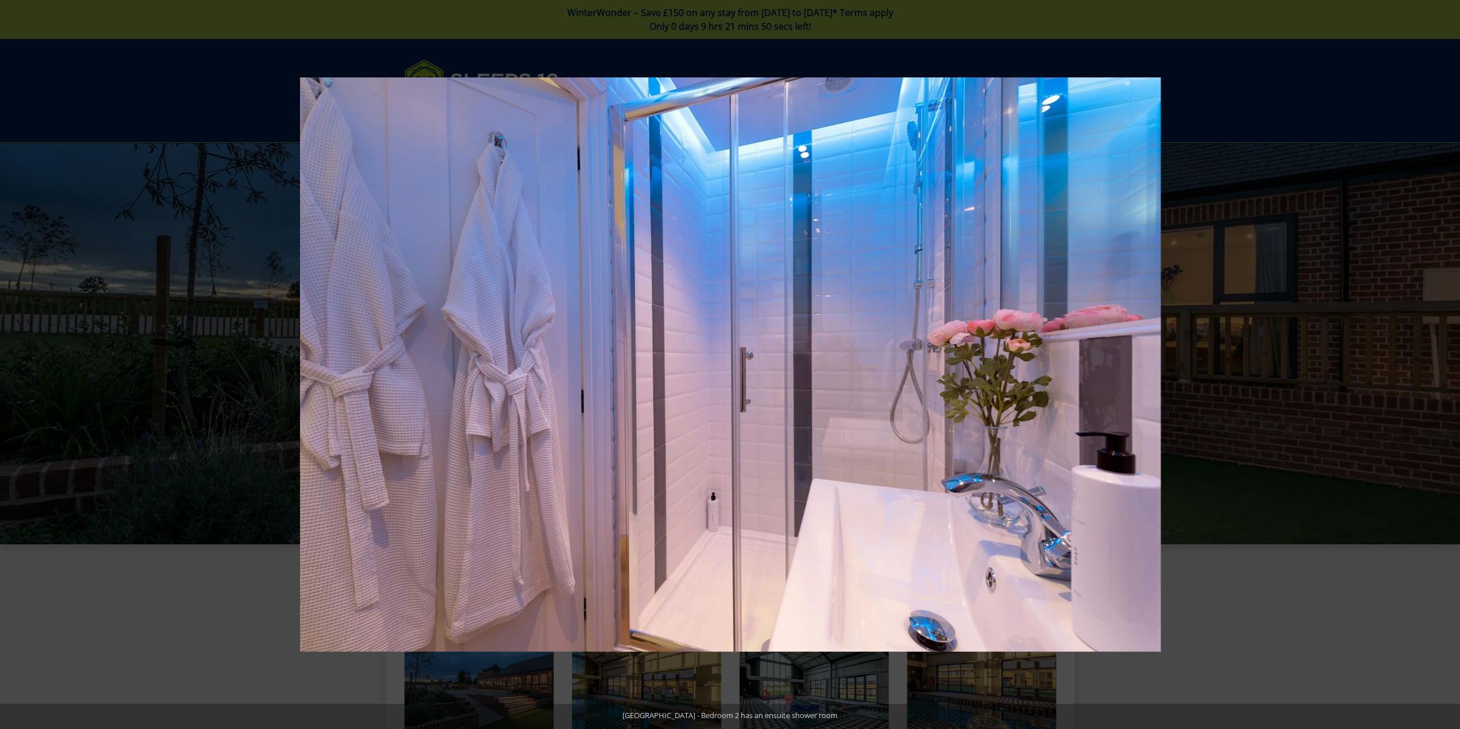
click at [1437, 367] on button at bounding box center [1440, 364] width 40 height 57
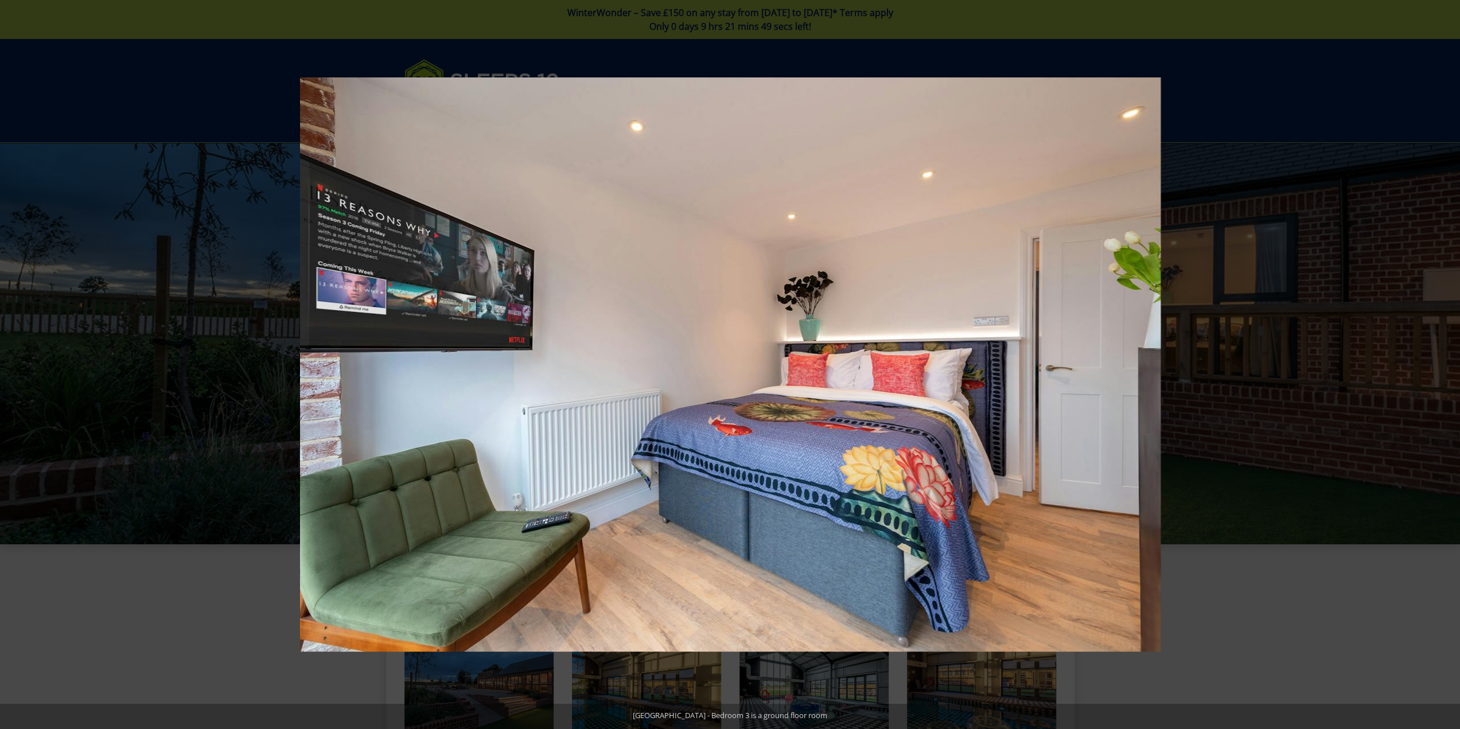
click at [1437, 367] on button at bounding box center [1440, 364] width 40 height 57
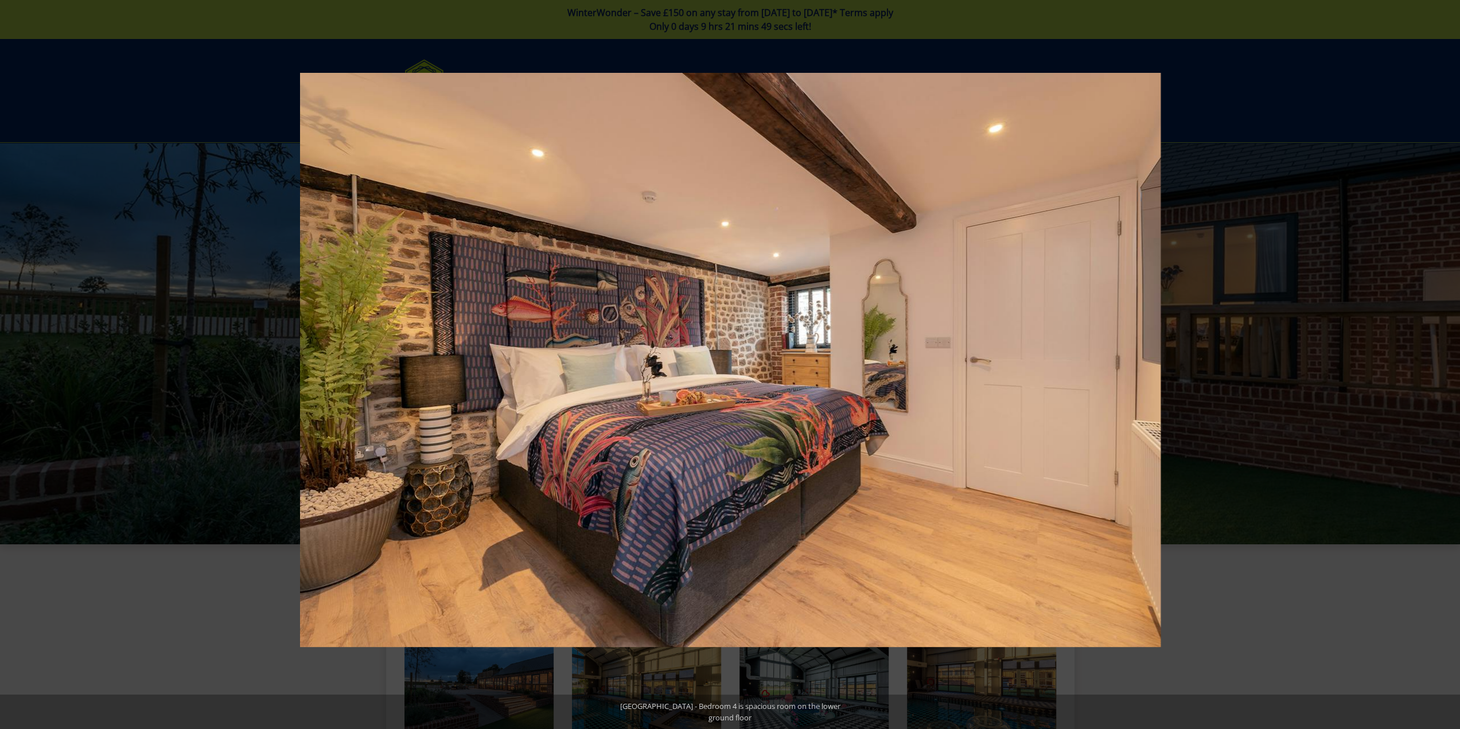
click at [1437, 367] on button at bounding box center [1440, 364] width 40 height 57
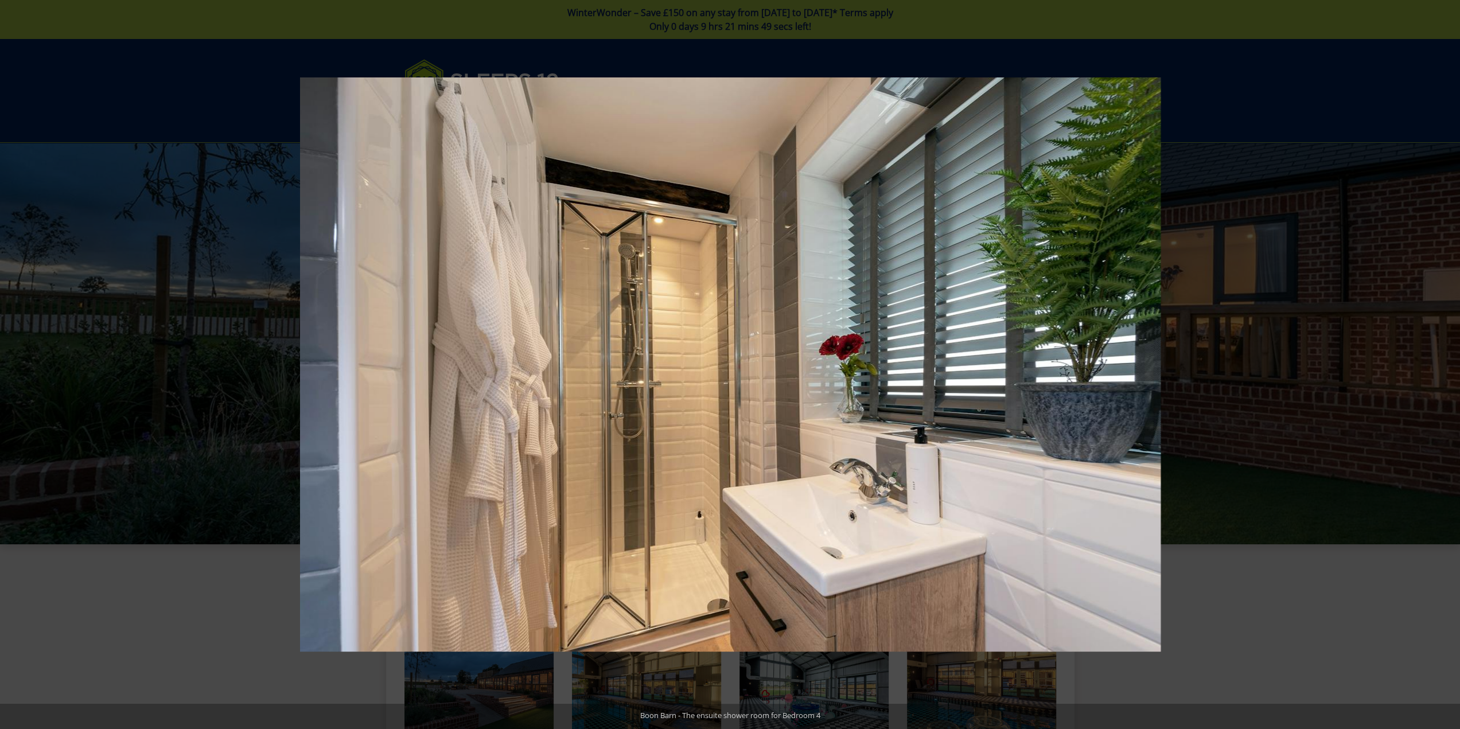
click at [1437, 367] on button at bounding box center [1440, 364] width 40 height 57
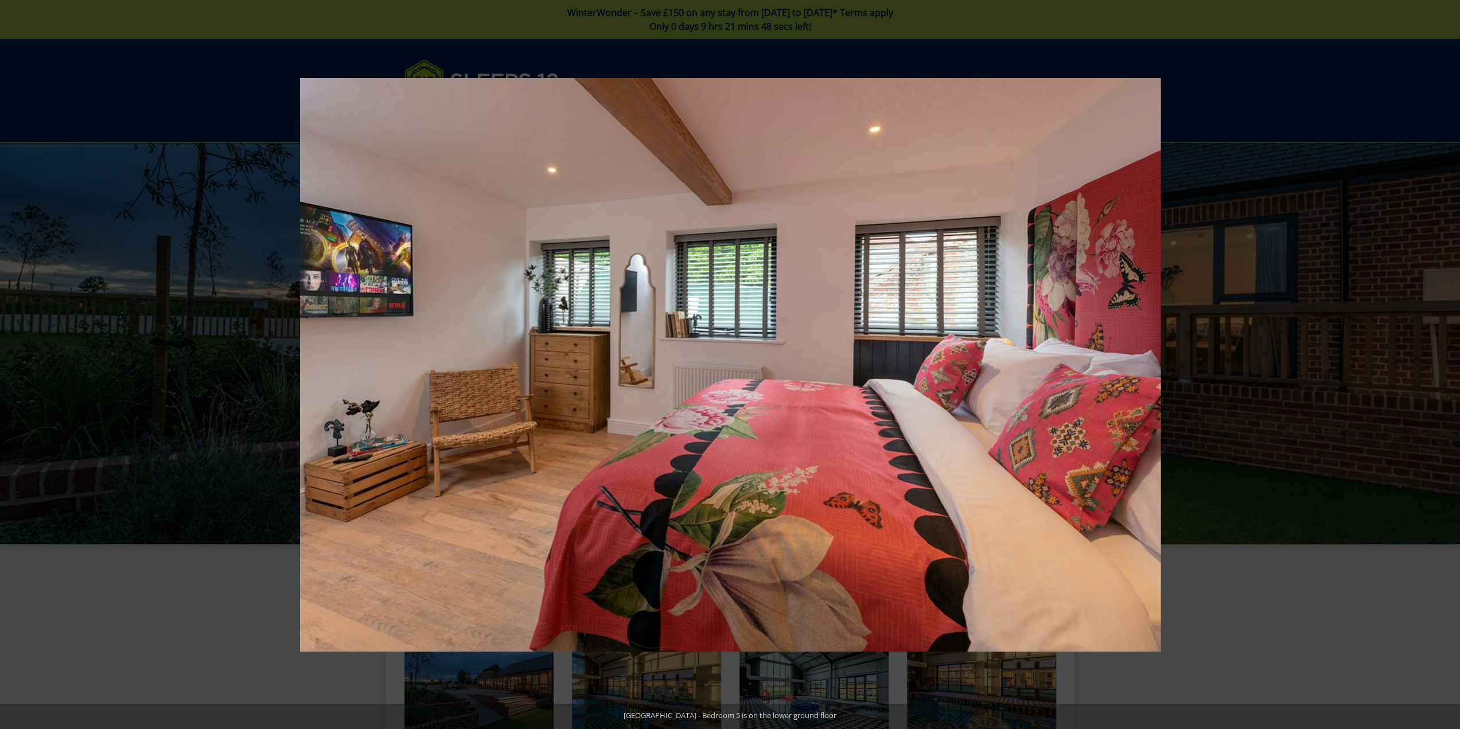
click at [1437, 367] on button at bounding box center [1440, 364] width 40 height 57
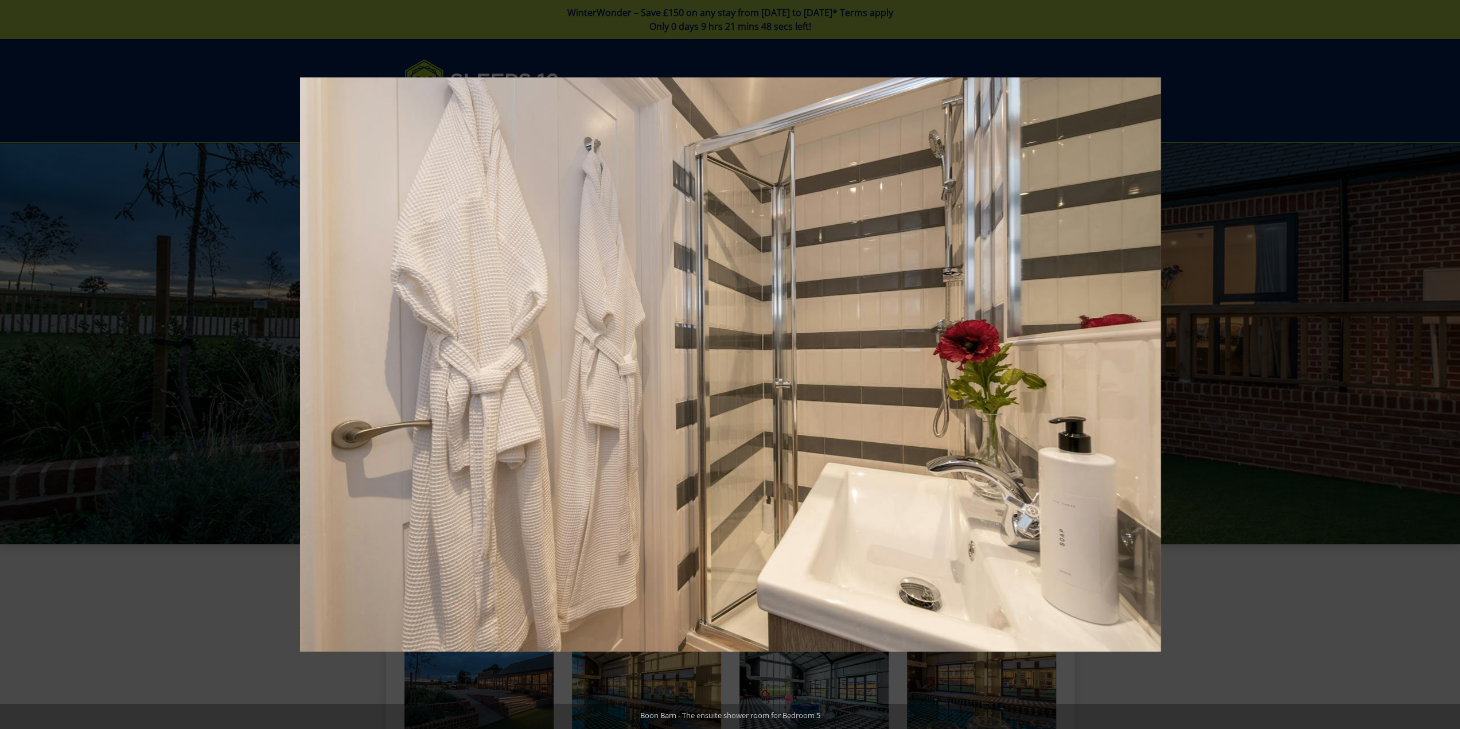
click at [1437, 367] on button at bounding box center [1440, 364] width 40 height 57
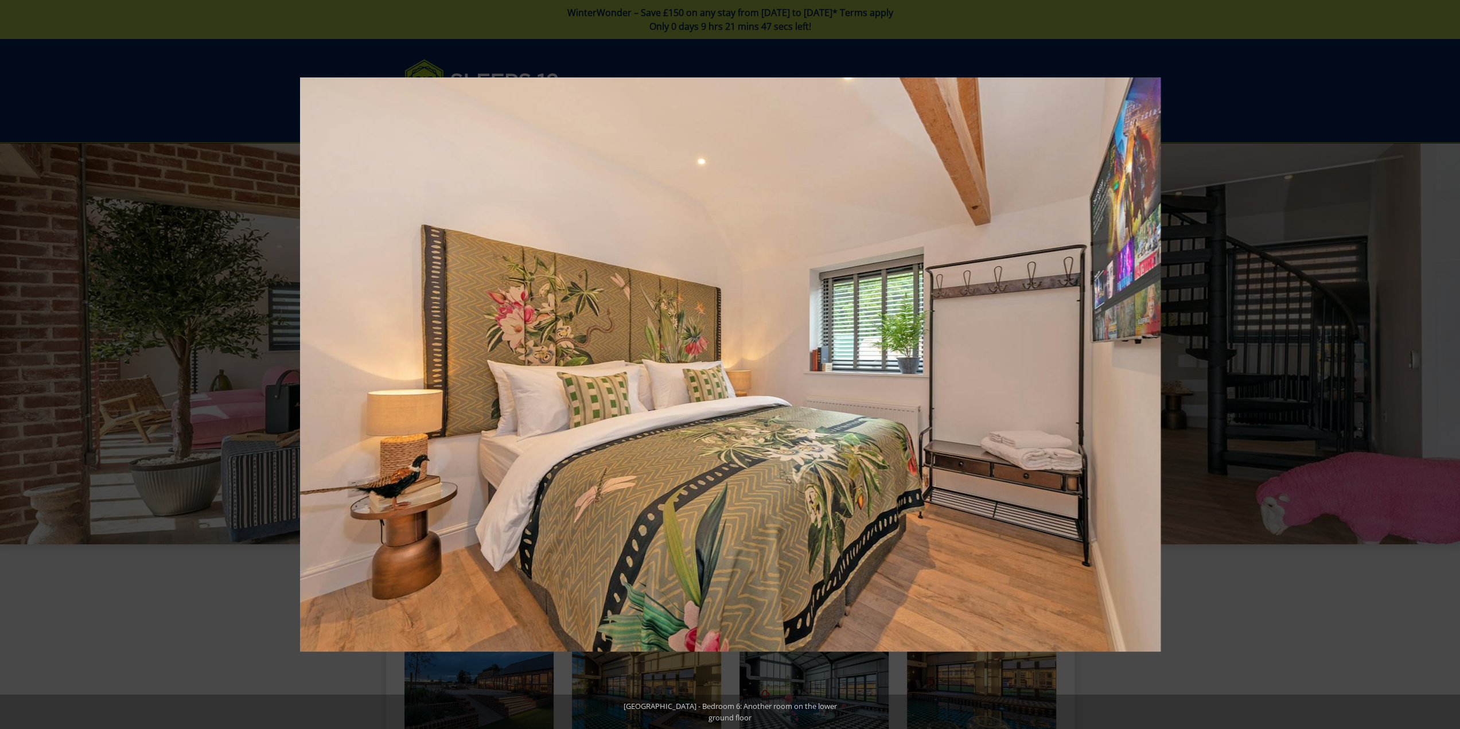
click at [1437, 367] on button at bounding box center [1440, 364] width 40 height 57
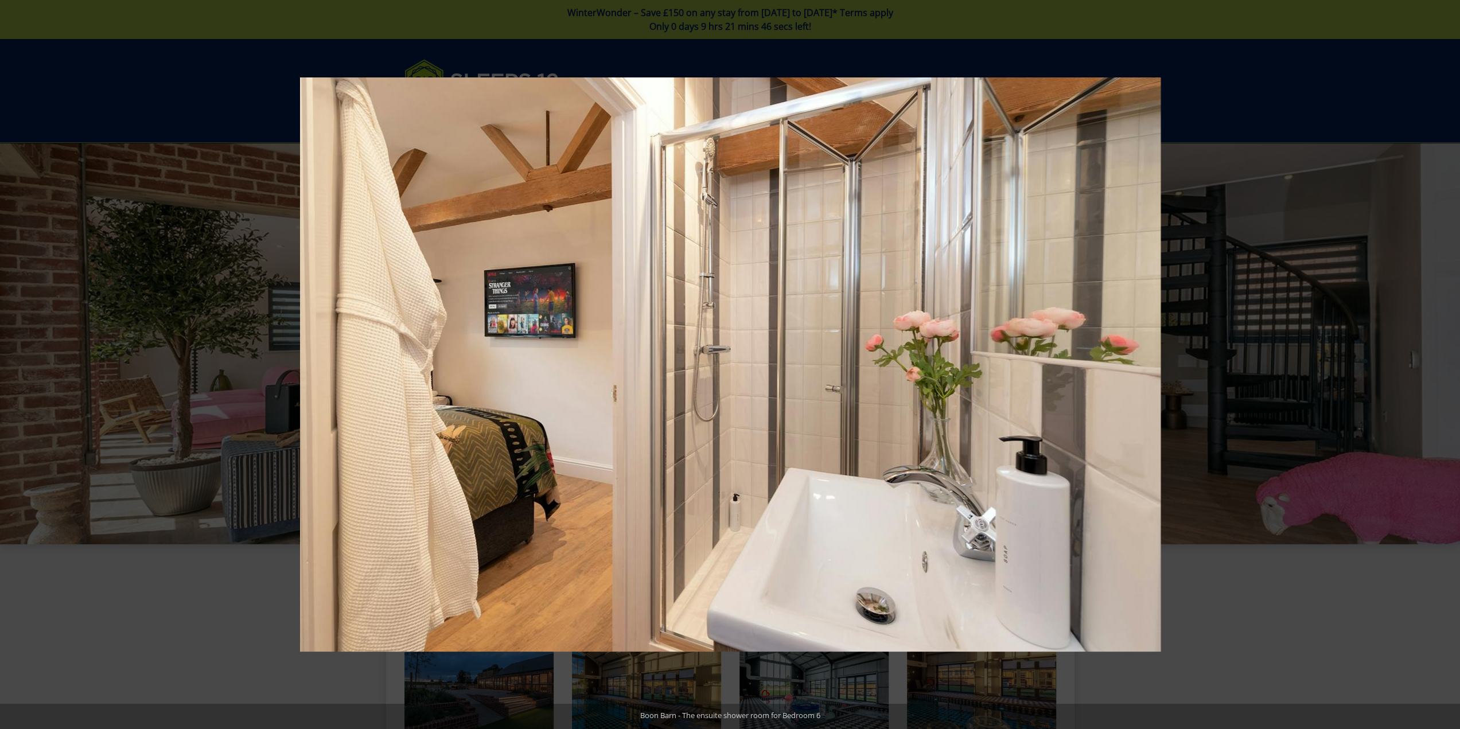
click at [1437, 367] on button at bounding box center [1440, 364] width 40 height 57
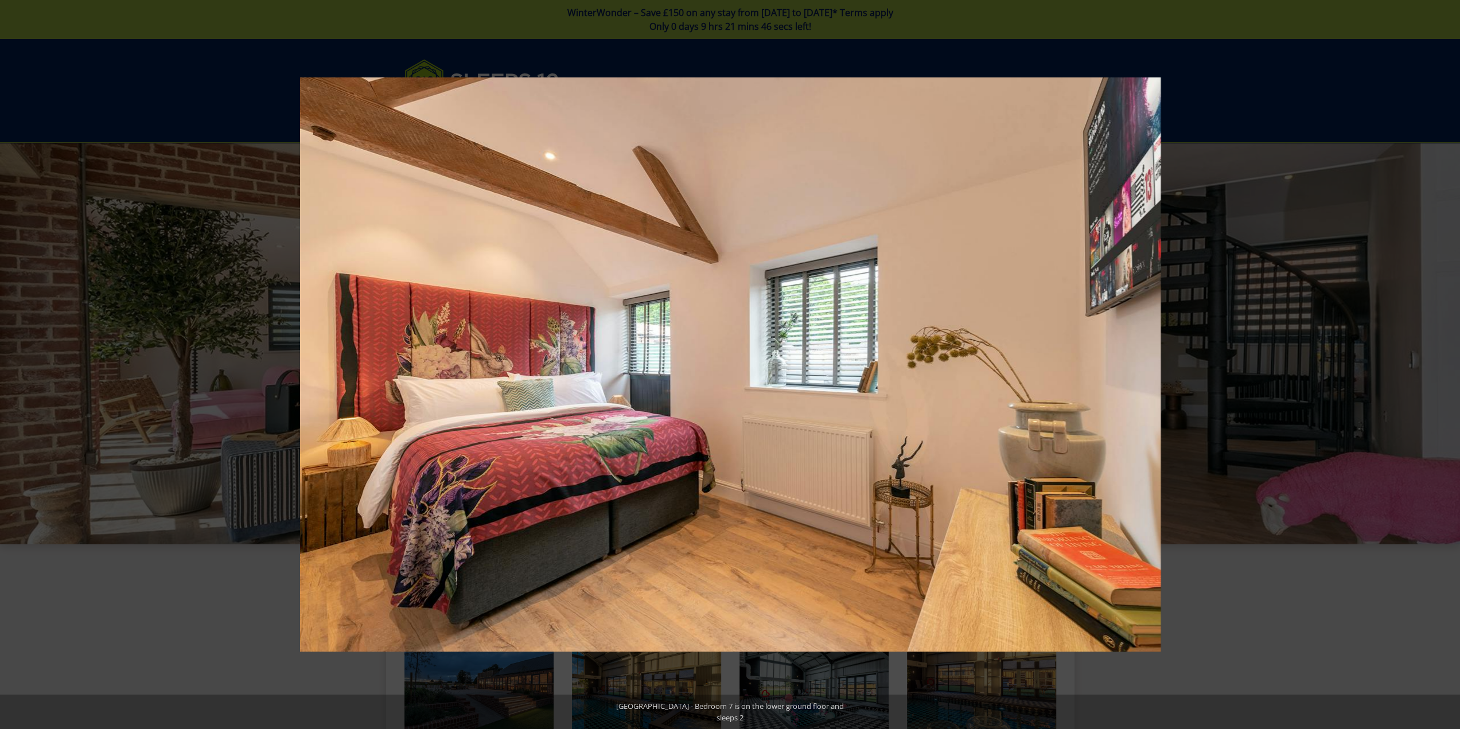
click at [1437, 367] on button at bounding box center [1440, 364] width 40 height 57
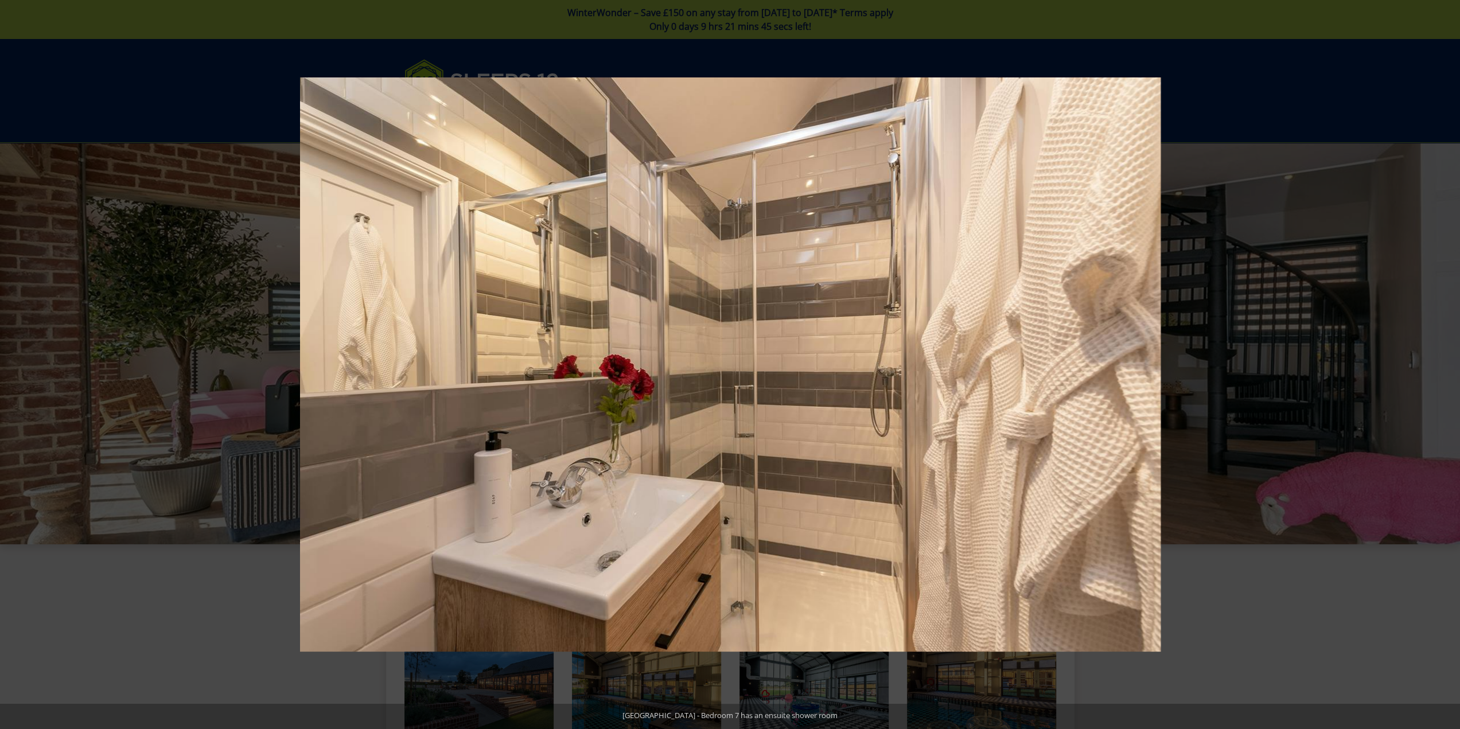
click at [1437, 367] on button at bounding box center [1440, 364] width 40 height 57
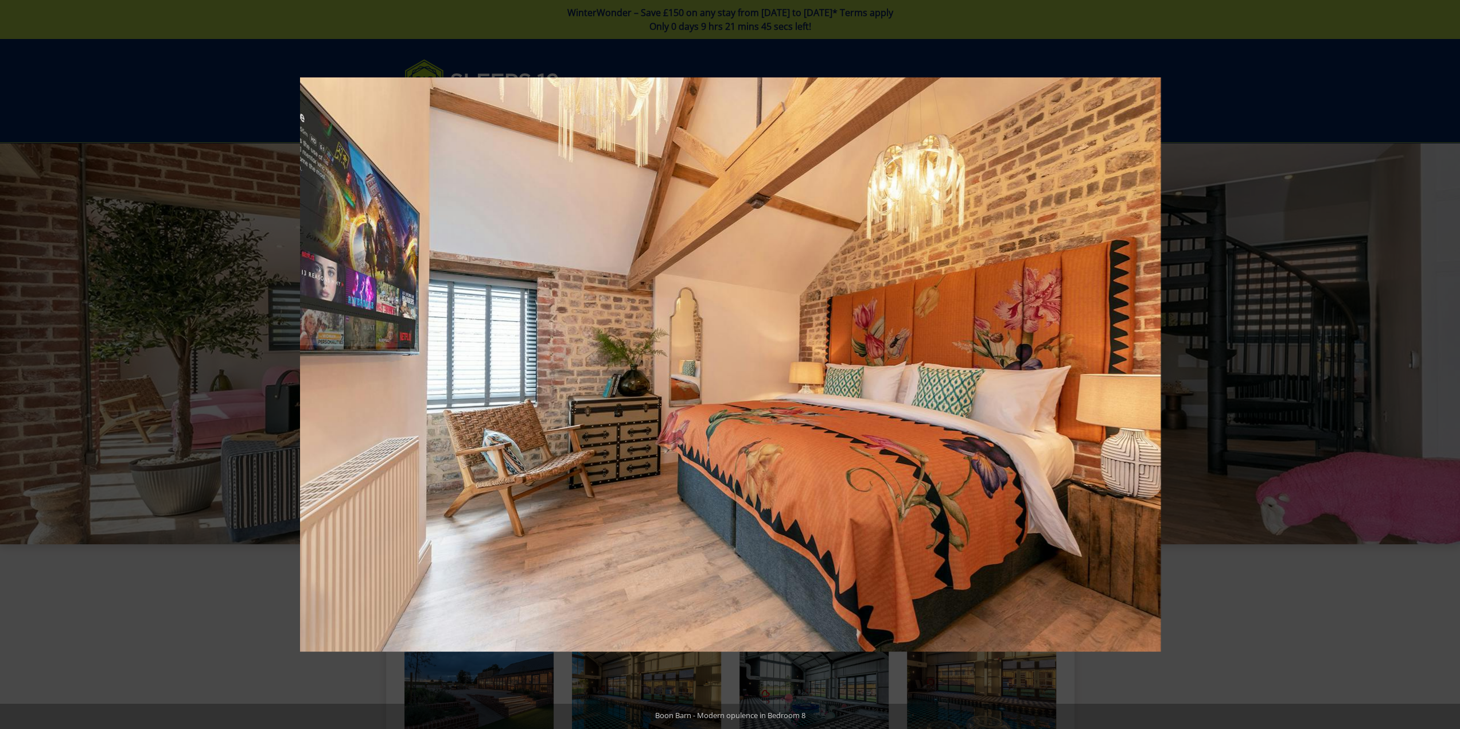
click at [1437, 367] on button at bounding box center [1440, 364] width 40 height 57
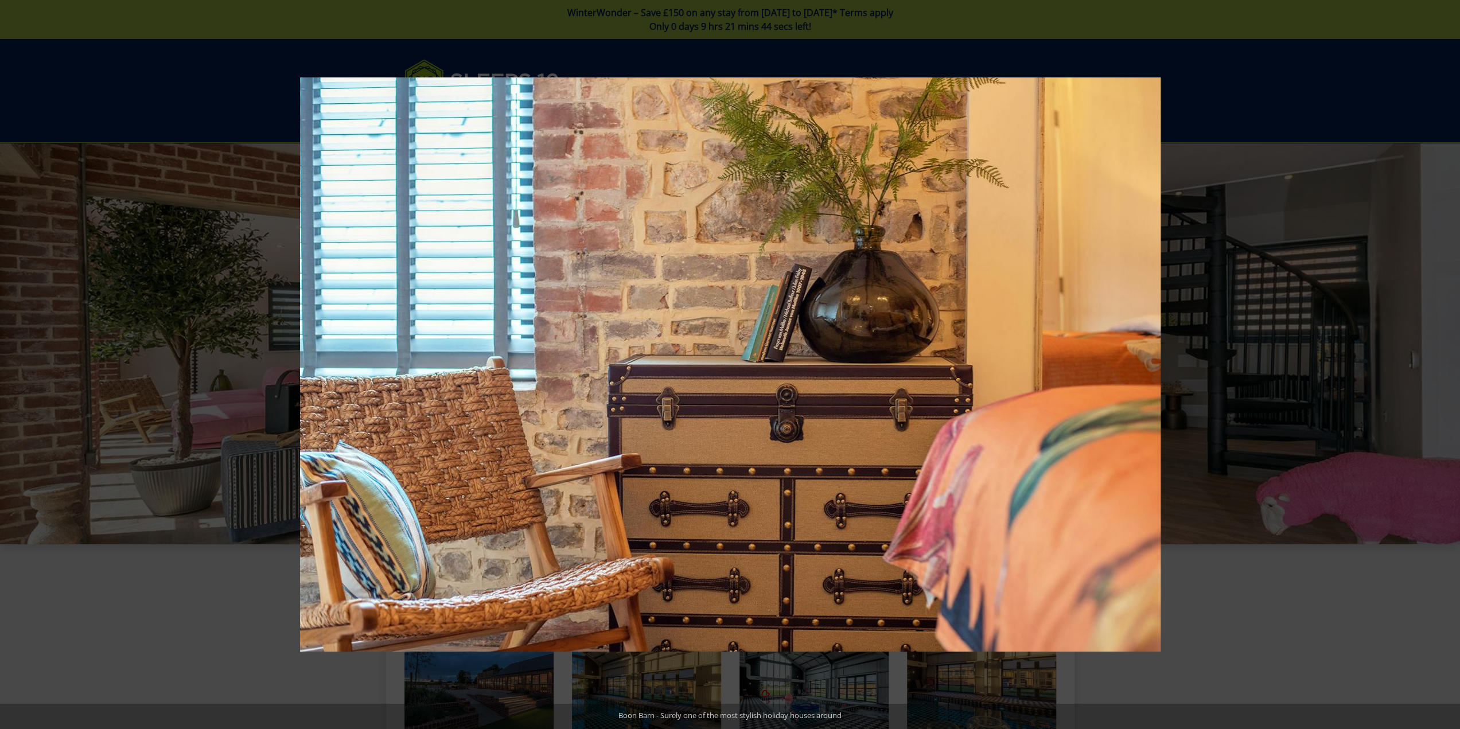
click at [1437, 367] on button at bounding box center [1440, 364] width 40 height 57
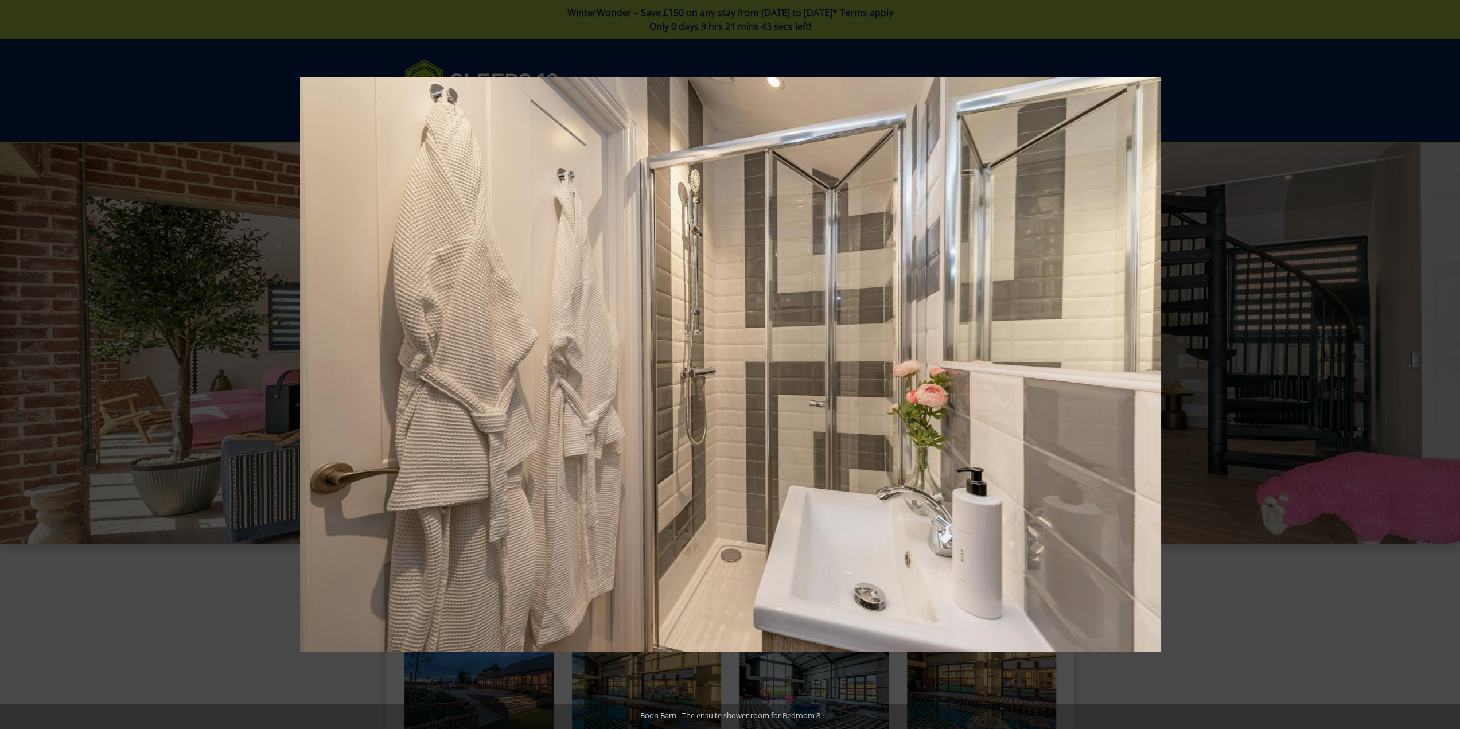
click at [1437, 367] on button at bounding box center [1440, 364] width 40 height 57
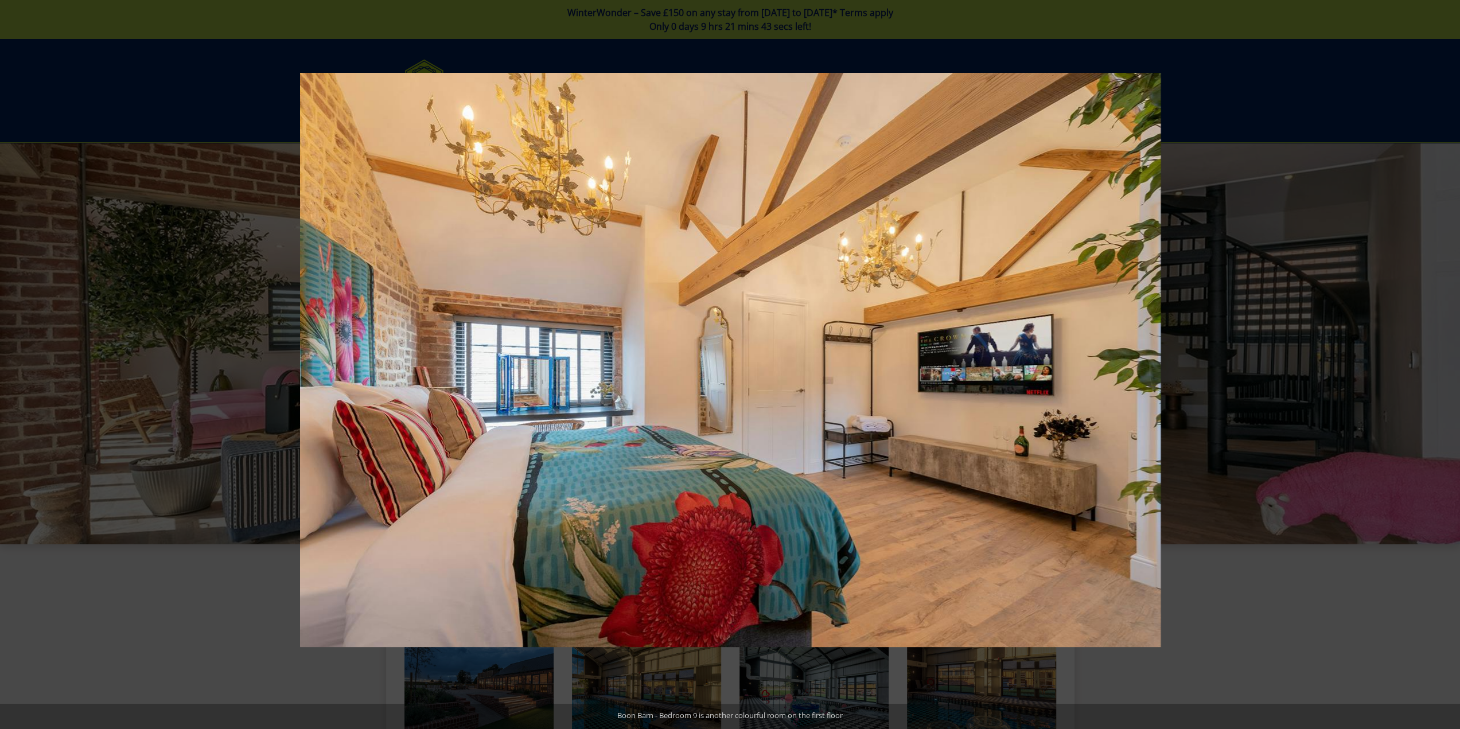
click at [1437, 367] on button at bounding box center [1440, 364] width 40 height 57
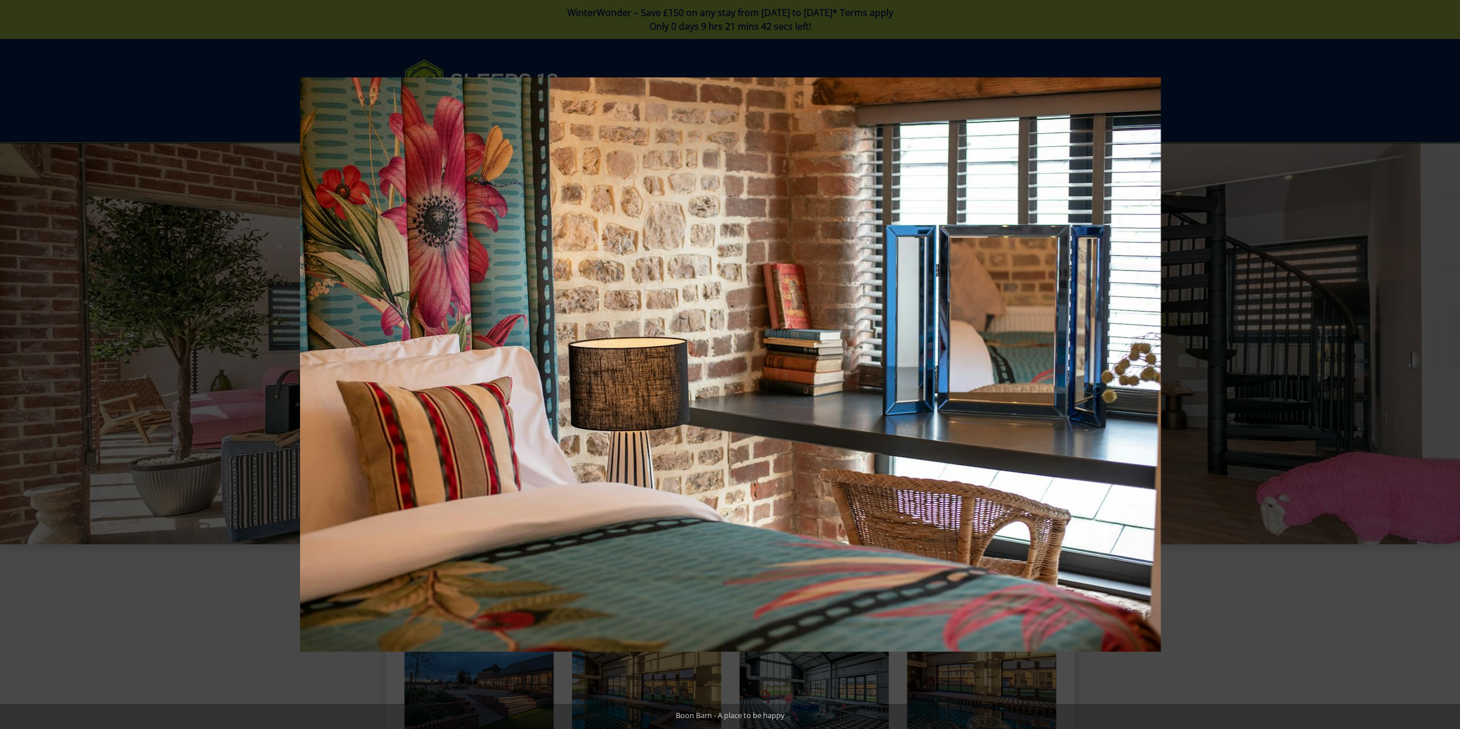
click at [1437, 367] on button at bounding box center [1440, 364] width 40 height 57
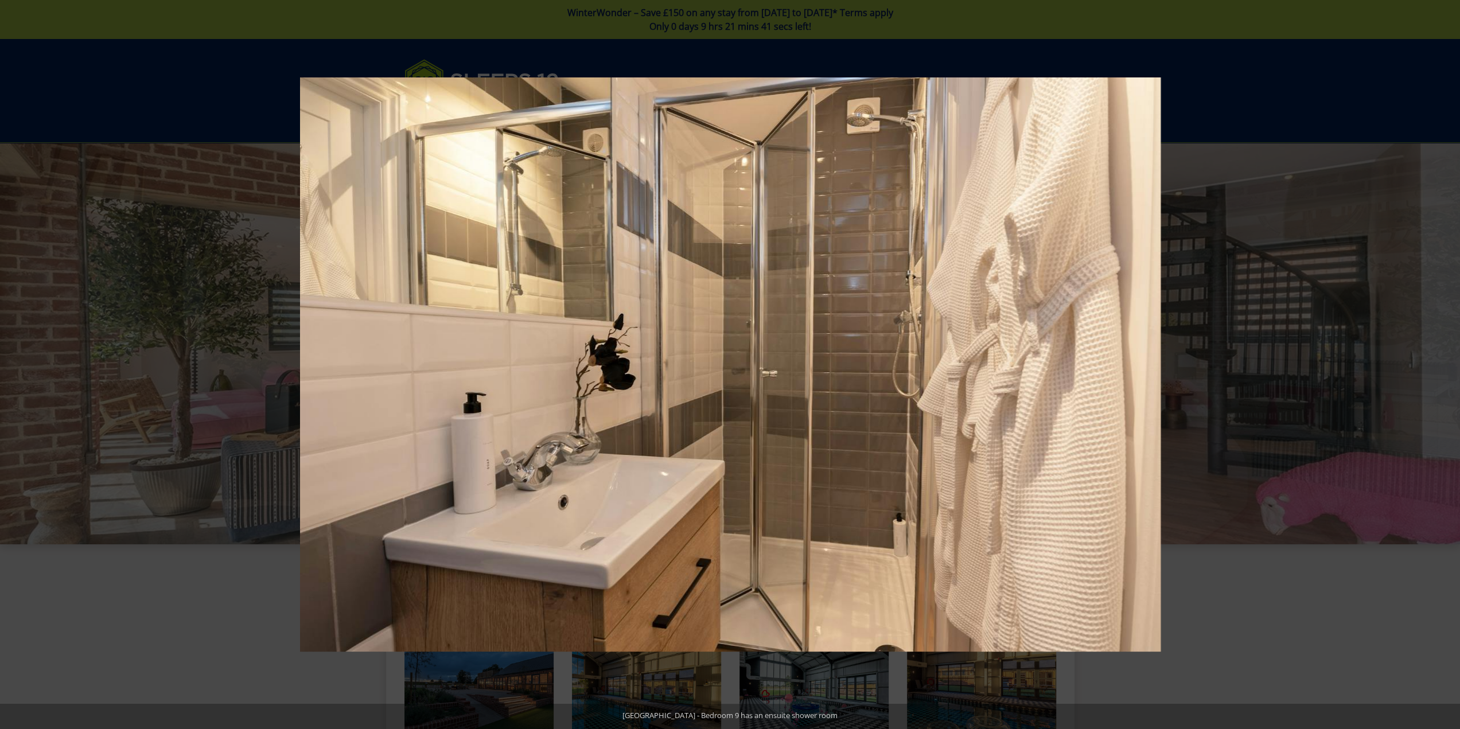
click at [1437, 367] on button at bounding box center [1440, 364] width 40 height 57
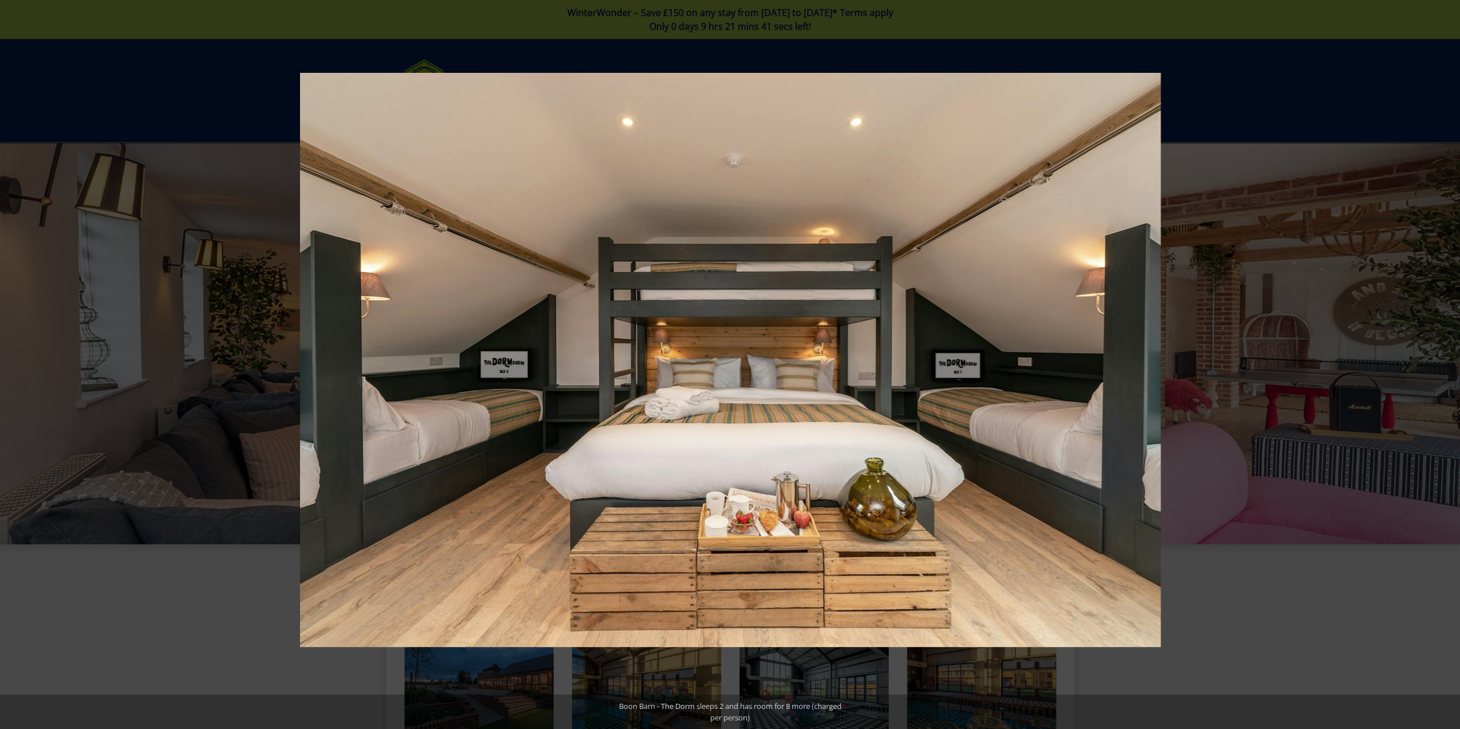
click at [1437, 367] on button at bounding box center [1440, 364] width 40 height 57
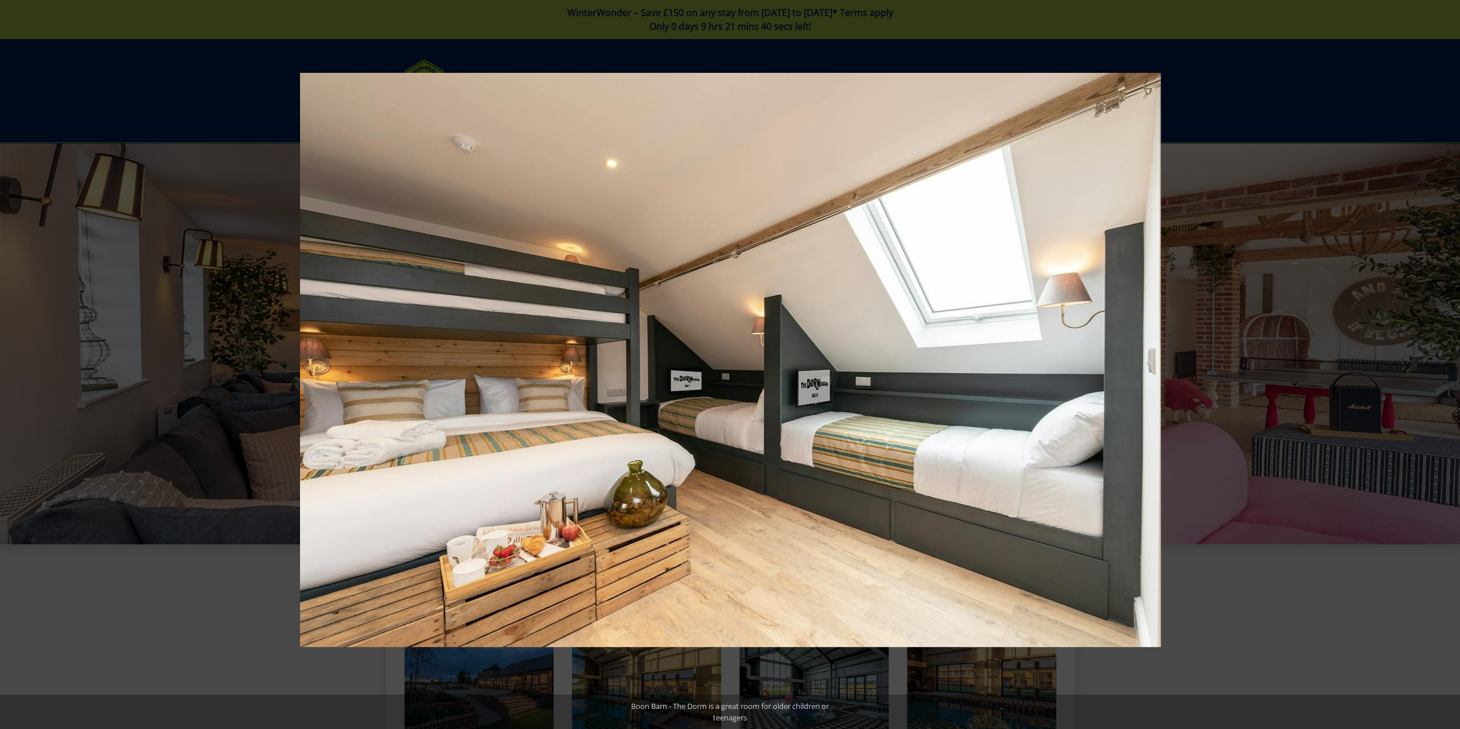
click at [1437, 367] on button at bounding box center [1440, 364] width 40 height 57
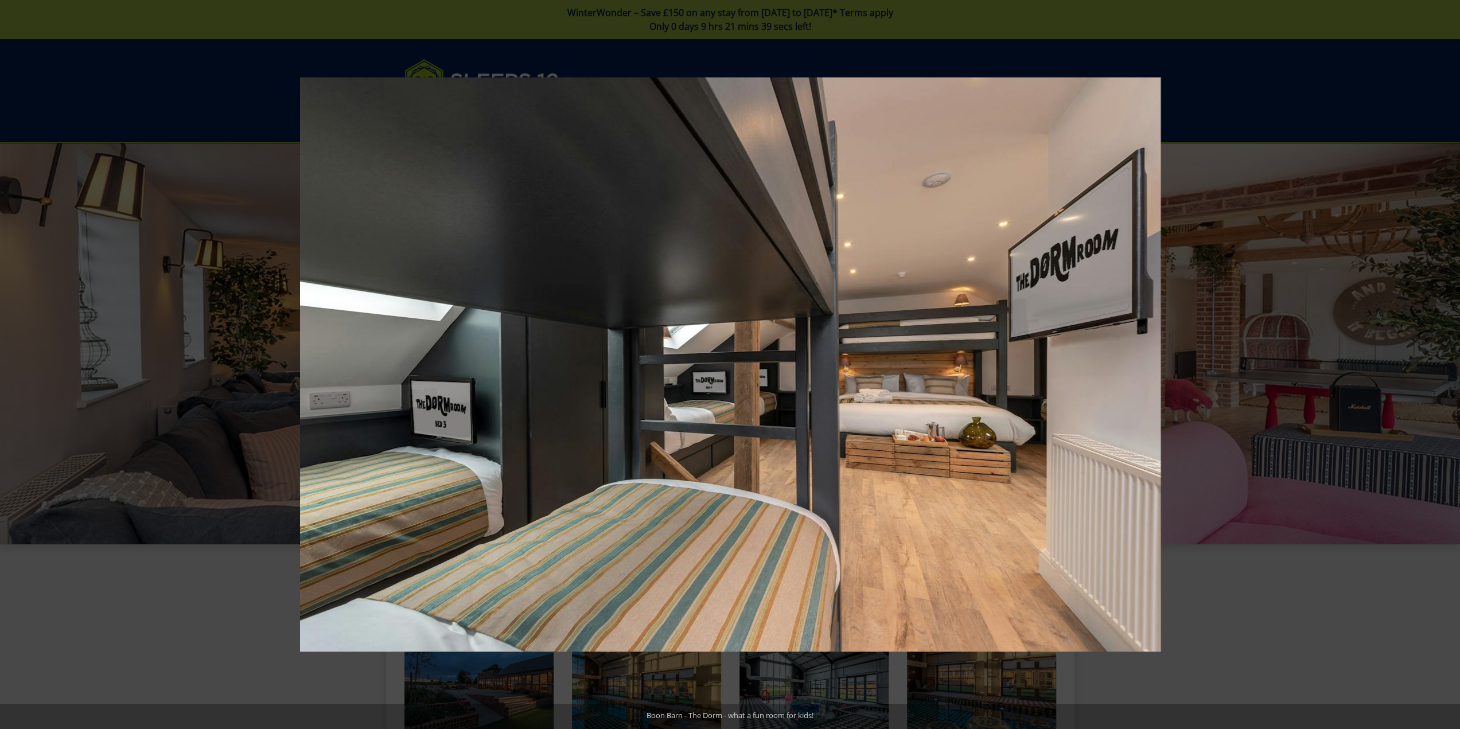
click at [1437, 367] on button at bounding box center [1440, 364] width 40 height 57
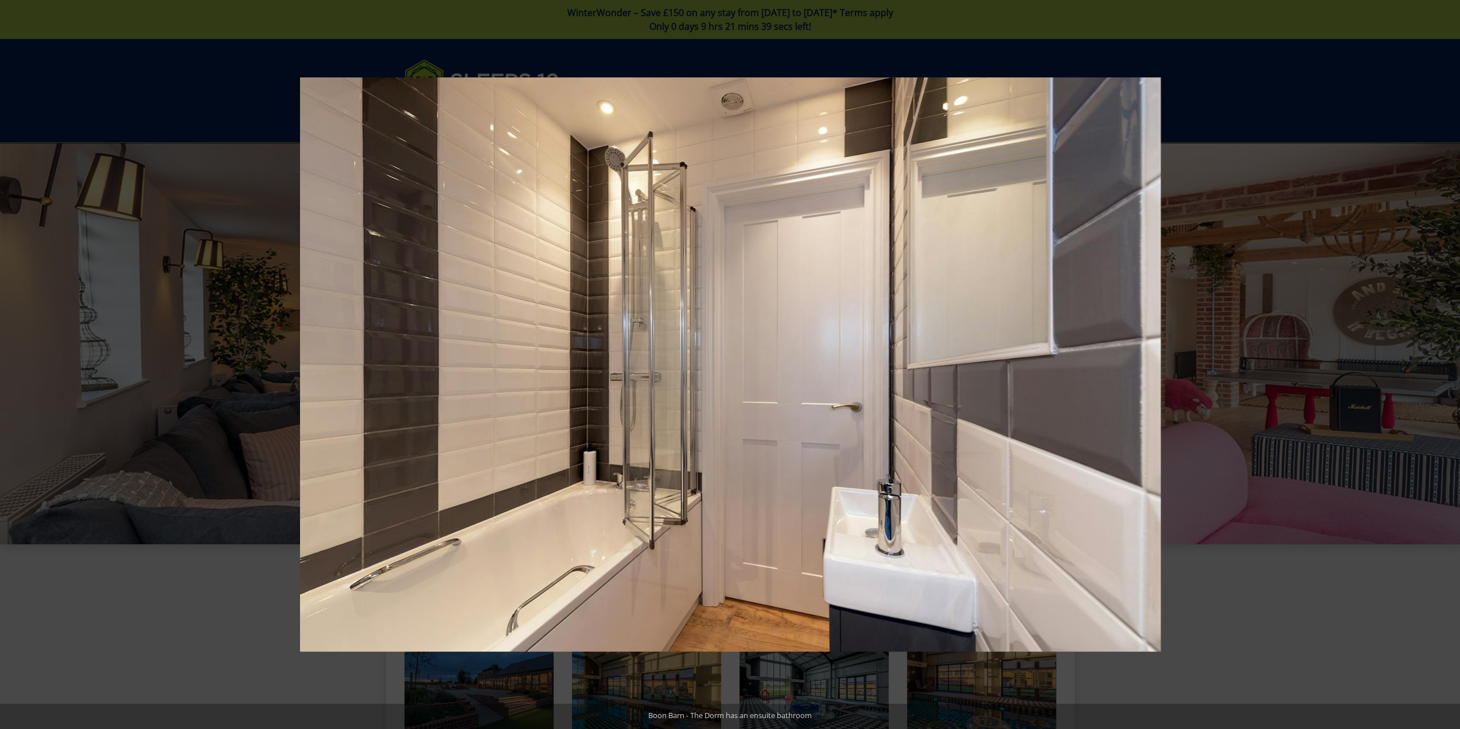
click at [1437, 367] on button at bounding box center [1440, 364] width 40 height 57
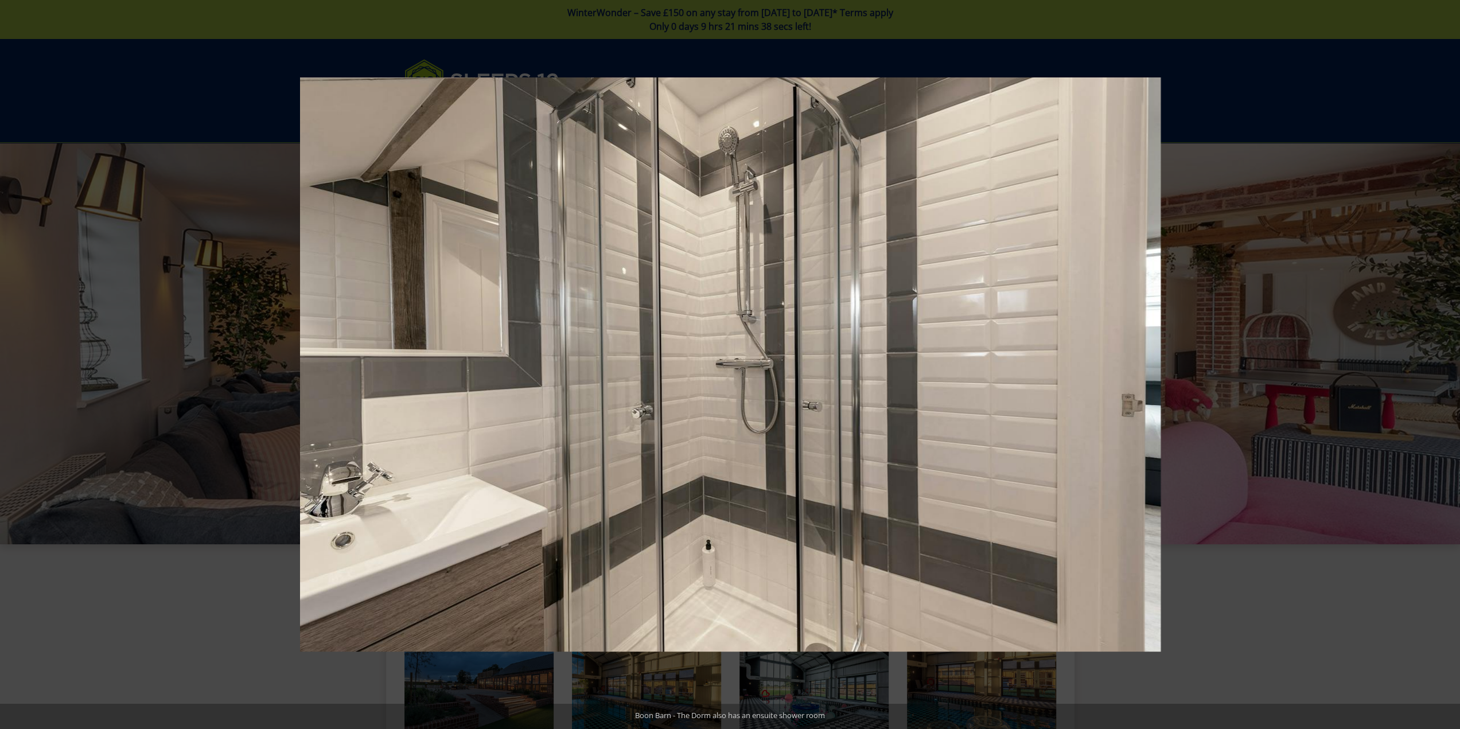
click at [1437, 367] on button at bounding box center [1440, 364] width 40 height 57
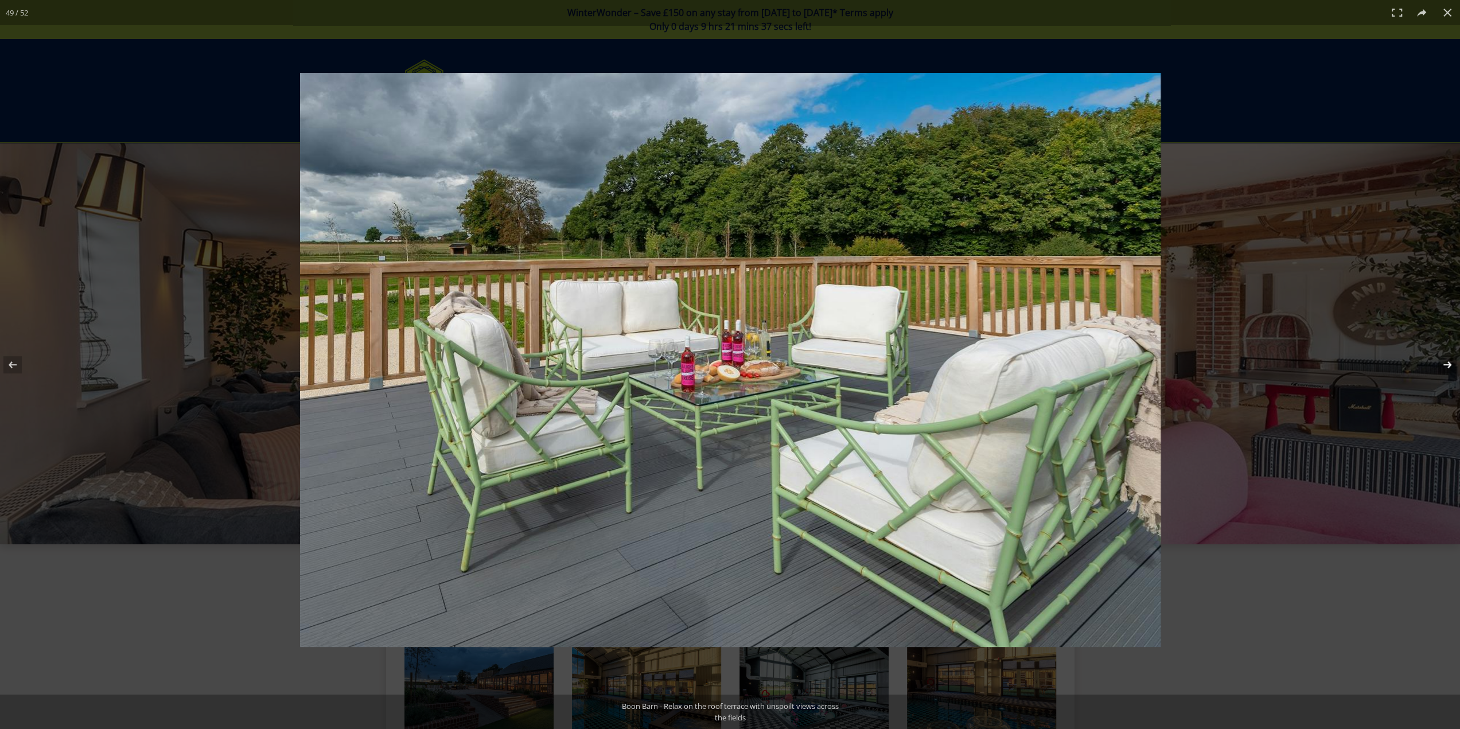
click at [1437, 367] on button at bounding box center [1440, 364] width 40 height 57
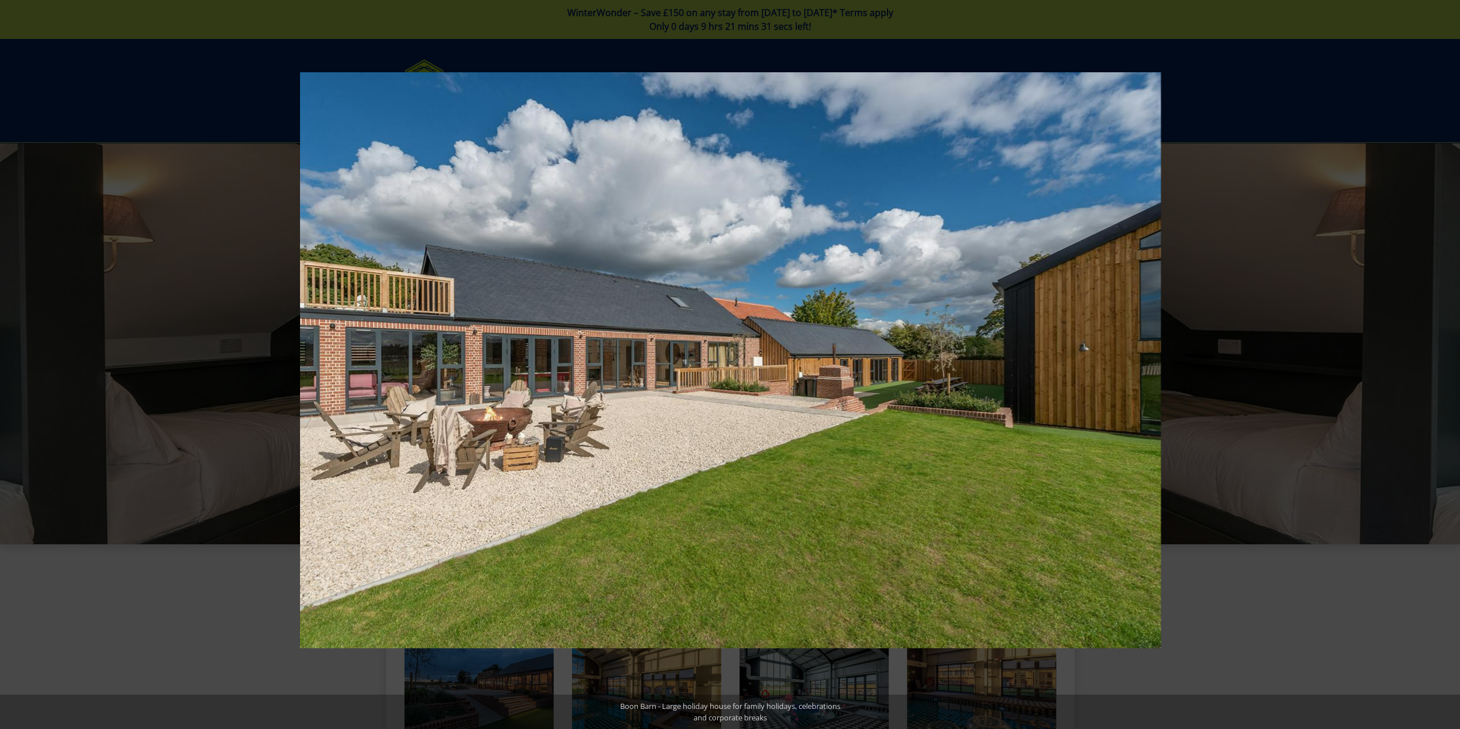
click at [1437, 367] on button at bounding box center [1440, 364] width 40 height 57
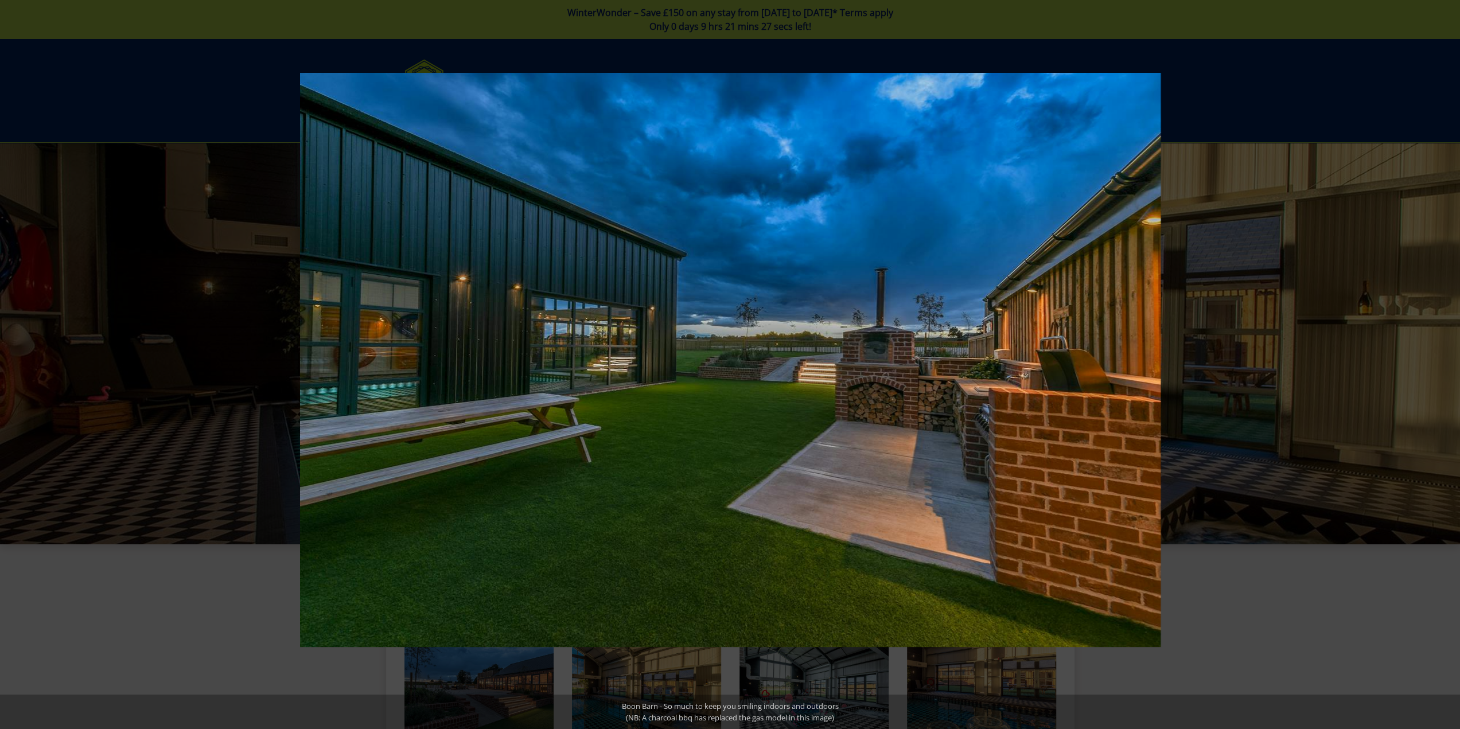
click at [1437, 367] on button at bounding box center [1440, 364] width 40 height 57
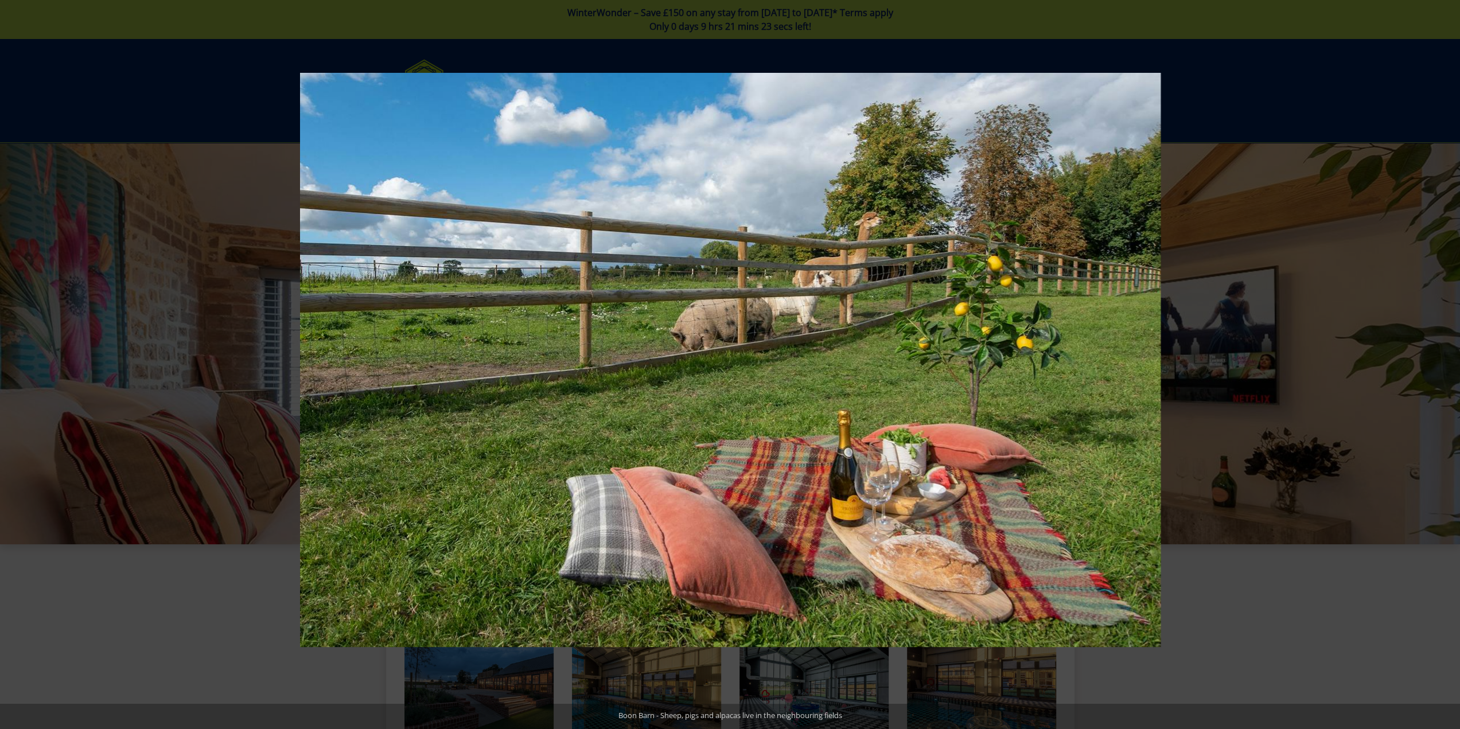
click at [1437, 367] on button at bounding box center [1440, 364] width 40 height 57
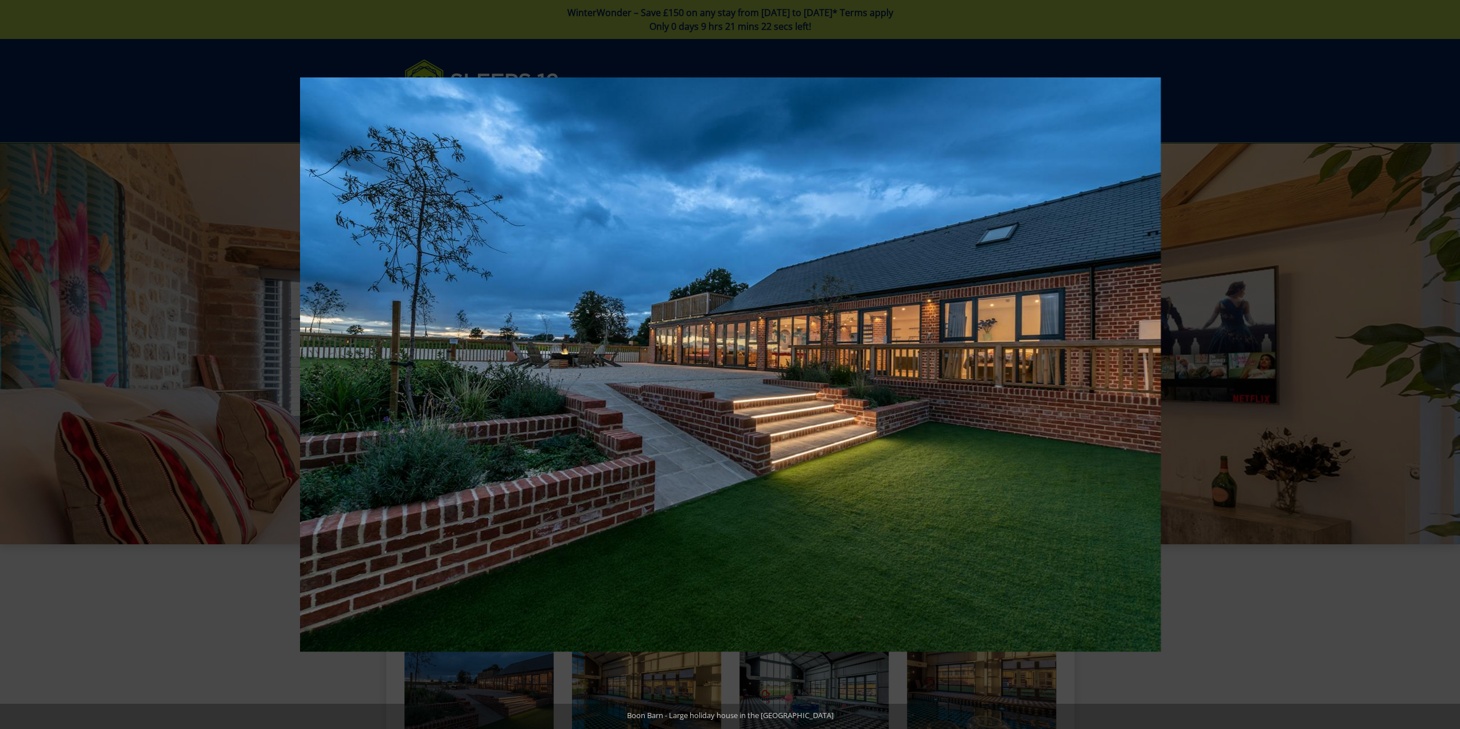
click at [1437, 367] on button at bounding box center [1440, 364] width 40 height 57
